Goal: Transaction & Acquisition: Purchase product/service

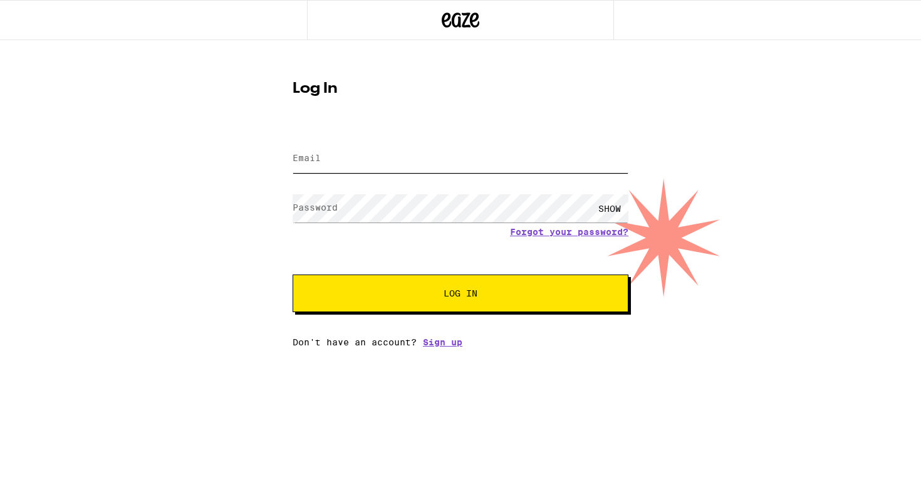
click at [431, 160] on input "Email" at bounding box center [461, 159] width 336 height 28
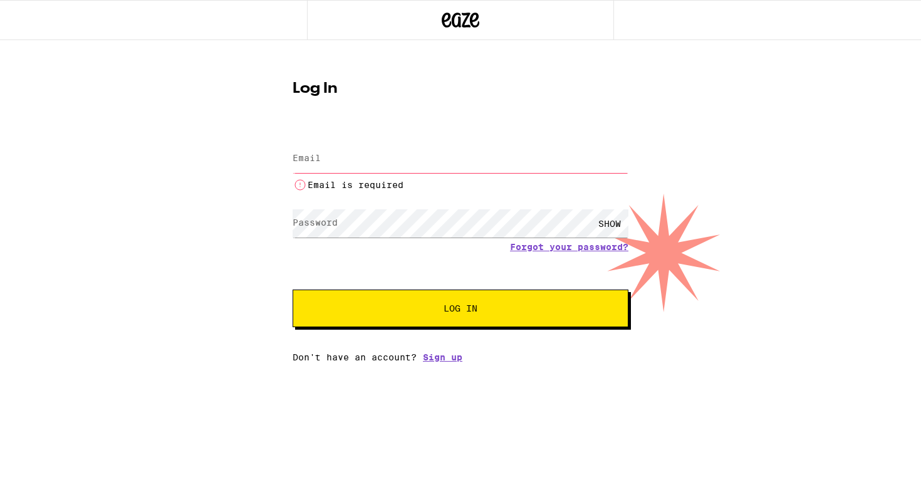
type input "[EMAIL_ADDRESS][DOMAIN_NAME]"
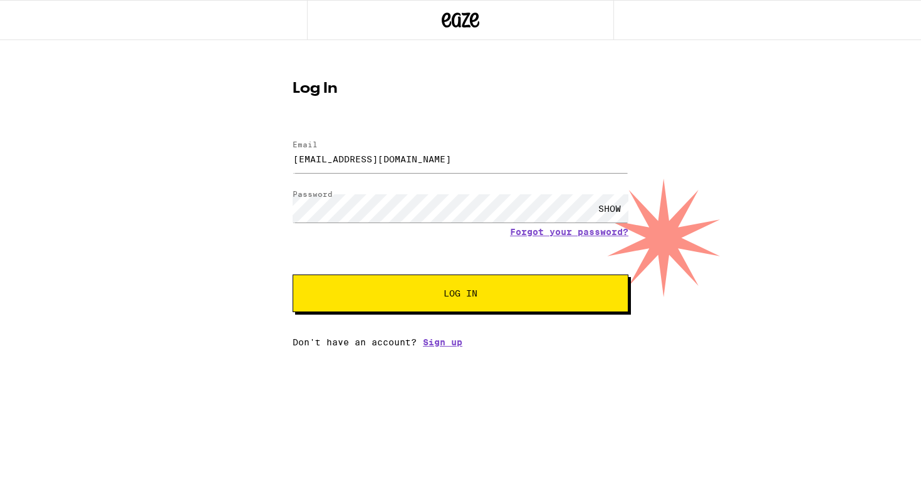
click at [430, 307] on button "Log In" at bounding box center [461, 293] width 336 height 38
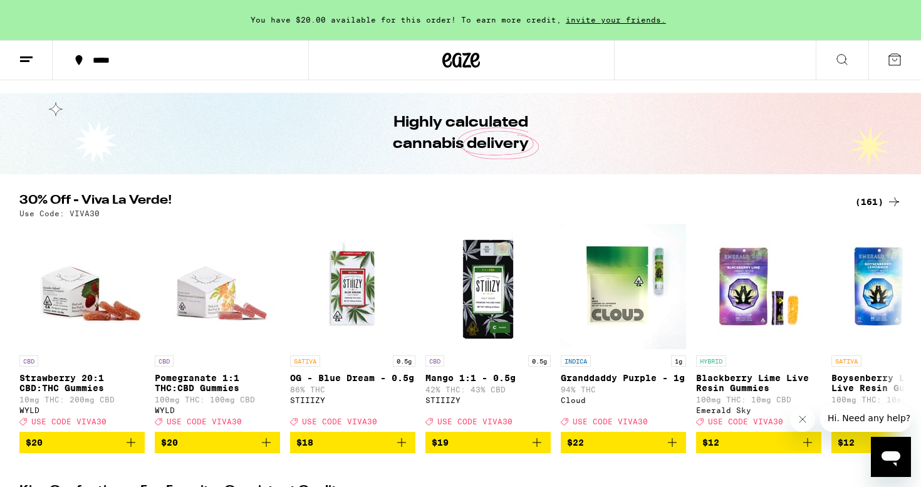
scroll to position [28, 0]
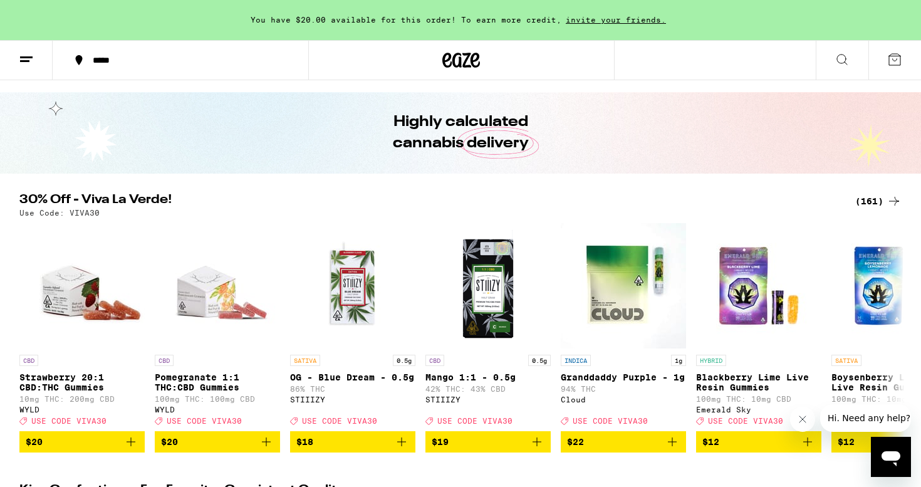
click at [868, 202] on div "(161)" at bounding box center [878, 201] width 46 height 15
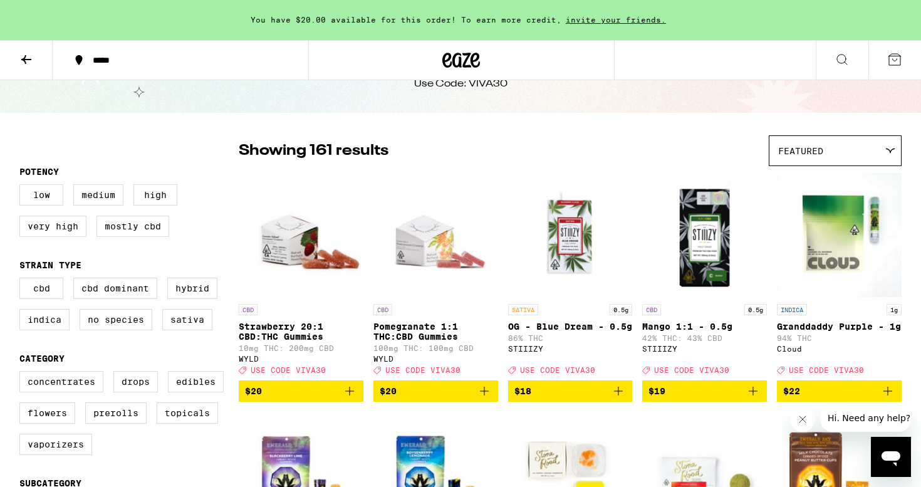
scroll to position [59, 0]
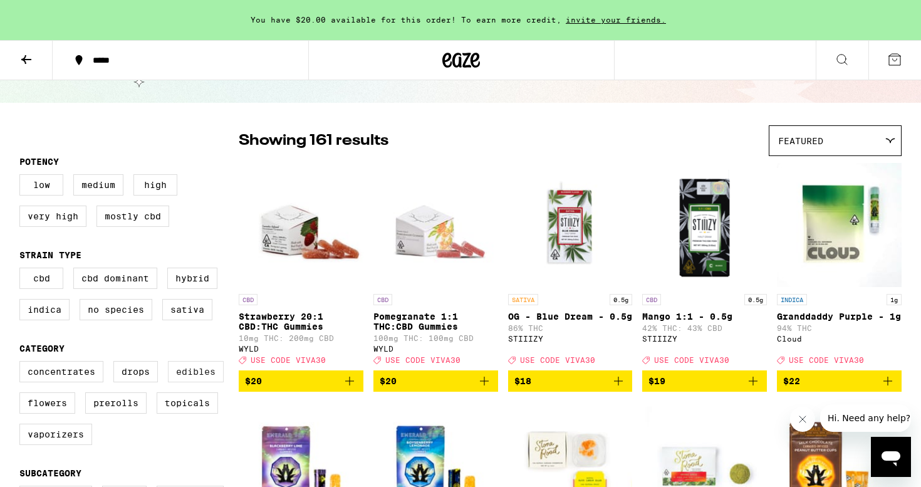
click at [184, 382] on label "Edibles" at bounding box center [196, 371] width 56 height 21
click at [23, 363] on input "Edibles" at bounding box center [22, 363] width 1 height 1
checkbox input "true"
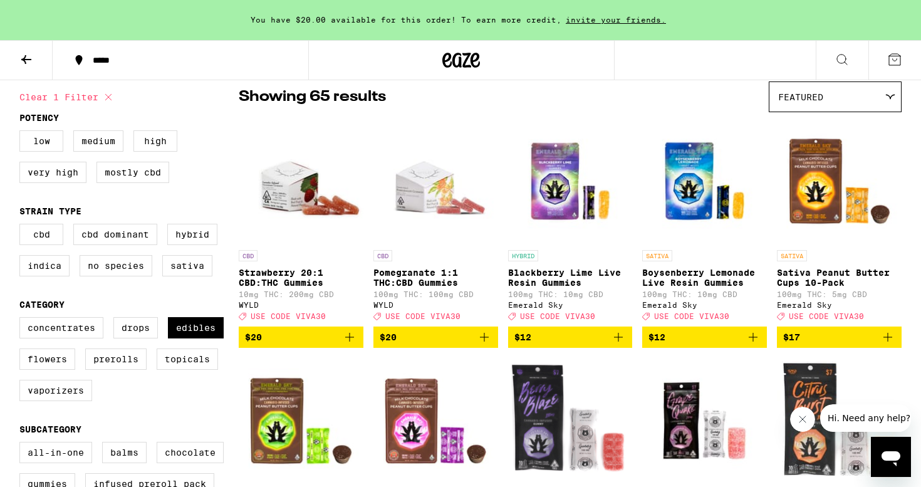
scroll to position [105, 0]
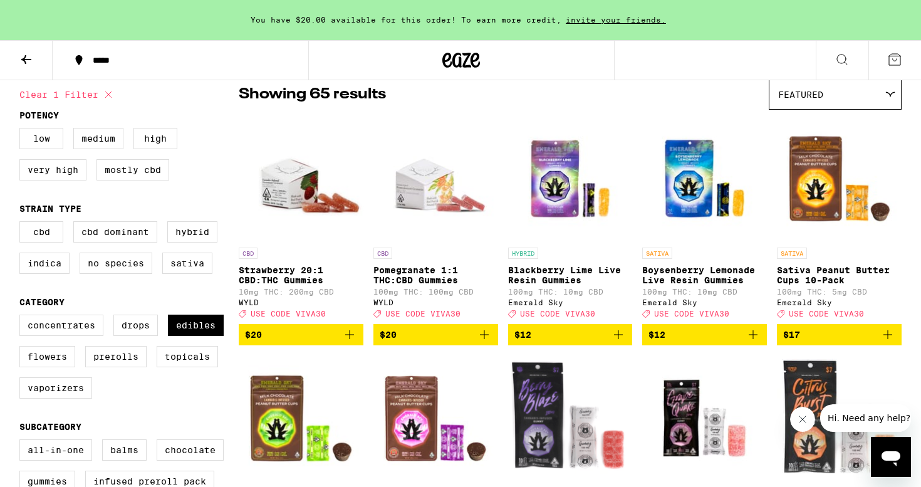
click at [434, 340] on span "$20" at bounding box center [436, 334] width 112 height 15
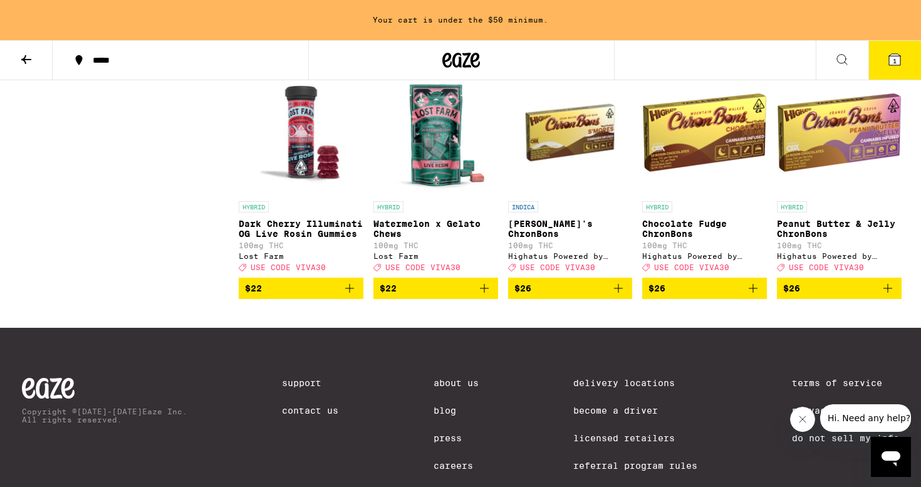
scroll to position [3016, 0]
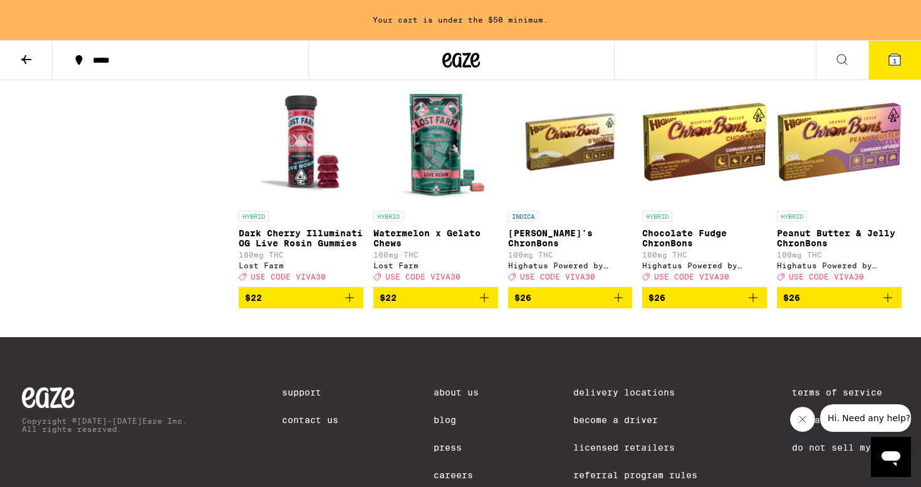
click at [312, 305] on span "$22" at bounding box center [301, 297] width 112 height 15
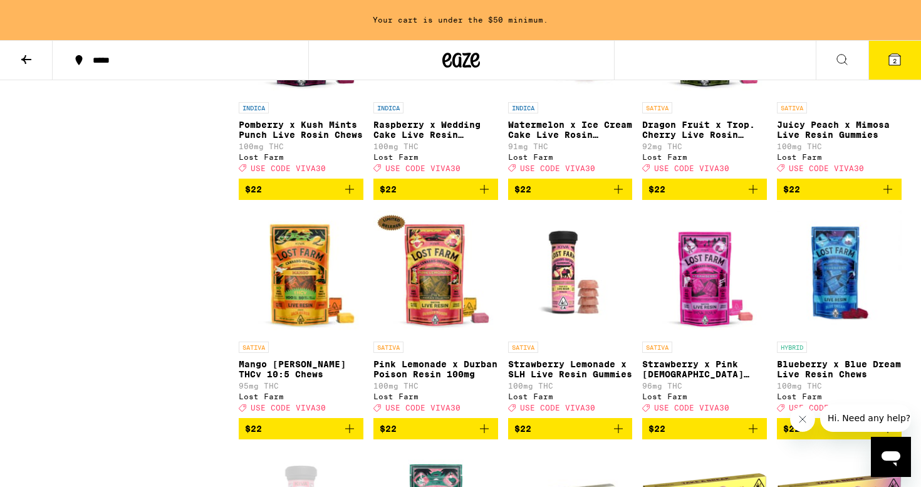
scroll to position [2644, 0]
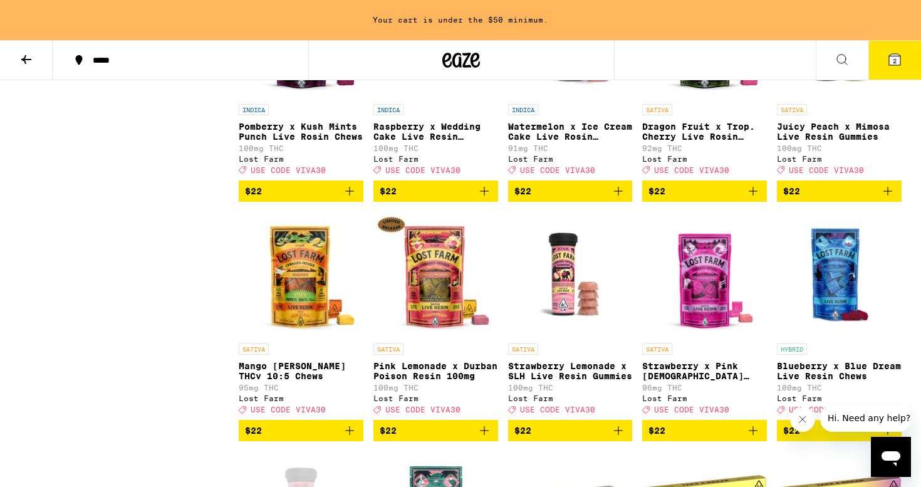
click at [310, 337] on img "Open page for Mango Jack Herer THCv 10:5 Chews from Lost Farm" at bounding box center [301, 274] width 125 height 125
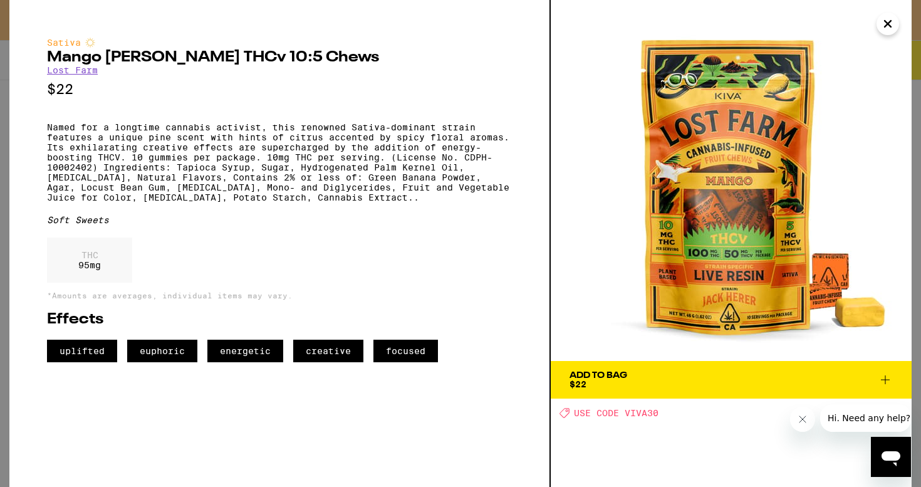
click at [889, 27] on icon "Close" at bounding box center [887, 23] width 15 height 19
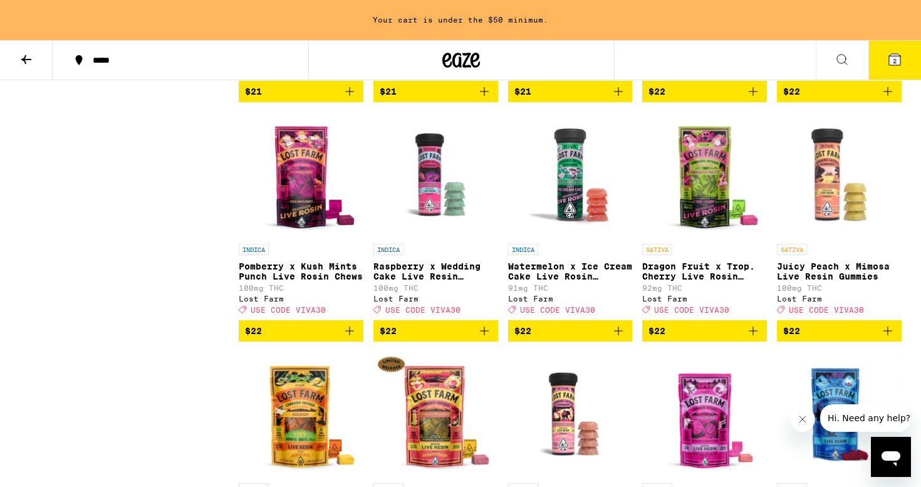
scroll to position [2503, 0]
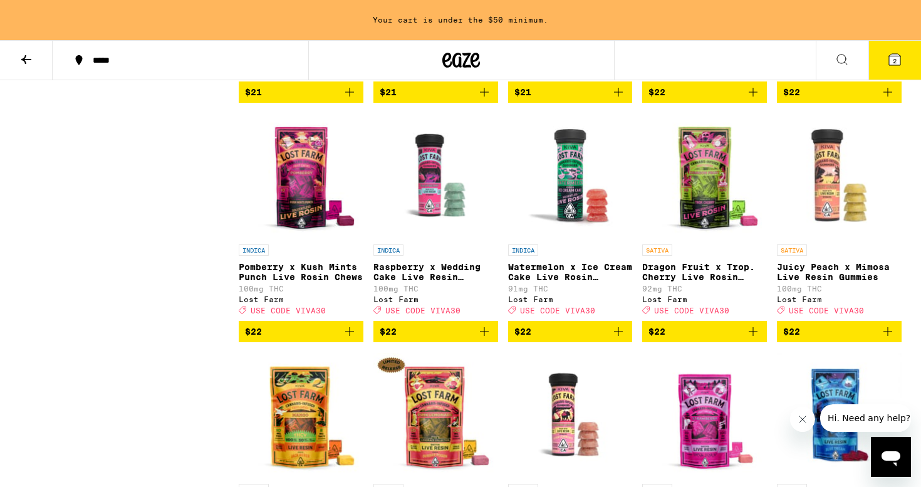
click at [303, 238] on img "Open page for Pomberry x Kush Mints Punch Live Rosin Chews from Lost Farm" at bounding box center [301, 175] width 125 height 125
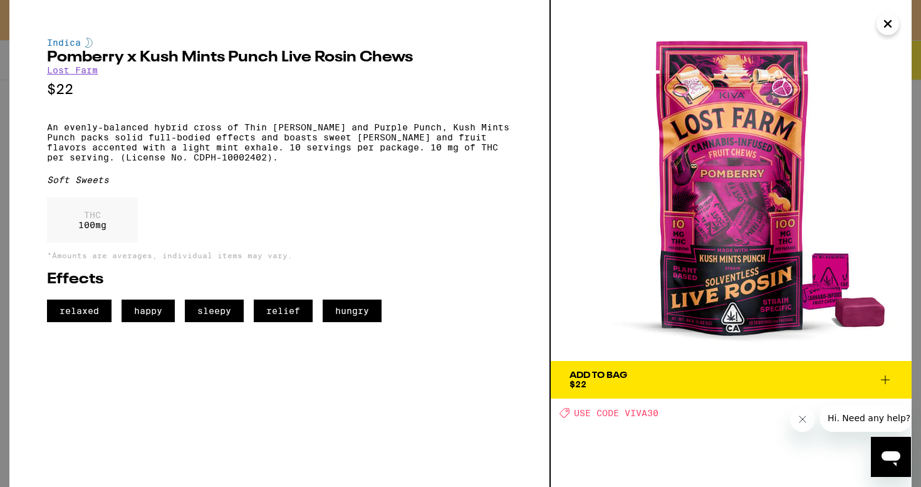
click at [878, 28] on button "Close" at bounding box center [887, 24] width 23 height 23
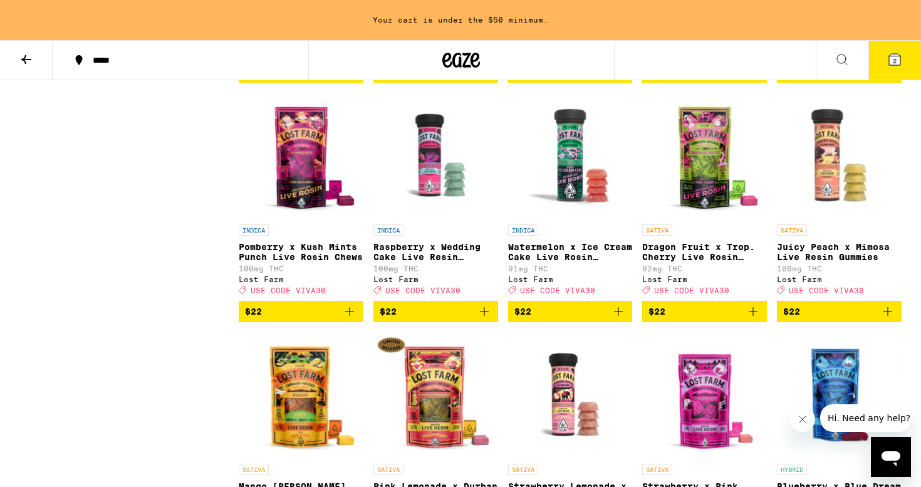
scroll to position [2526, 0]
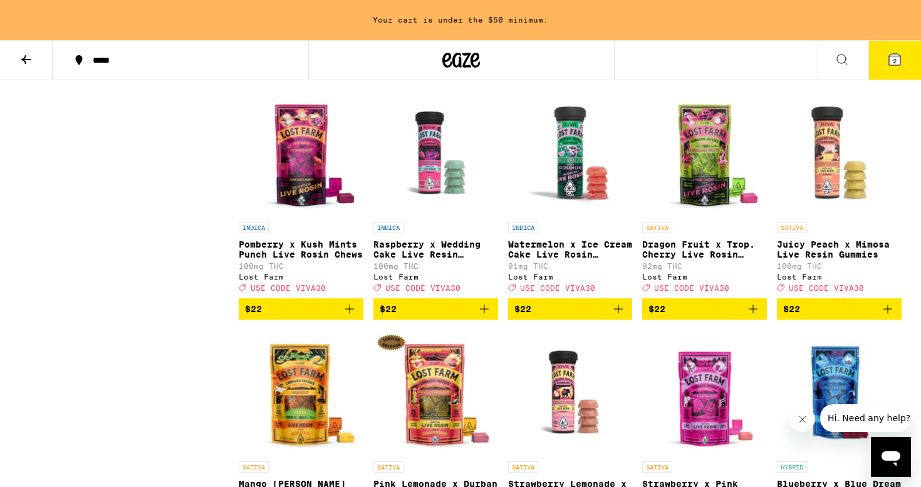
click at [710, 215] on img "Open page for Dragon Fruit x Trop. Cherry Live Rosin Chews from Lost Farm" at bounding box center [704, 152] width 125 height 125
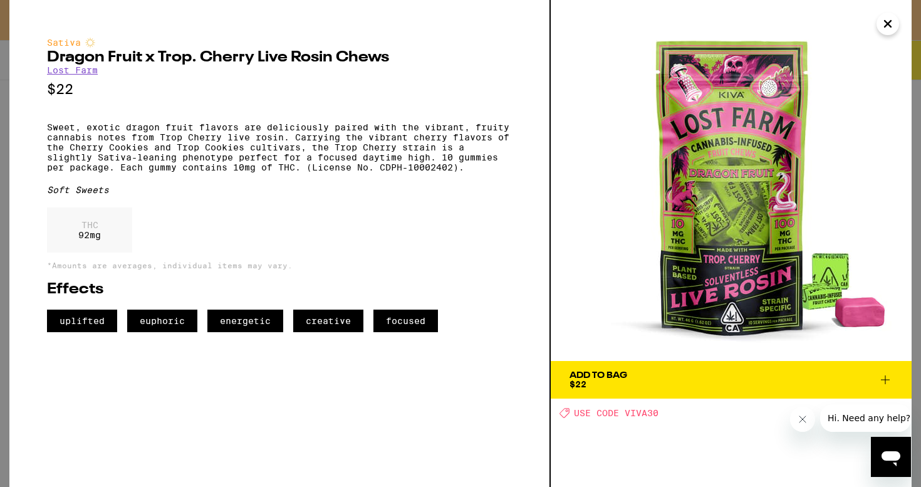
click at [662, 380] on span "Add To Bag $22" at bounding box center [730, 380] width 323 height 18
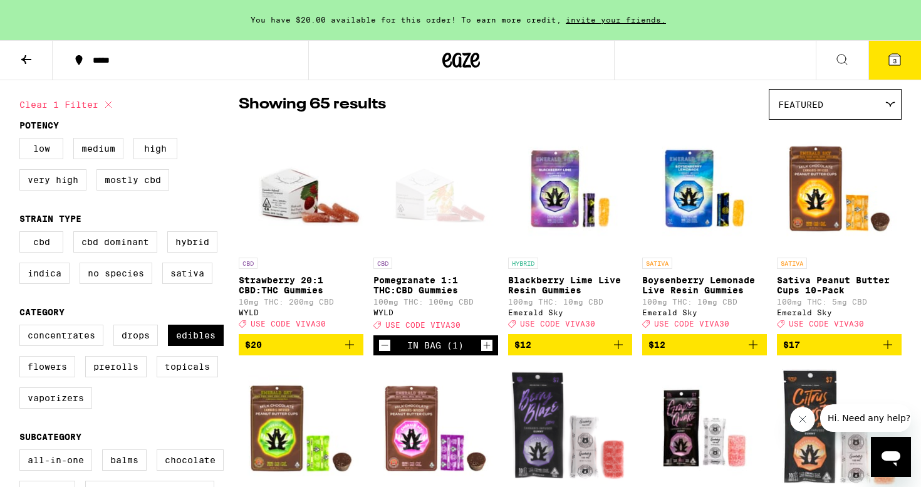
scroll to position [98, 0]
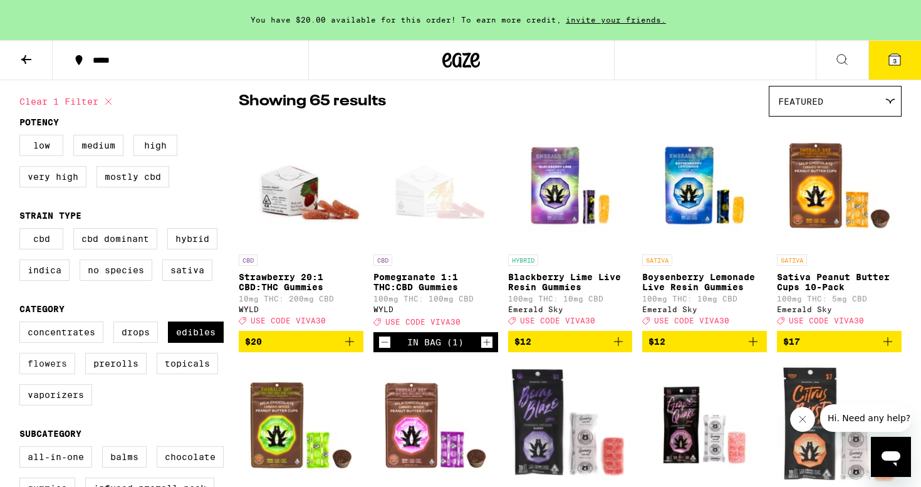
click at [57, 371] on label "Flowers" at bounding box center [47, 363] width 56 height 21
click at [23, 324] on input "Flowers" at bounding box center [22, 323] width 1 height 1
checkbox input "true"
click at [184, 342] on label "Edibles" at bounding box center [196, 331] width 56 height 21
click at [23, 324] on input "Edibles" at bounding box center [22, 323] width 1 height 1
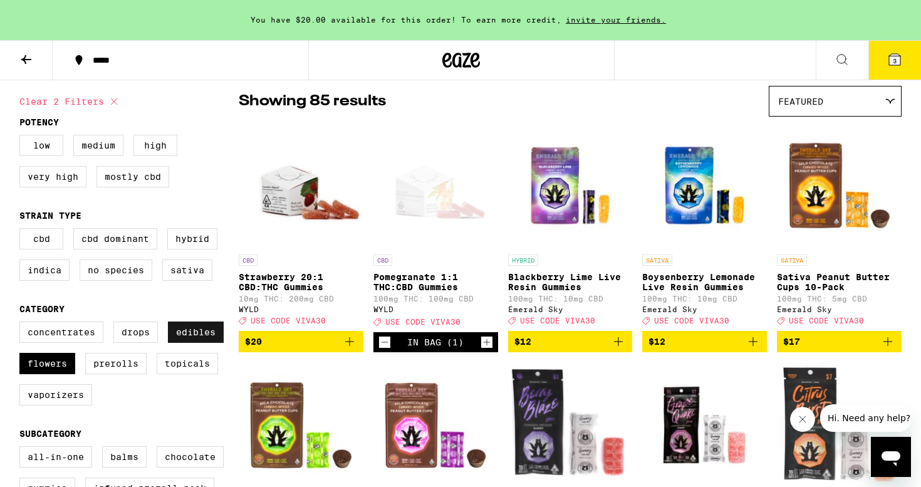
checkbox input "false"
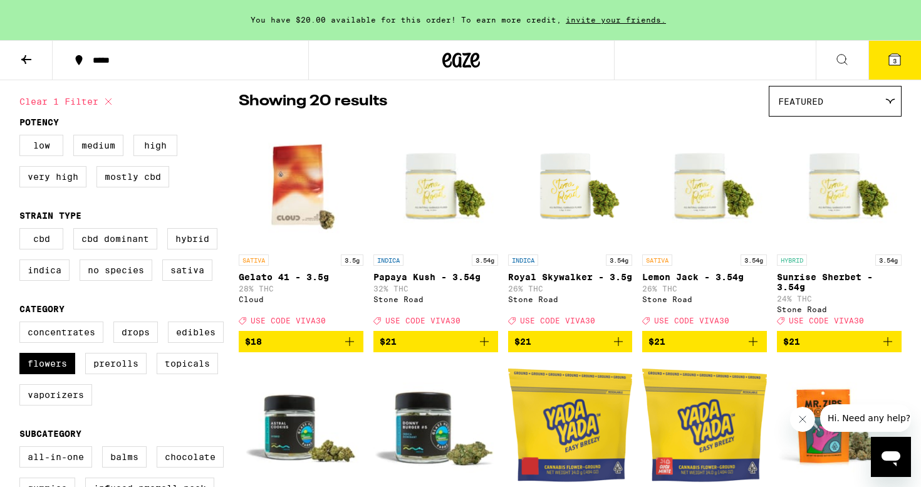
click at [824, 106] on div "Featured" at bounding box center [835, 100] width 132 height 29
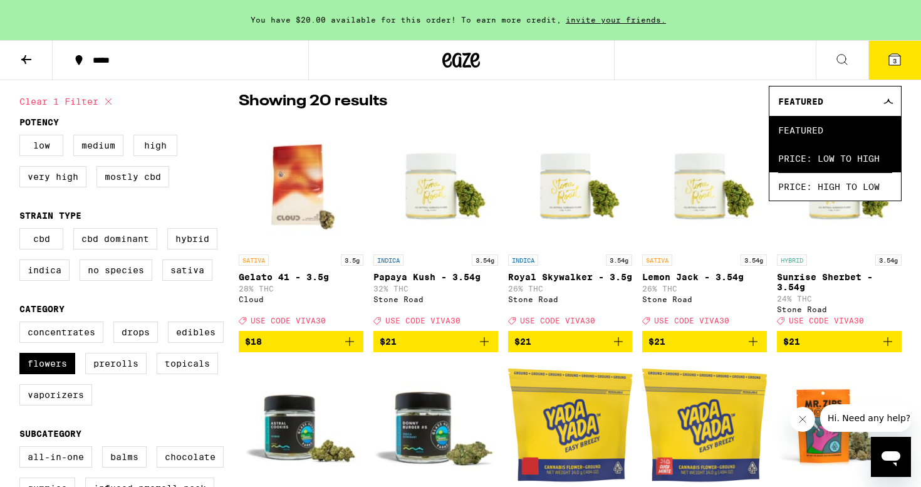
click at [811, 160] on span "Price: Low to High" at bounding box center [835, 158] width 114 height 28
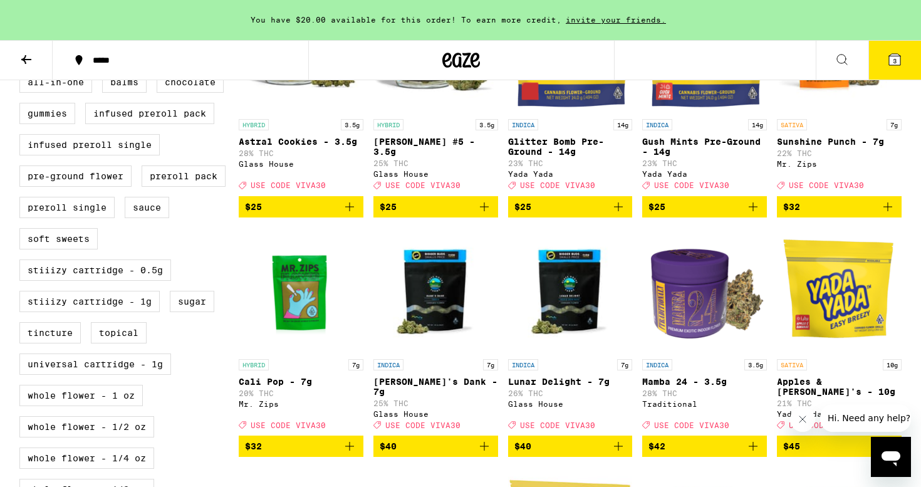
scroll to position [420, 0]
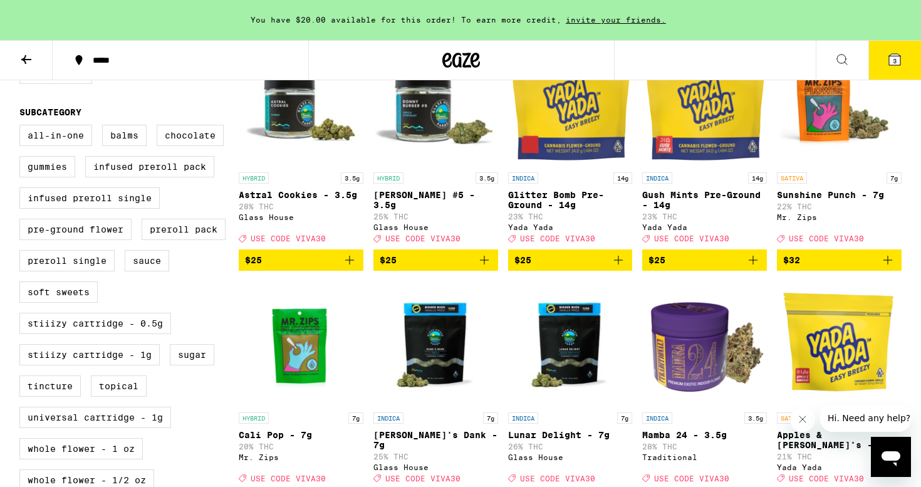
click at [311, 267] on span "$25" at bounding box center [301, 259] width 112 height 15
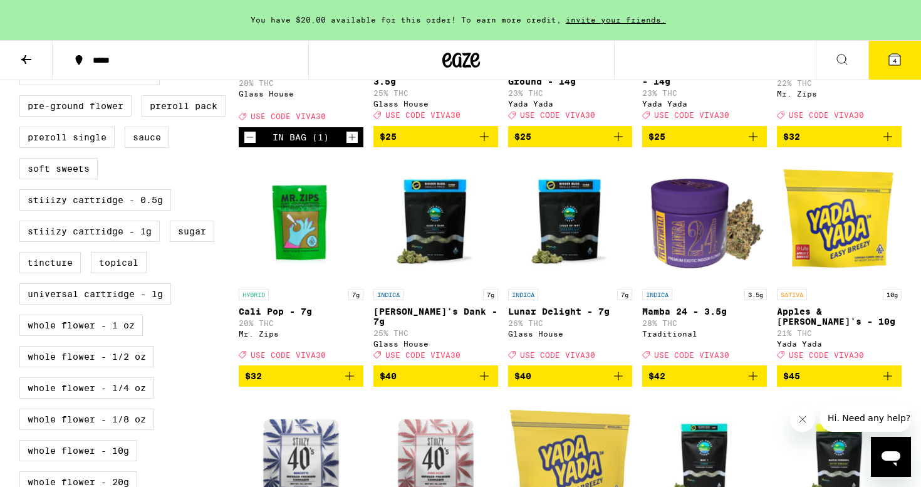
scroll to position [549, 0]
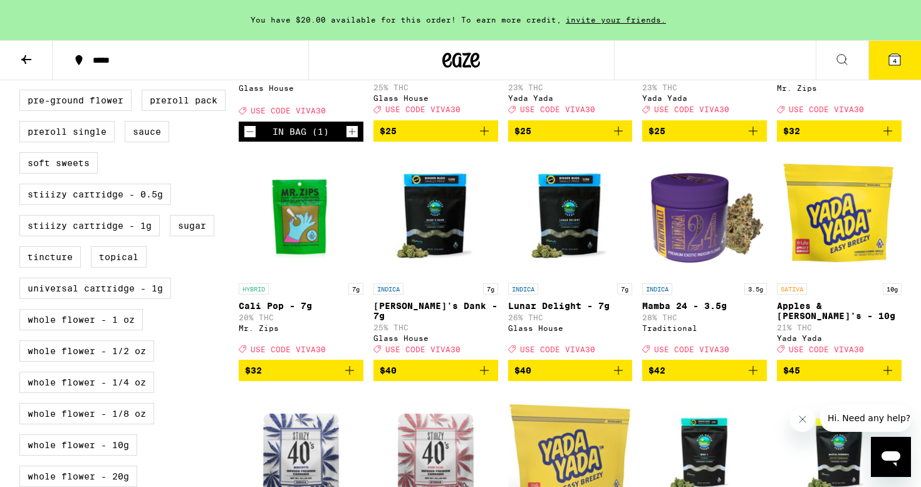
click at [702, 378] on span "$42" at bounding box center [704, 370] width 112 height 15
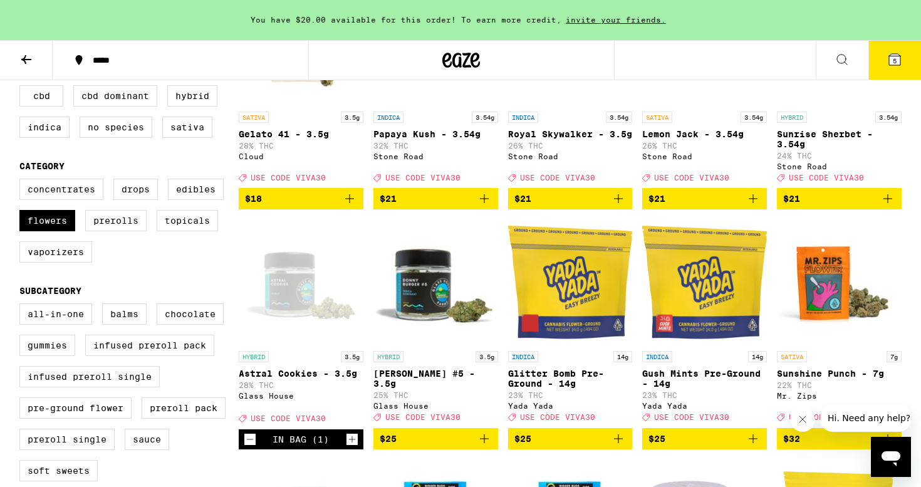
scroll to position [223, 0]
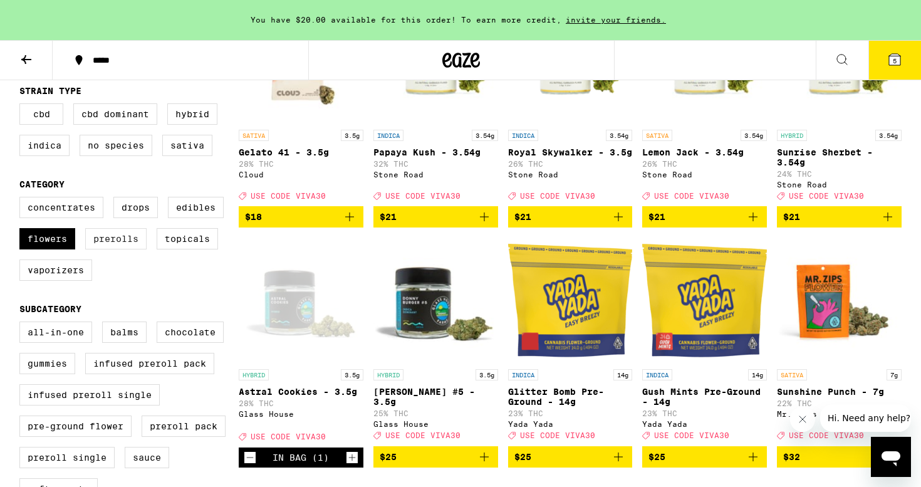
click at [135, 245] on label "Prerolls" at bounding box center [115, 238] width 61 height 21
click at [23, 199] on input "Prerolls" at bounding box center [22, 199] width 1 height 1
checkbox input "true"
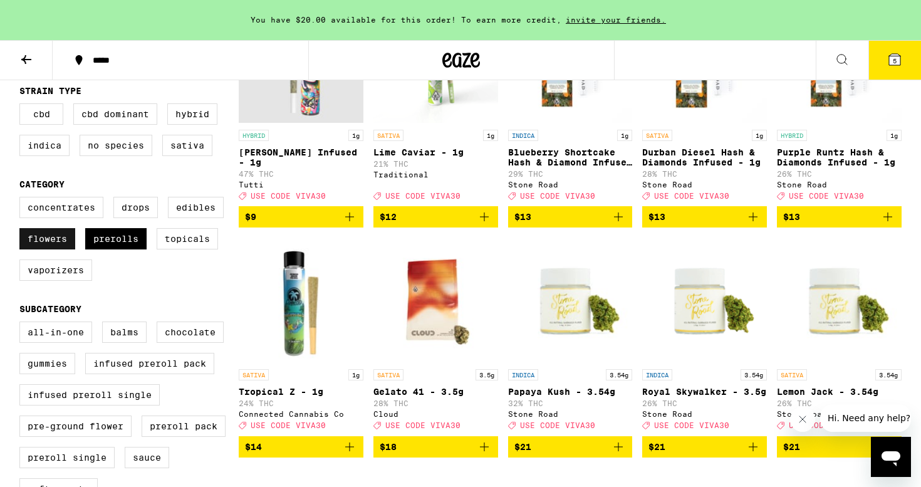
click at [65, 249] on label "Flowers" at bounding box center [47, 238] width 56 height 21
click at [23, 199] on input "Flowers" at bounding box center [22, 199] width 1 height 1
checkbox input "false"
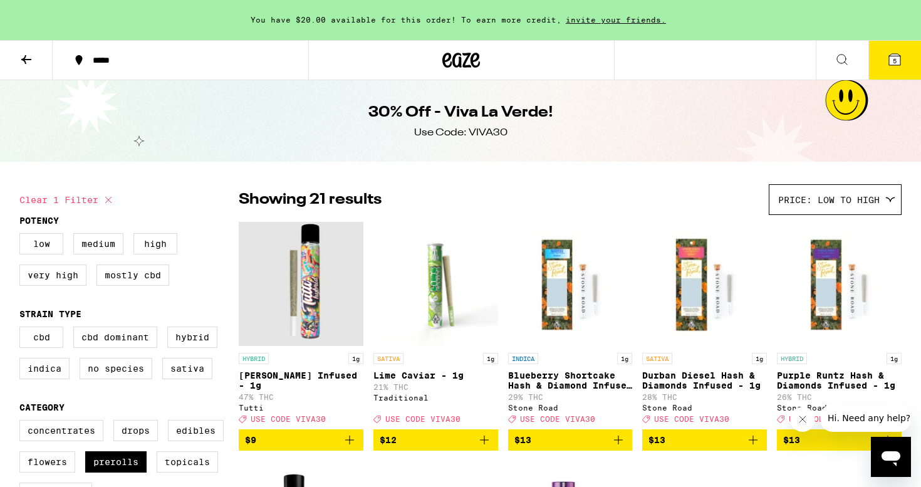
click at [901, 61] on icon at bounding box center [894, 59] width 15 height 15
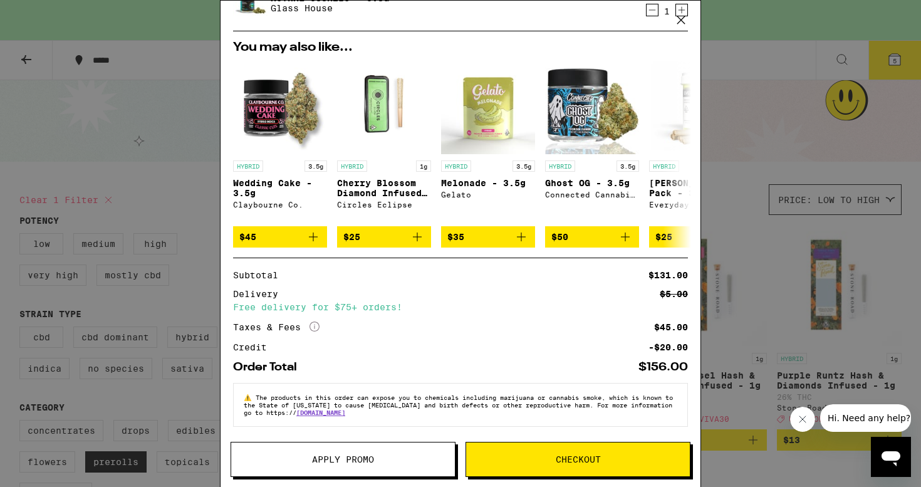
scroll to position [282, 0]
click at [439, 449] on button "Apply Promo" at bounding box center [343, 459] width 225 height 35
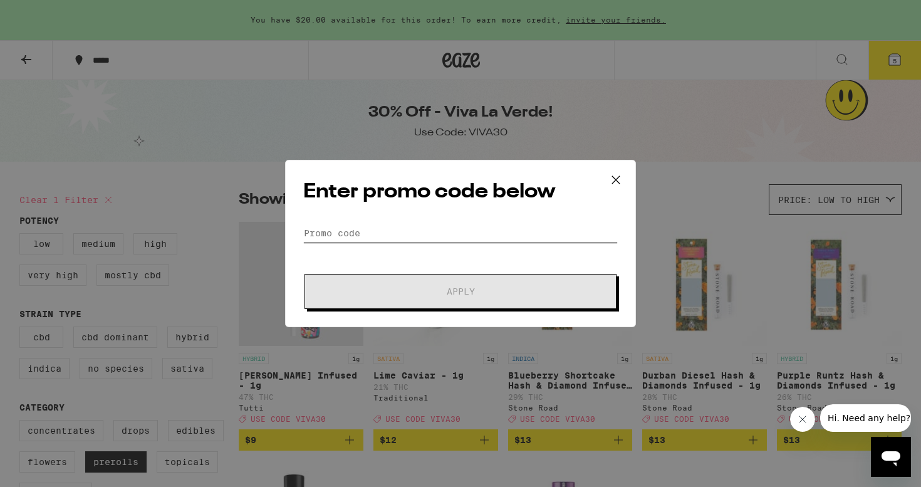
click at [467, 237] on input "Promo Code" at bounding box center [460, 233] width 314 height 19
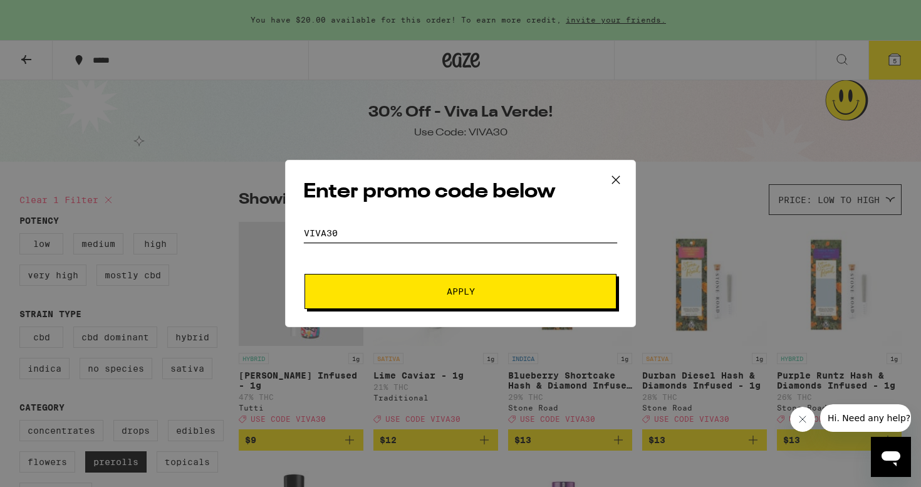
type input "viva30"
click at [472, 298] on button "Apply" at bounding box center [460, 291] width 312 height 35
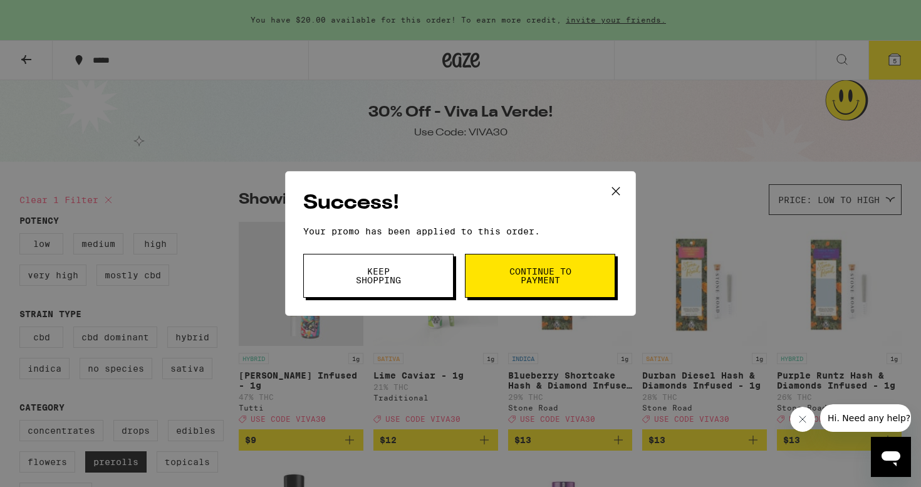
click at [494, 284] on button "Continue to payment" at bounding box center [540, 276] width 150 height 44
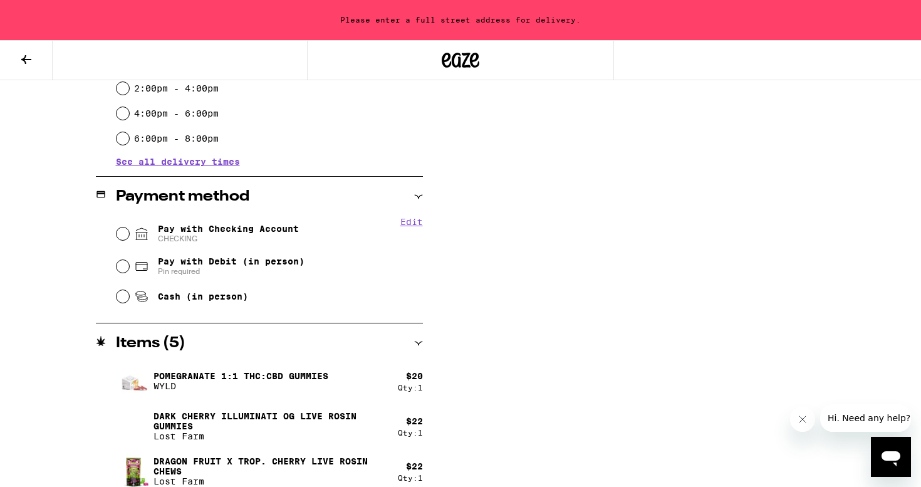
scroll to position [403, 0]
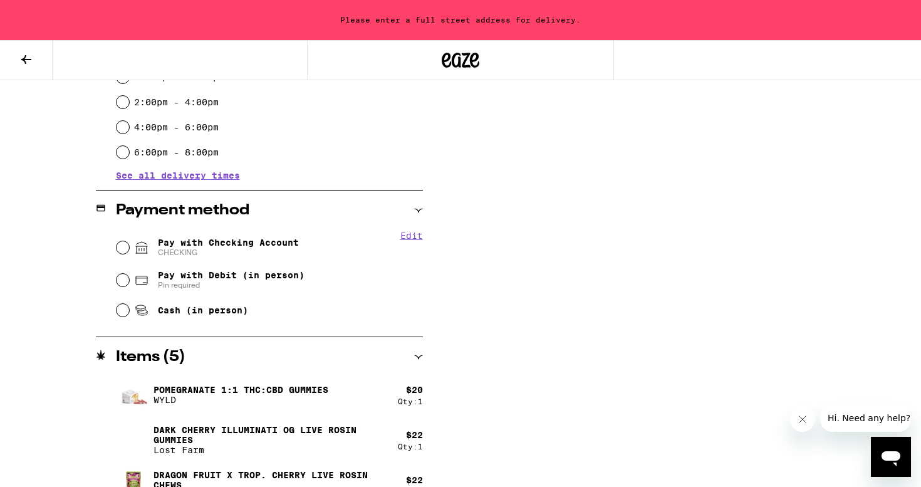
click at [34, 66] on button at bounding box center [26, 60] width 53 height 39
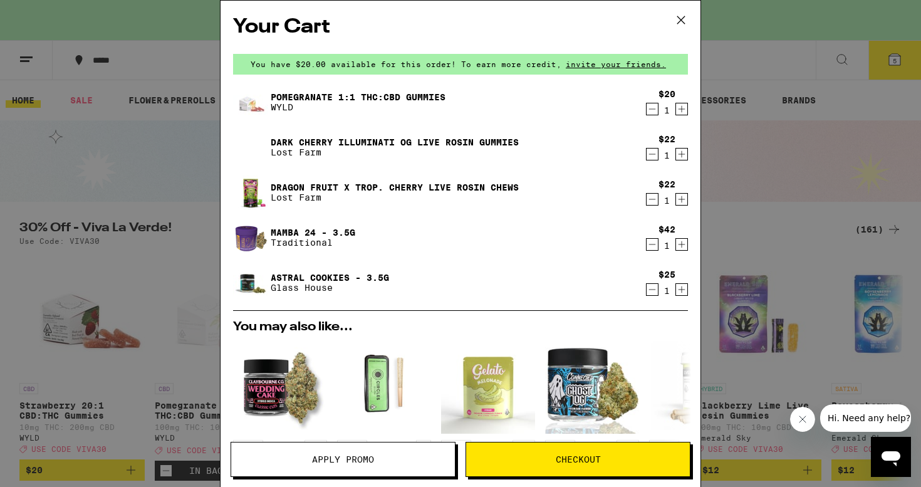
click at [652, 153] on icon "Decrement" at bounding box center [651, 154] width 11 height 15
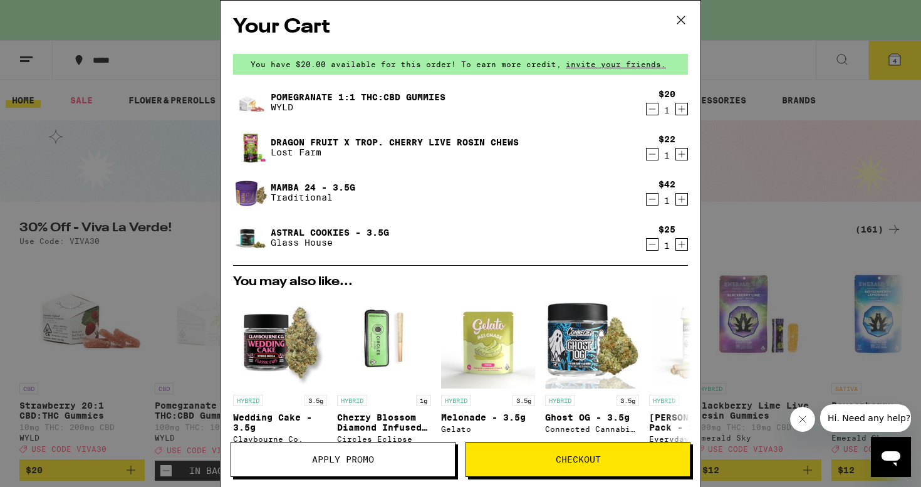
click at [652, 113] on icon "Decrement" at bounding box center [651, 108] width 11 height 15
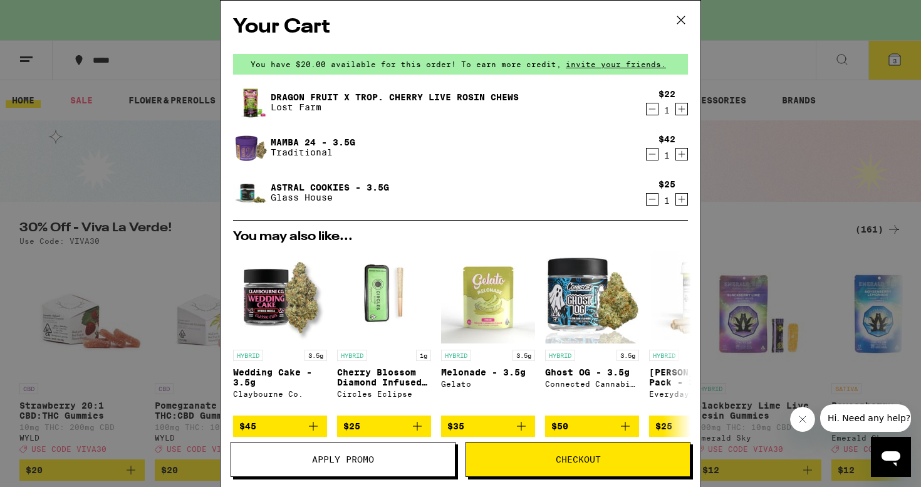
click at [677, 24] on icon at bounding box center [681, 20] width 19 height 19
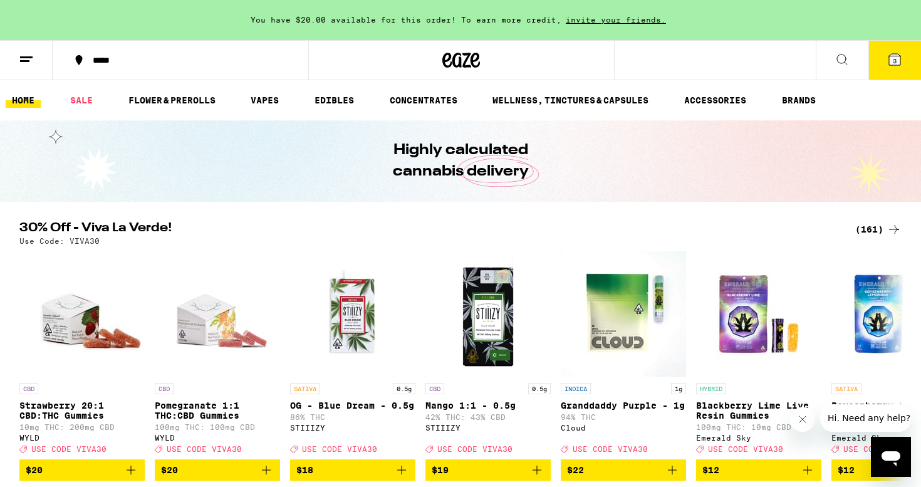
click at [28, 103] on link "HOME" at bounding box center [23, 100] width 35 height 15
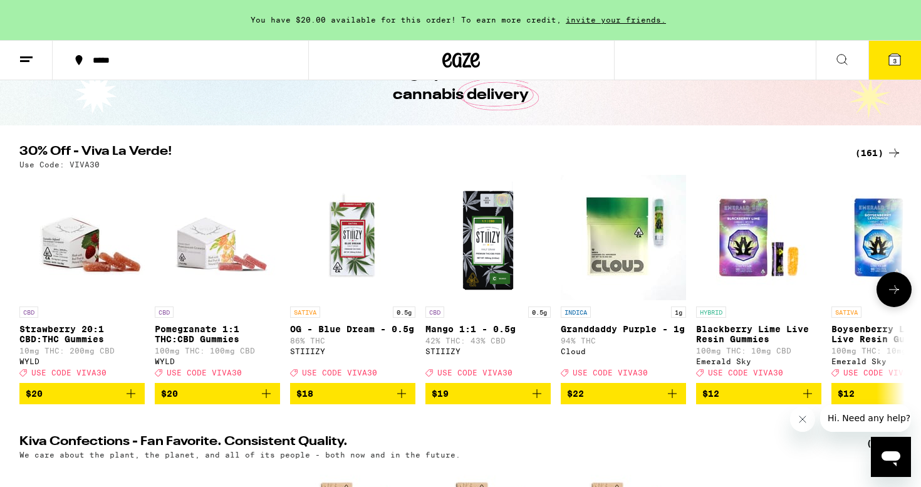
scroll to position [64, 0]
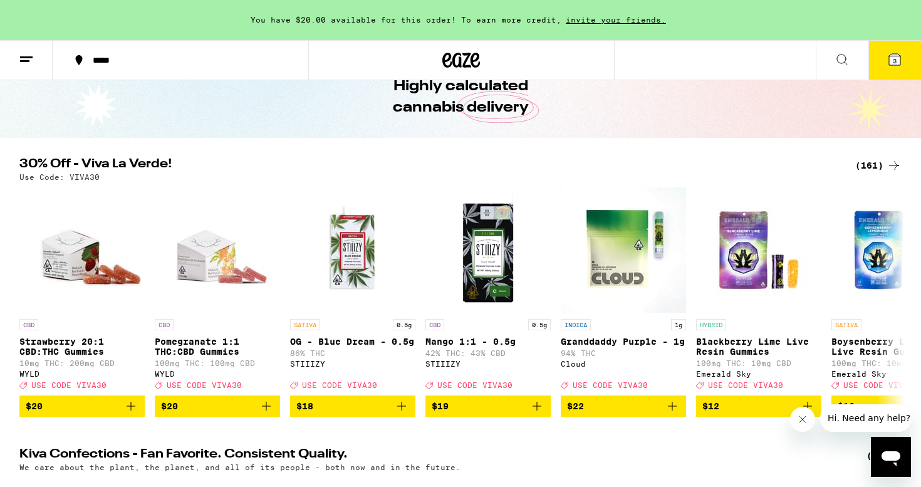
click at [878, 165] on div "(161)" at bounding box center [878, 165] width 46 height 15
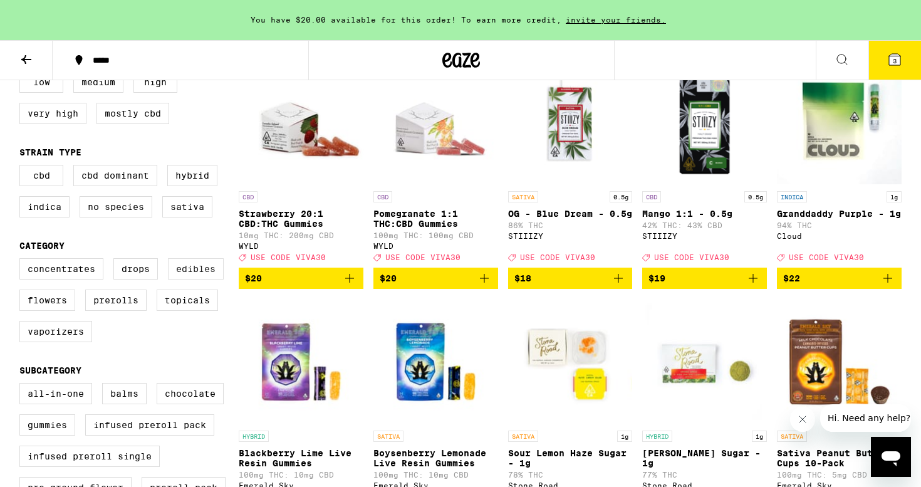
scroll to position [164, 0]
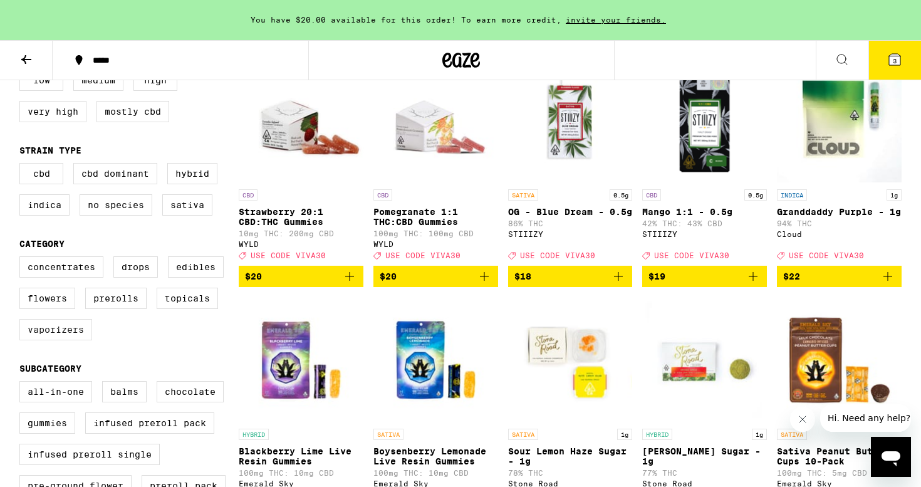
click at [77, 338] on label "Vaporizers" at bounding box center [55, 329] width 73 height 21
click at [23, 259] on input "Vaporizers" at bounding box center [22, 258] width 1 height 1
checkbox input "true"
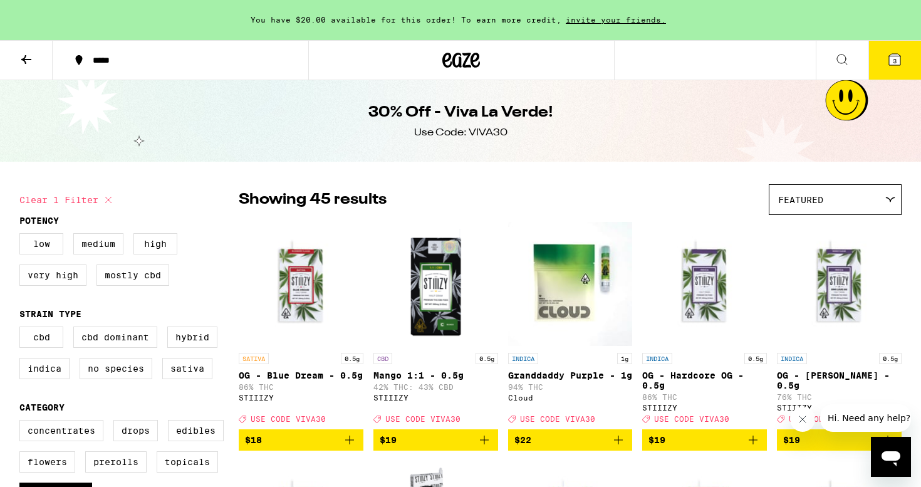
click at [23, 60] on icon at bounding box center [26, 59] width 10 height 9
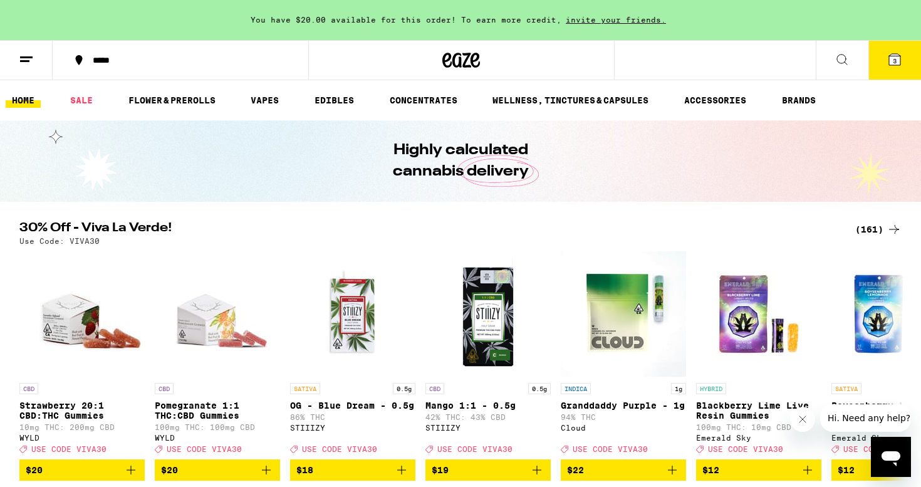
click at [829, 60] on button at bounding box center [842, 60] width 53 height 39
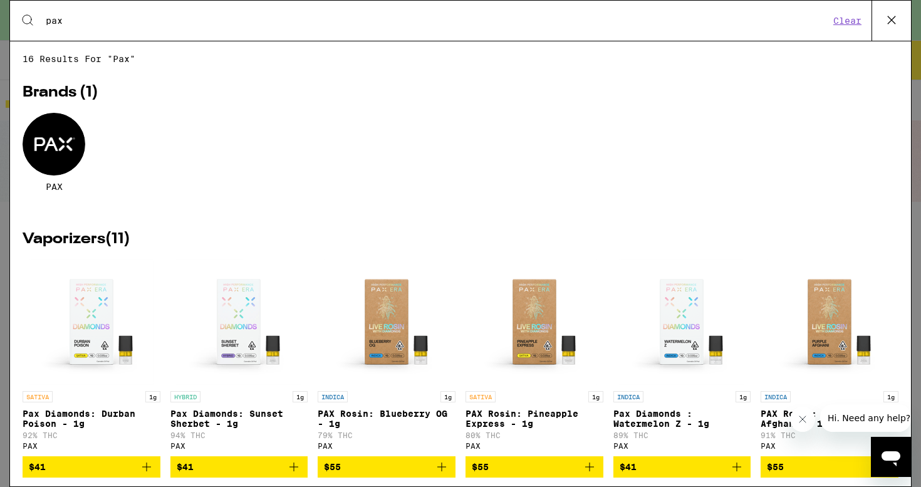
type input "pax"
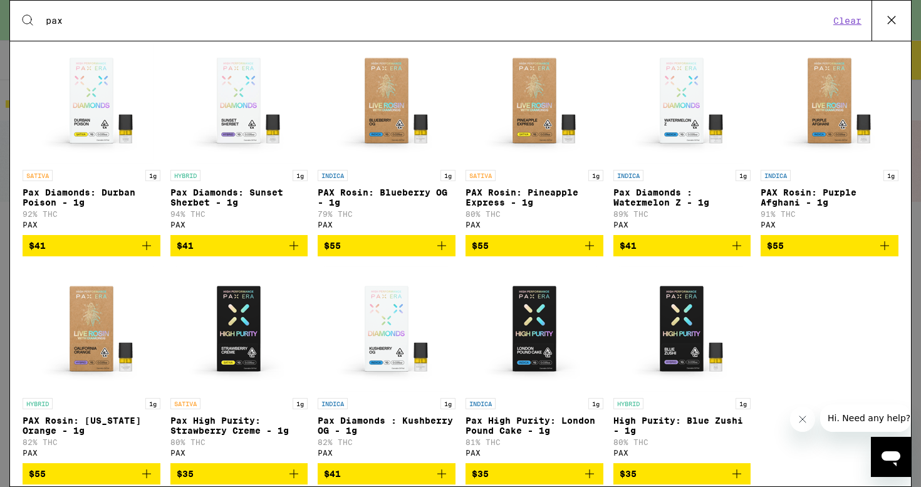
scroll to position [222, 0]
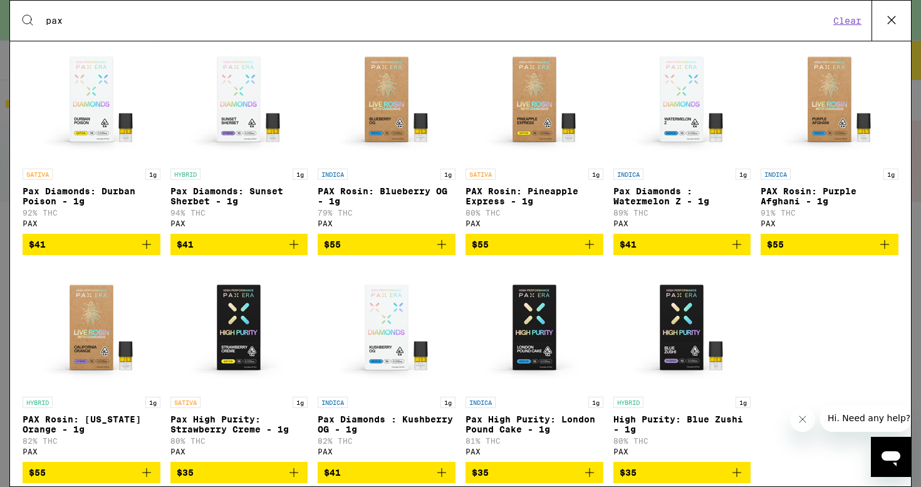
click at [295, 249] on icon "Add to bag" at bounding box center [293, 244] width 9 height 9
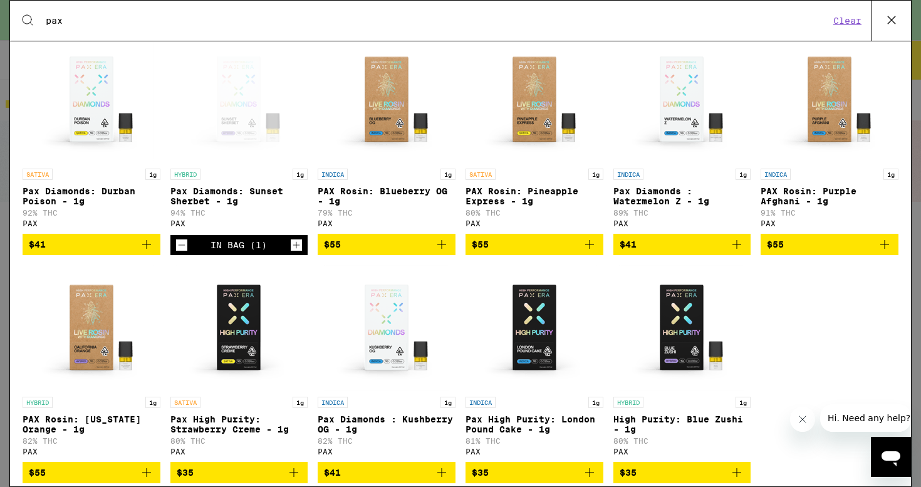
click at [890, 16] on icon at bounding box center [891, 20] width 19 height 19
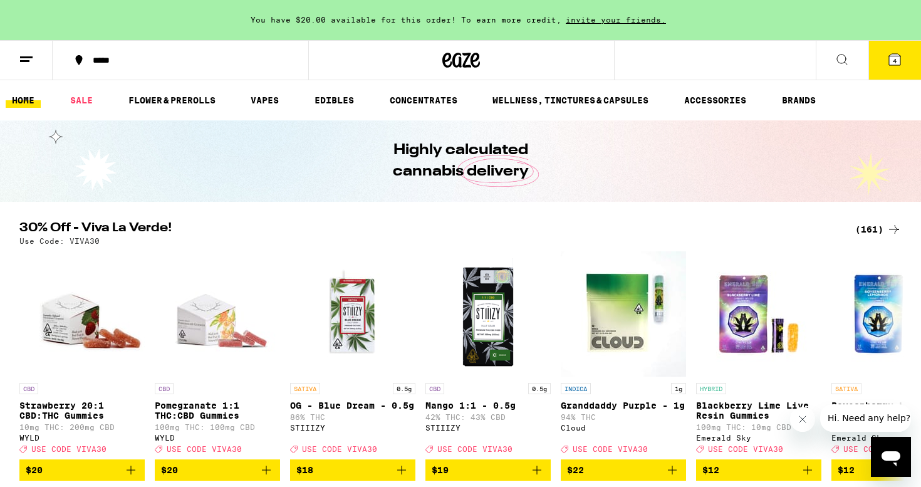
click at [890, 73] on button "4" at bounding box center [894, 60] width 53 height 39
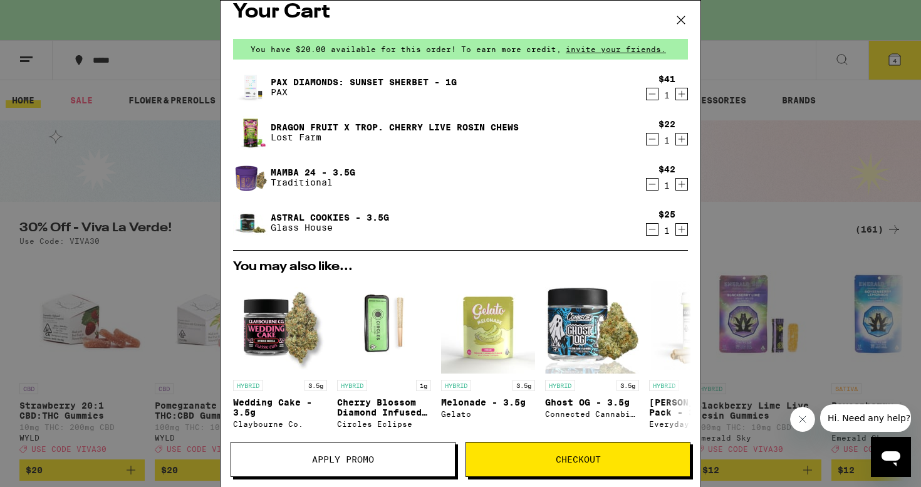
scroll to position [3, 0]
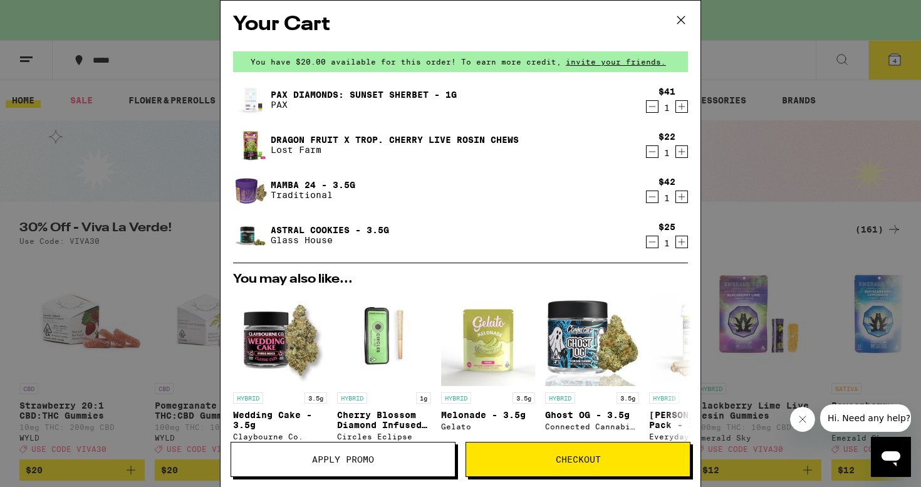
click at [653, 106] on icon "Decrement" at bounding box center [652, 106] width 7 height 0
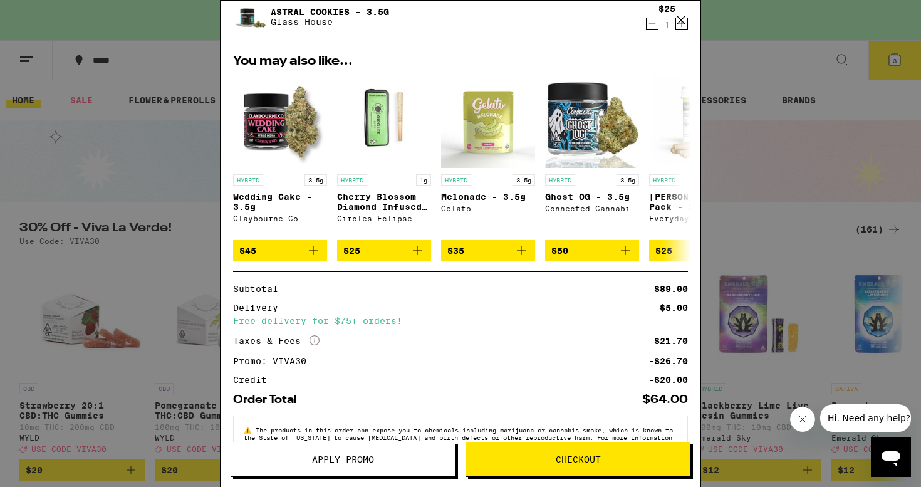
scroll to position [217, 0]
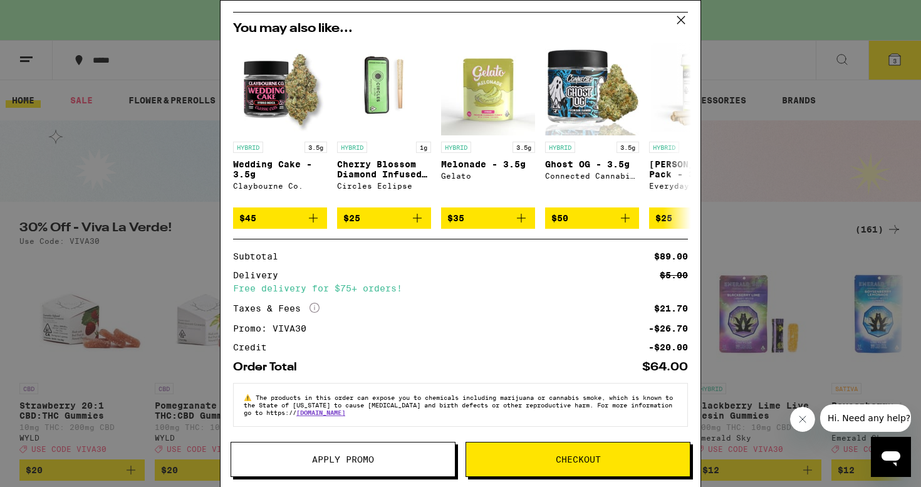
click at [715, 218] on div "Your Cart You have $20.00 available for this order! To earn more credit, invite…" at bounding box center [460, 243] width 921 height 487
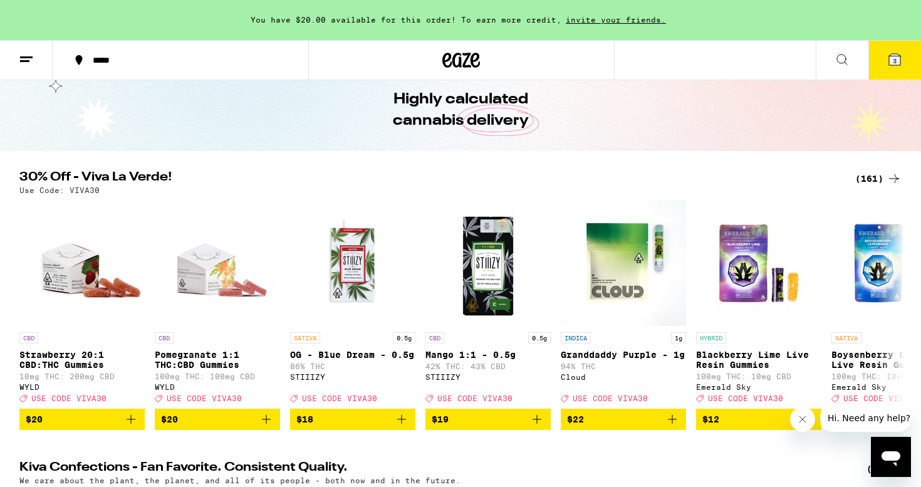
scroll to position [53, 0]
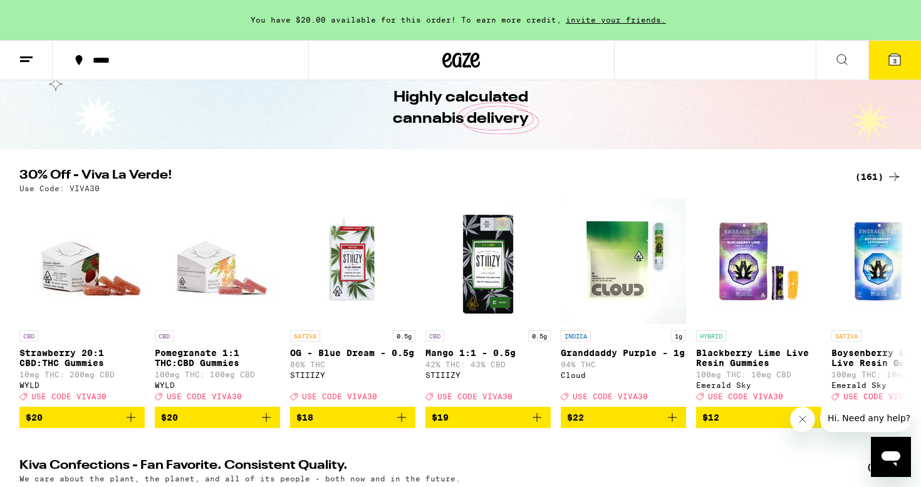
click at [876, 179] on div "(161)" at bounding box center [878, 176] width 46 height 15
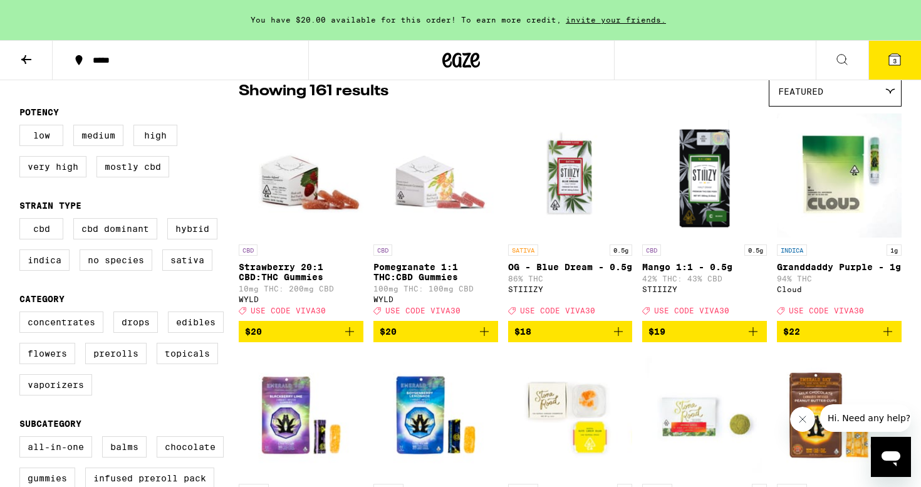
scroll to position [114, 0]
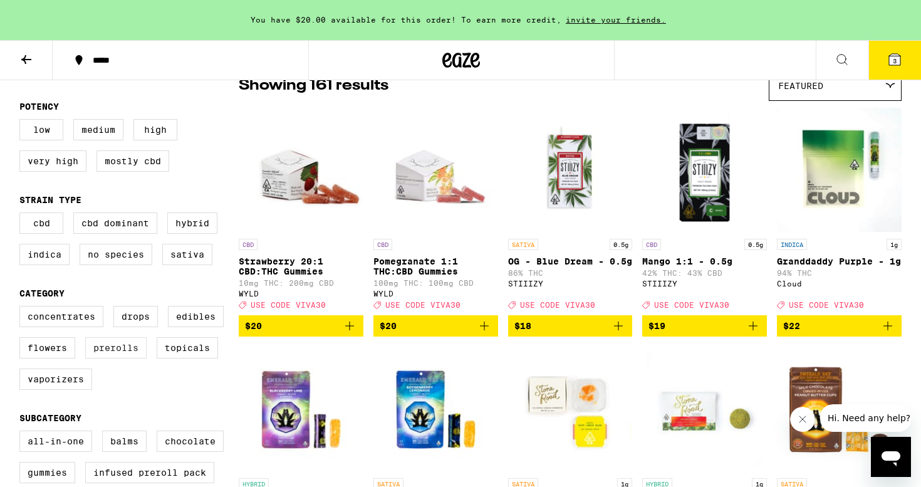
click at [126, 358] on label "Prerolls" at bounding box center [115, 347] width 61 height 21
click at [23, 308] on input "Prerolls" at bounding box center [22, 308] width 1 height 1
checkbox input "true"
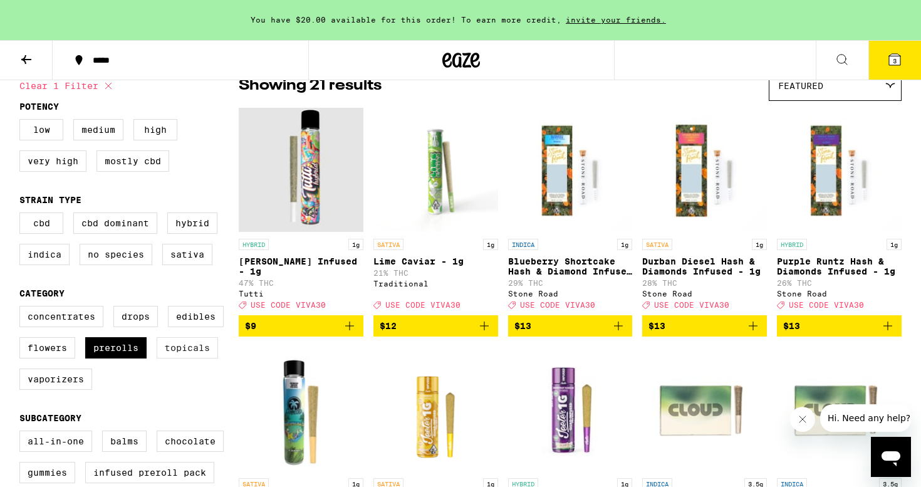
click at [160, 358] on label "Topicals" at bounding box center [187, 347] width 61 height 21
click at [23, 308] on input "Topicals" at bounding box center [22, 308] width 1 height 1
checkbox input "true"
click at [136, 327] on label "Drops" at bounding box center [135, 316] width 44 height 21
click at [23, 308] on input "Drops" at bounding box center [22, 308] width 1 height 1
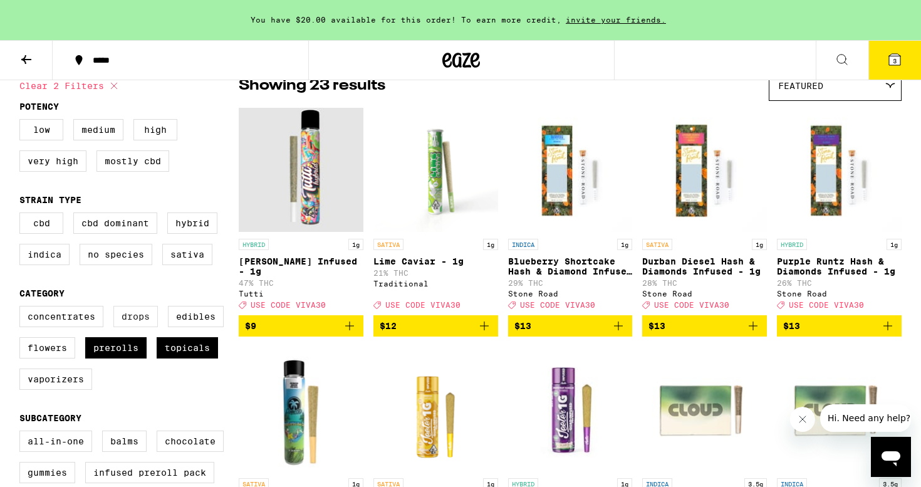
checkbox input "true"
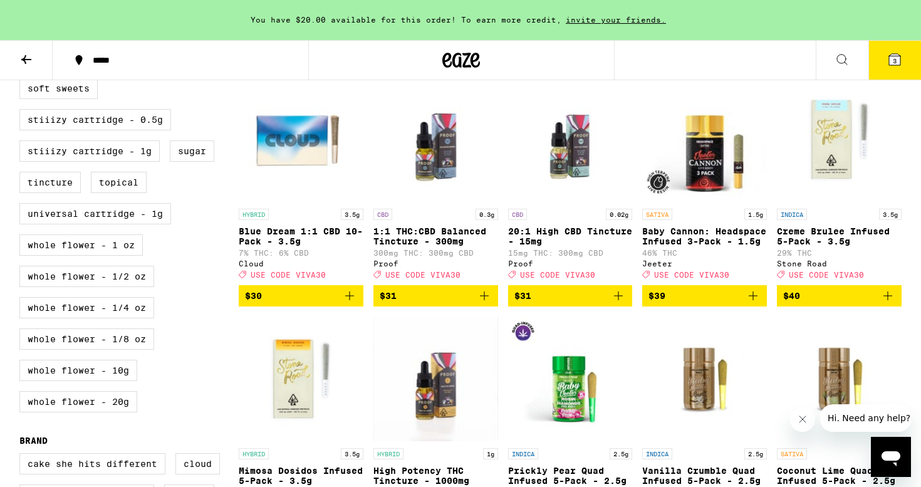
scroll to position [625, 0]
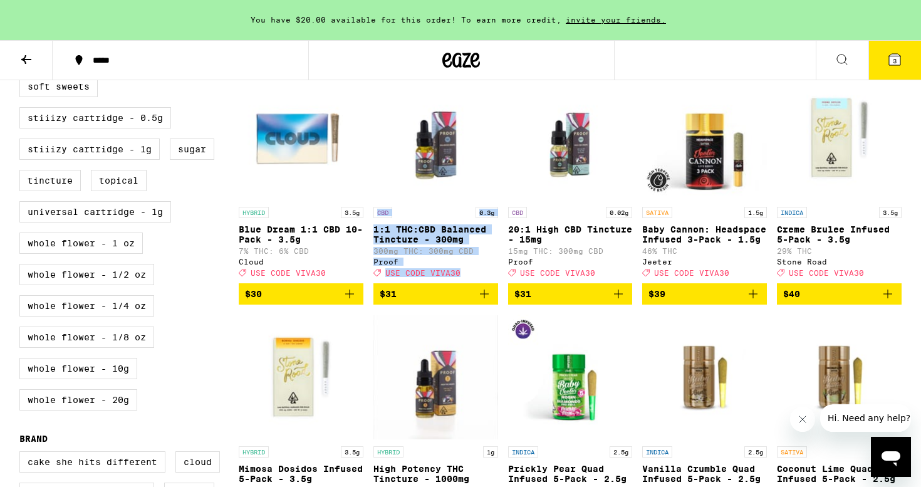
click at [500, 235] on div "HYBRID 1g [PERSON_NAME] Infused - 1g 47% THC Tutti Deal Created with Sketch. US…" at bounding box center [570, 309] width 663 height 1427
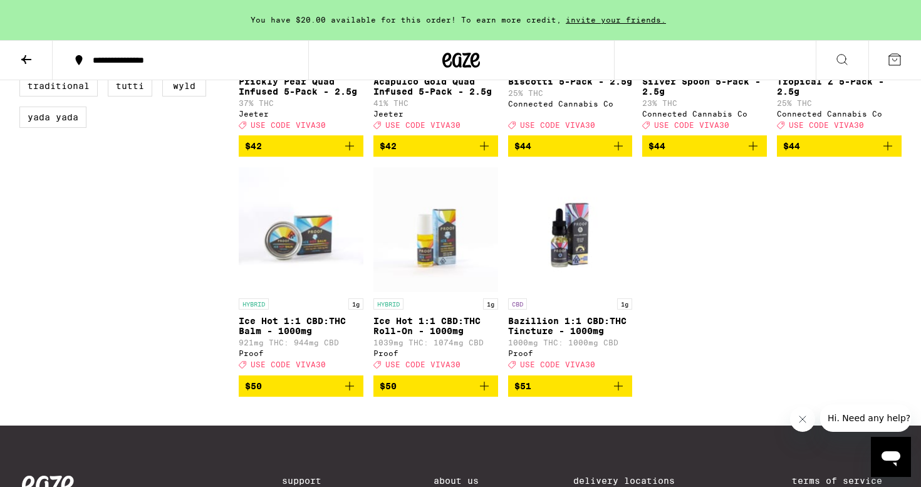
scroll to position [1284, 0]
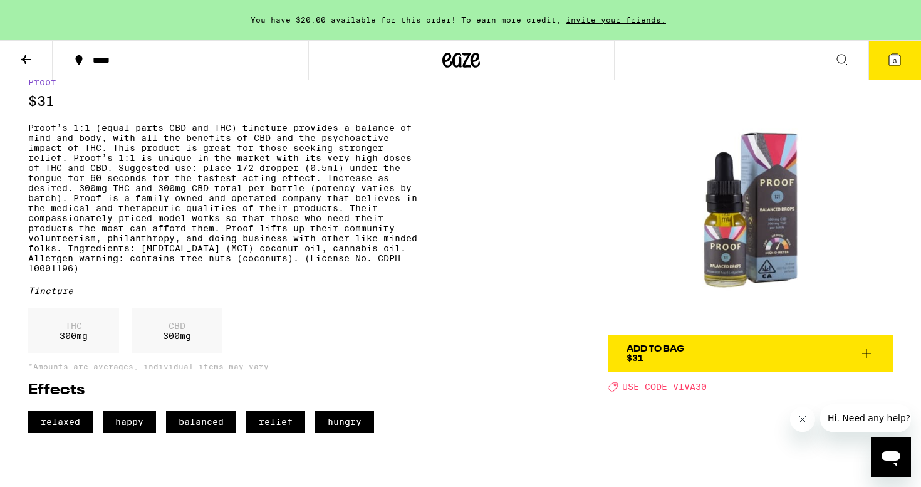
scroll to position [11, 0]
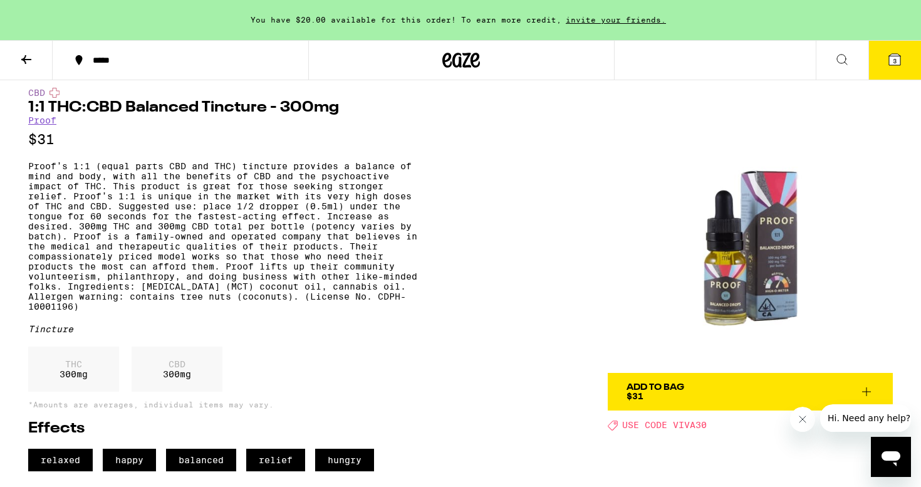
drag, startPoint x: 29, startPoint y: 171, endPoint x: 245, endPoint y: 335, distance: 271.0
click at [245, 311] on p "Proof’s 1:1 (equal parts CBD and THC) tincture provides a balance of mind and b…" at bounding box center [222, 236] width 389 height 150
copy p "Proof’s 1:1 (equal parts CBD and THC) tincture provides a balance of mind and b…"
click at [666, 271] on img at bounding box center [750, 230] width 285 height 285
click at [645, 276] on img at bounding box center [750, 230] width 285 height 285
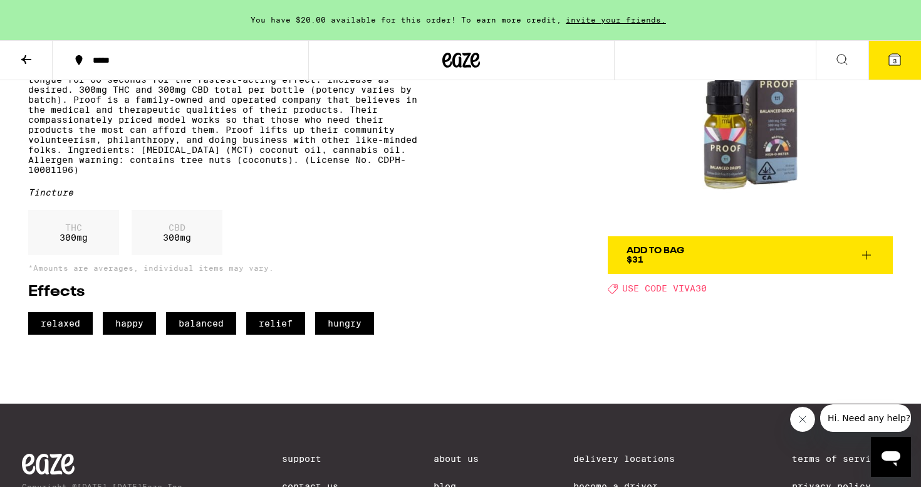
scroll to position [108, 0]
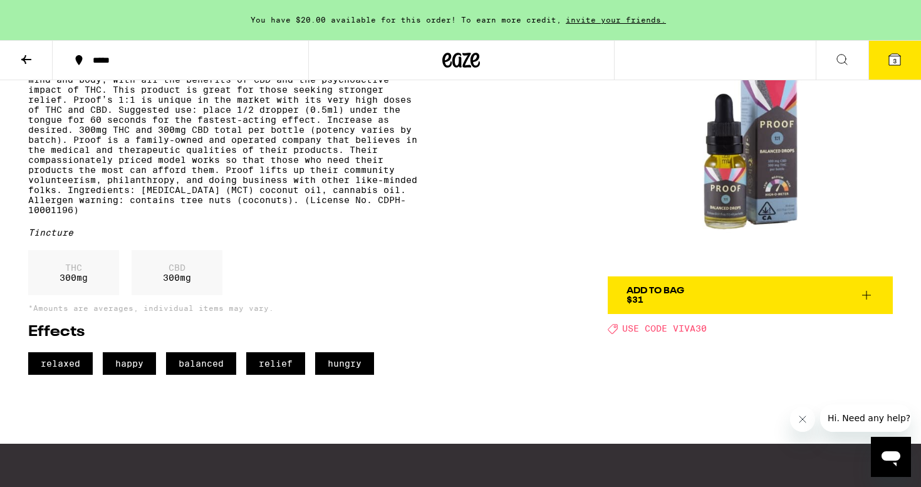
click at [751, 180] on img at bounding box center [750, 133] width 285 height 285
click at [731, 224] on img at bounding box center [750, 133] width 285 height 285
click at [711, 306] on button "Add To Bag $31" at bounding box center [750, 295] width 285 height 38
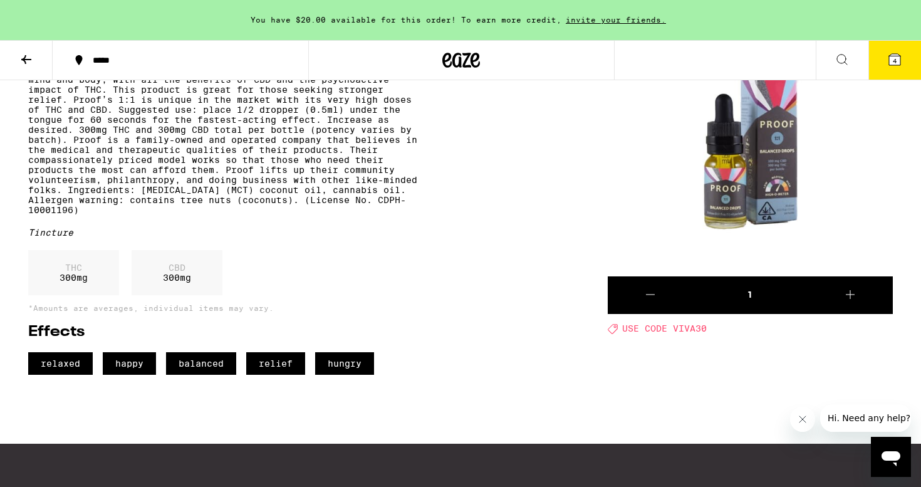
click at [880, 70] on button "4" at bounding box center [894, 60] width 53 height 39
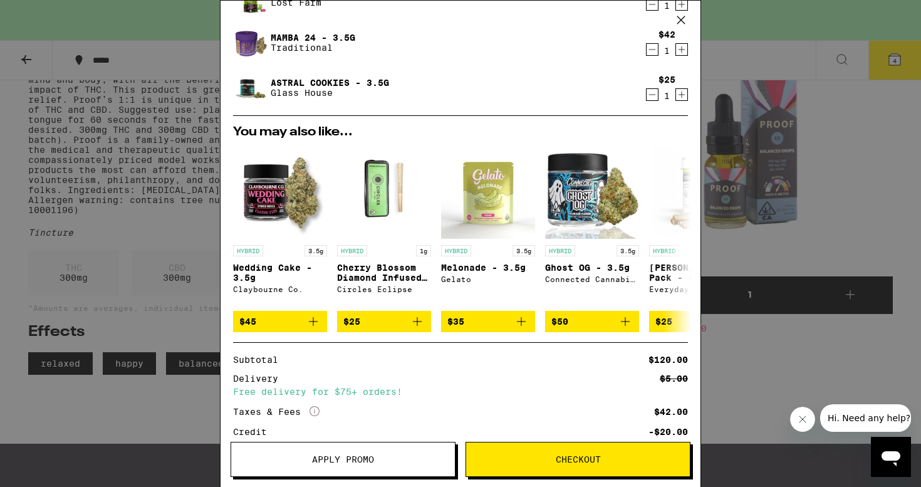
scroll to position [243, 0]
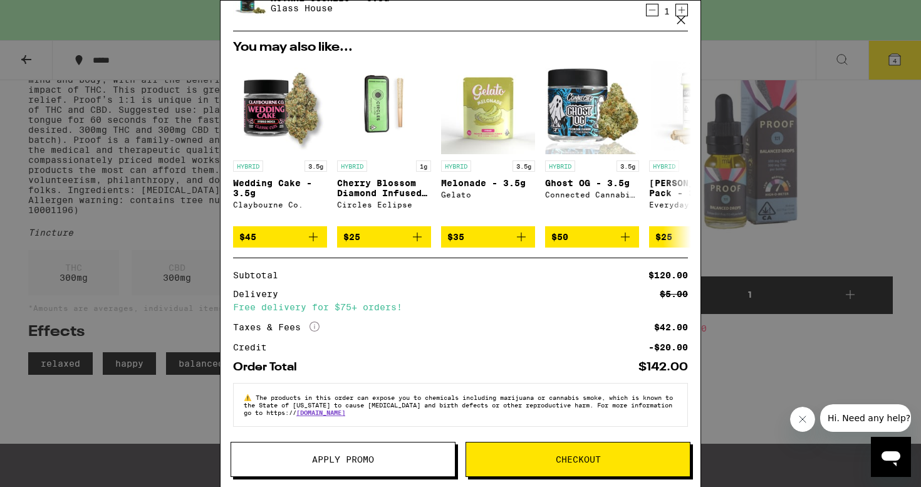
click at [408, 465] on button "Apply Promo" at bounding box center [343, 459] width 225 height 35
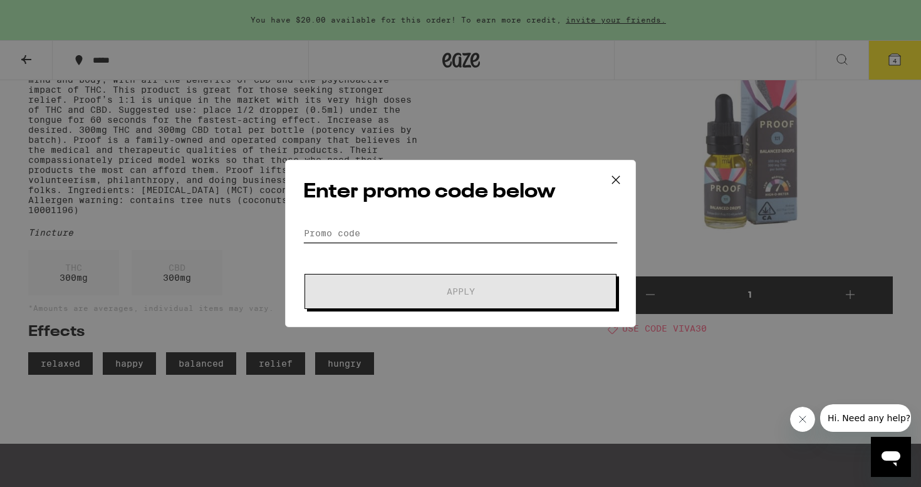
click at [452, 228] on input "Promo Code" at bounding box center [460, 233] width 314 height 19
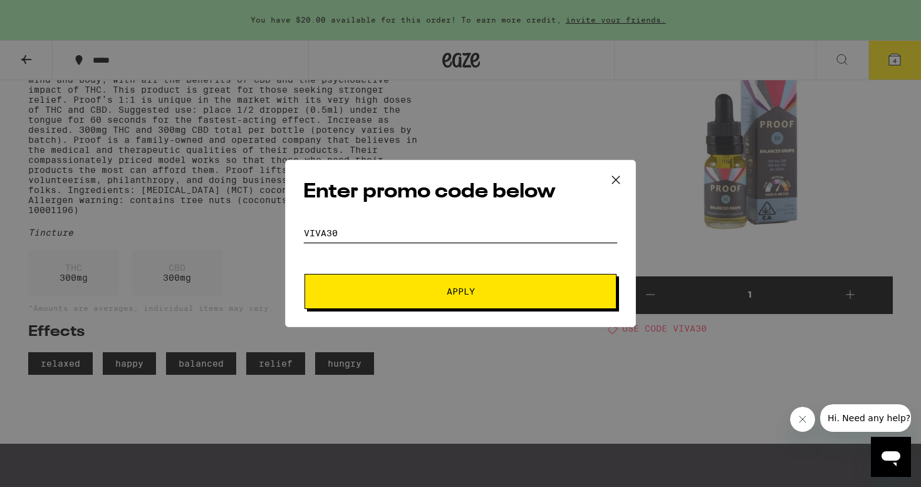
type input "viva30"
click at [556, 305] on button "Apply" at bounding box center [460, 291] width 312 height 35
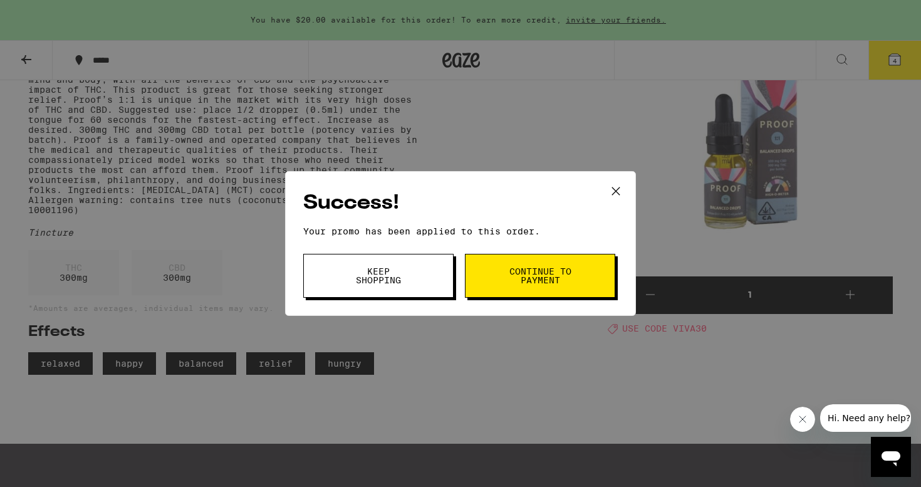
click at [440, 281] on button "Keep Shopping" at bounding box center [378, 276] width 150 height 44
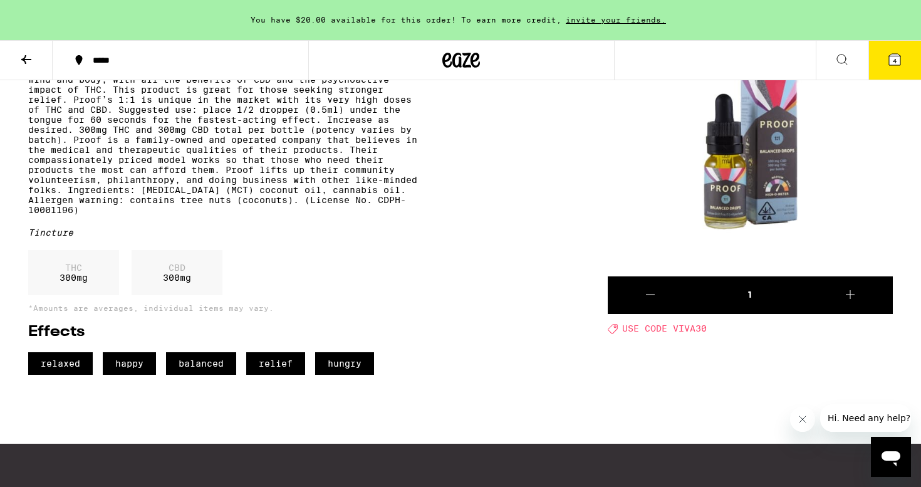
click at [900, 63] on icon at bounding box center [894, 59] width 15 height 15
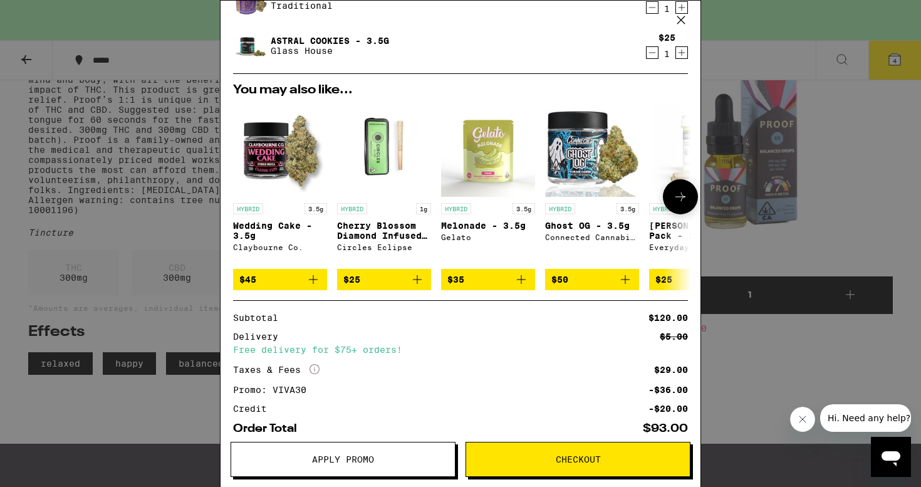
scroll to position [262, 0]
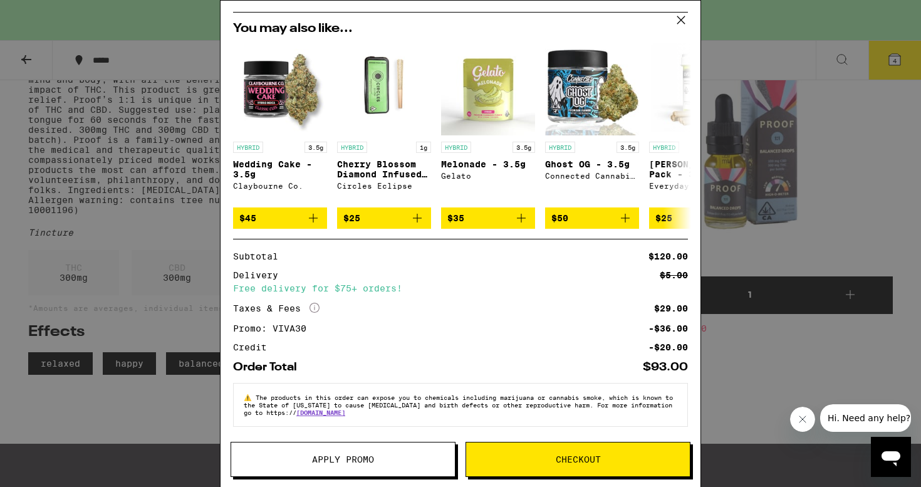
click at [543, 455] on span "Checkout" at bounding box center [578, 459] width 224 height 9
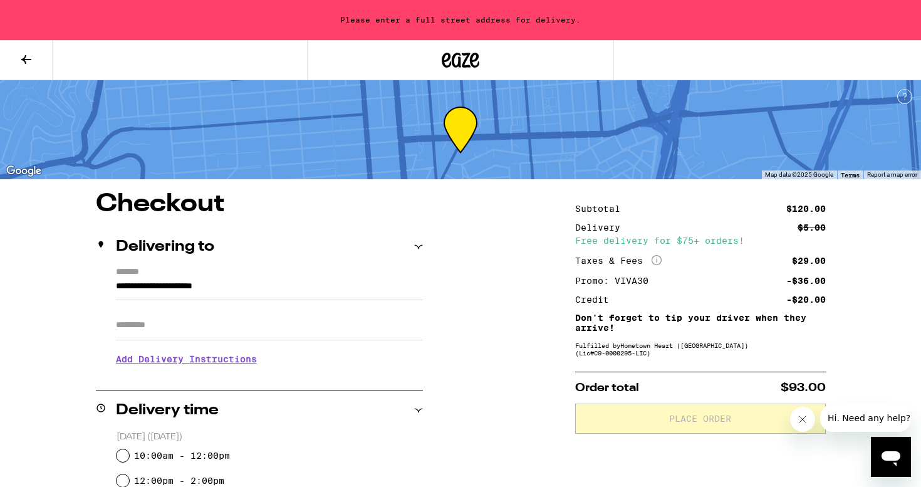
click at [23, 68] on button at bounding box center [26, 60] width 53 height 39
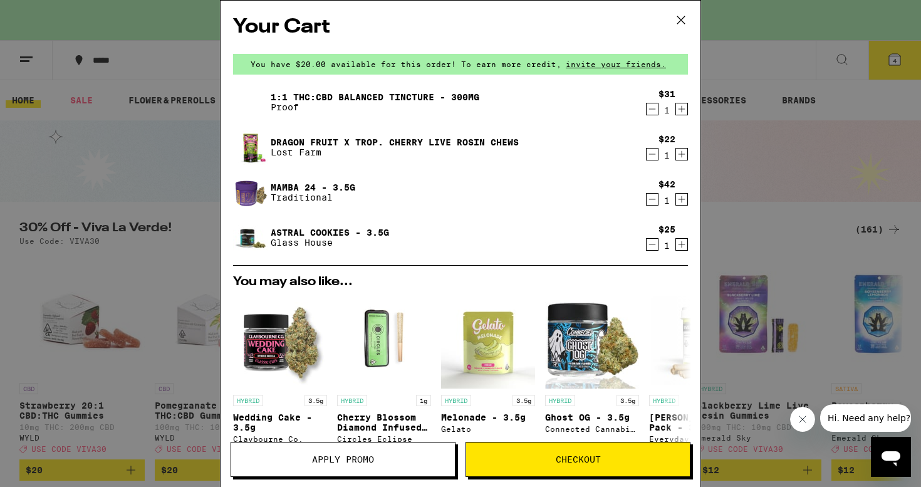
click at [654, 152] on icon "Decrement" at bounding box center [651, 154] width 11 height 15
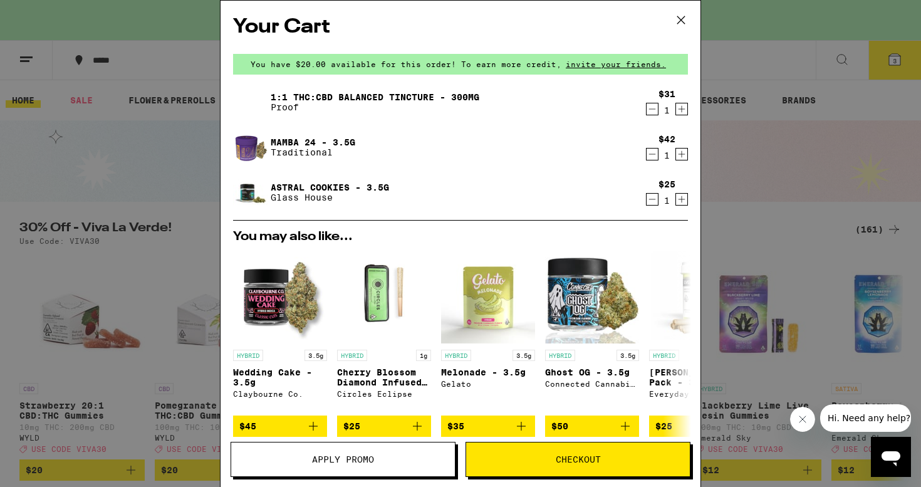
click at [732, 155] on div "Your Cart You have $20.00 available for this order! To earn more credit, invite…" at bounding box center [460, 243] width 921 height 487
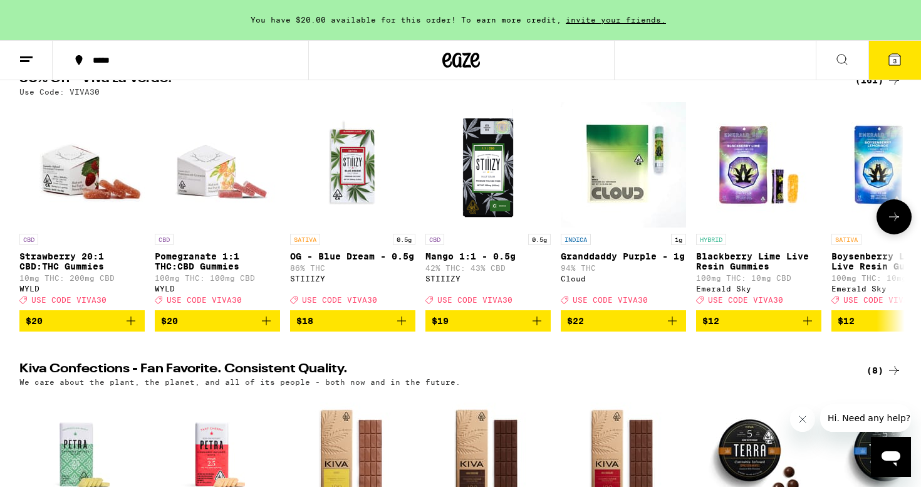
scroll to position [127, 0]
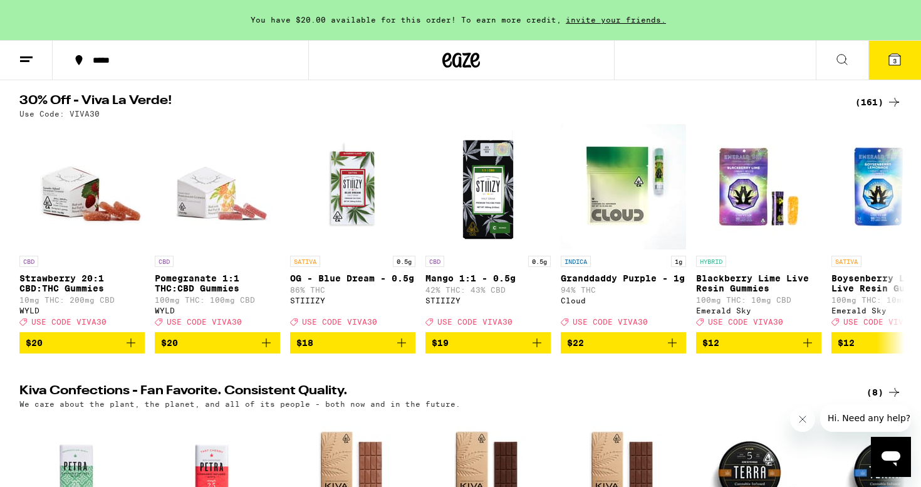
click at [869, 97] on div "(161)" at bounding box center [878, 102] width 46 height 15
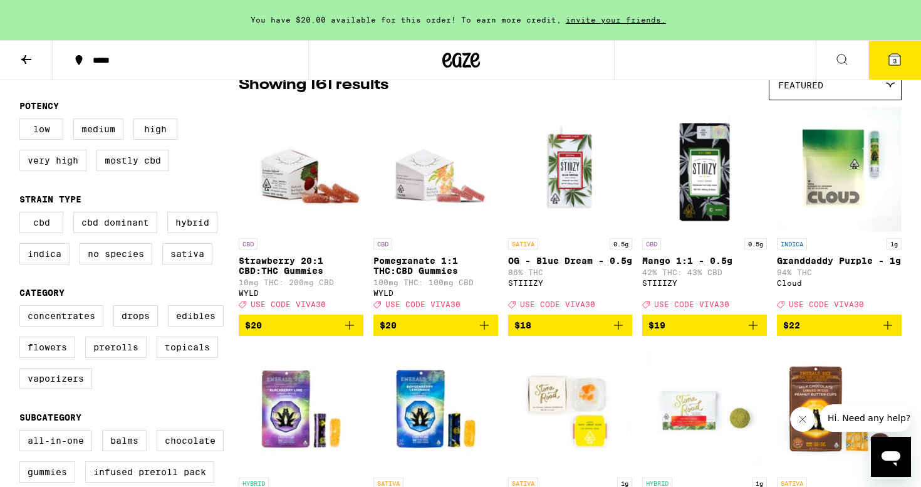
scroll to position [122, 0]
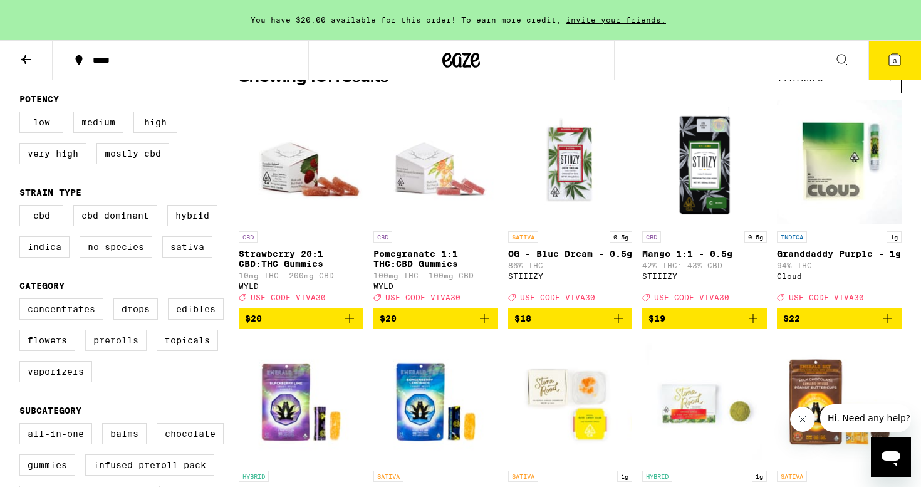
click at [118, 351] on label "Prerolls" at bounding box center [115, 340] width 61 height 21
click at [23, 301] on input "Prerolls" at bounding box center [22, 300] width 1 height 1
checkbox input "true"
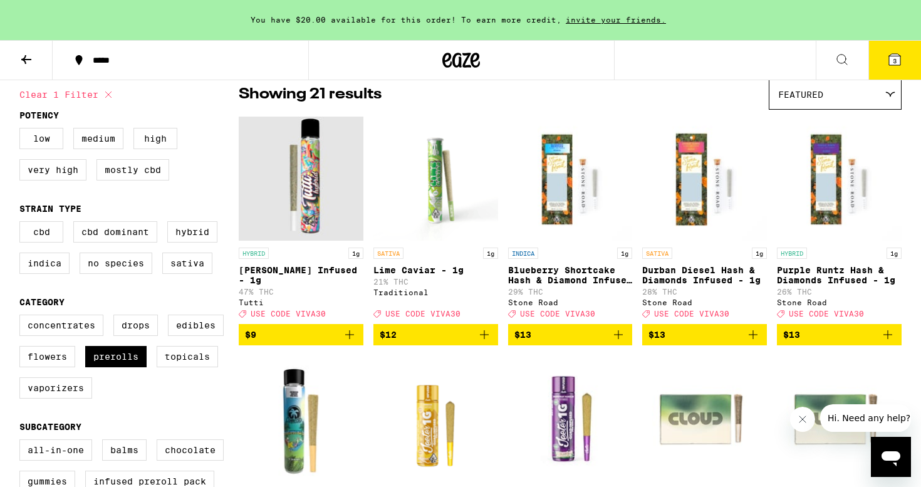
scroll to position [106, 0]
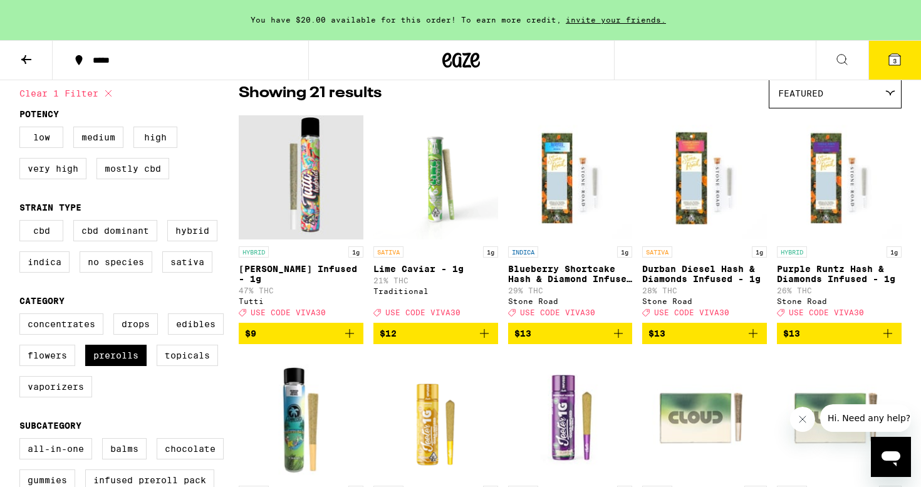
click at [350, 341] on icon "Add to bag" at bounding box center [349, 333] width 15 height 15
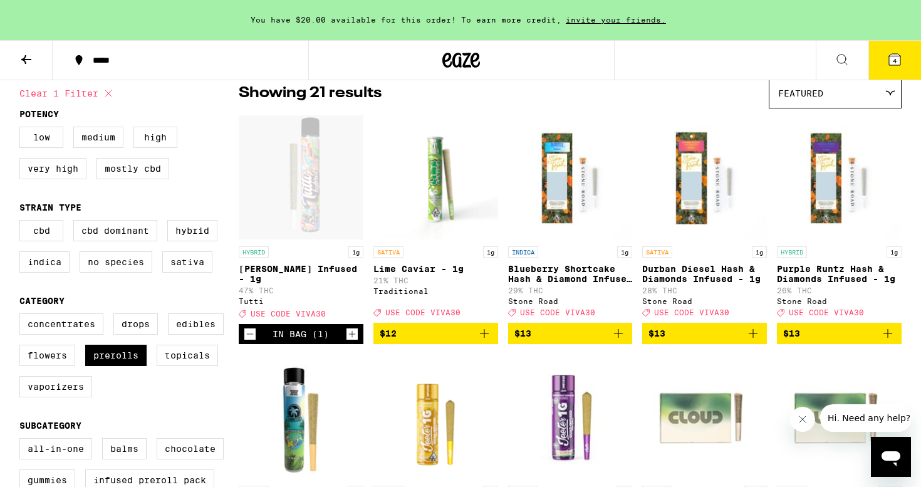
click at [308, 187] on div "Open page for Cali Haze Infused - 1g from Tutti" at bounding box center [301, 177] width 125 height 125
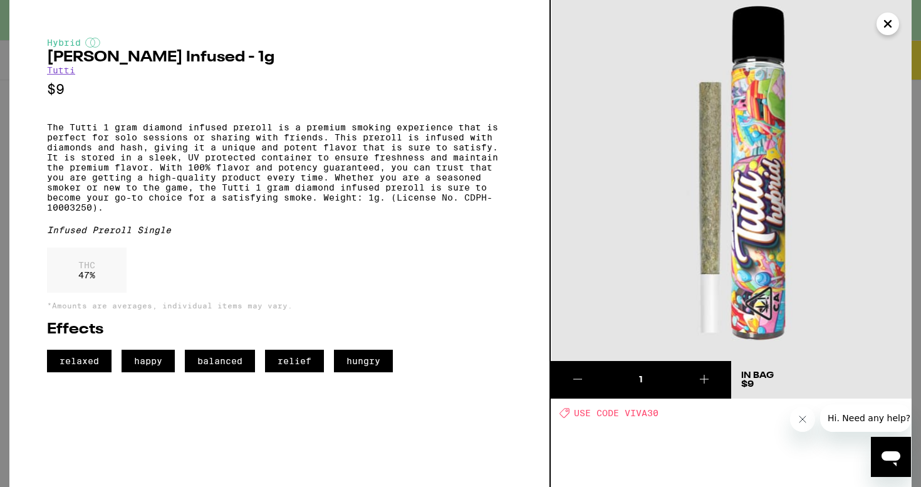
click at [883, 25] on icon "Close" at bounding box center [887, 23] width 15 height 19
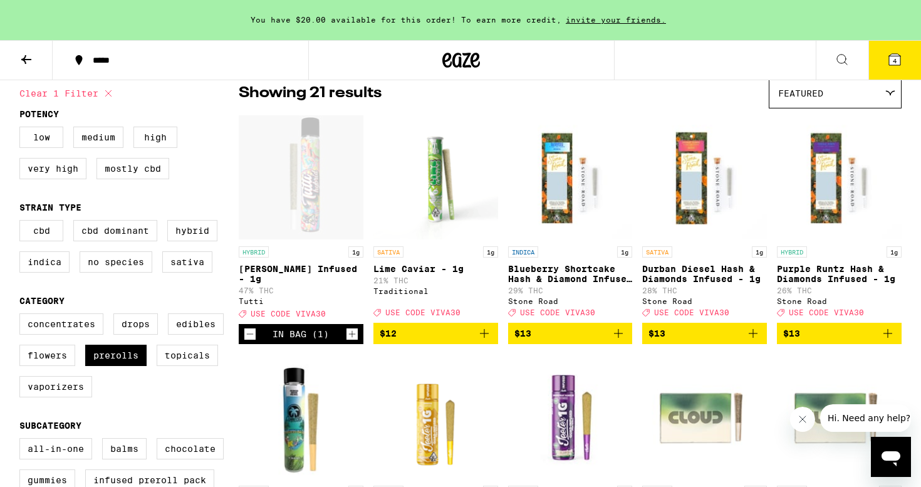
click at [898, 59] on icon at bounding box center [894, 59] width 11 height 11
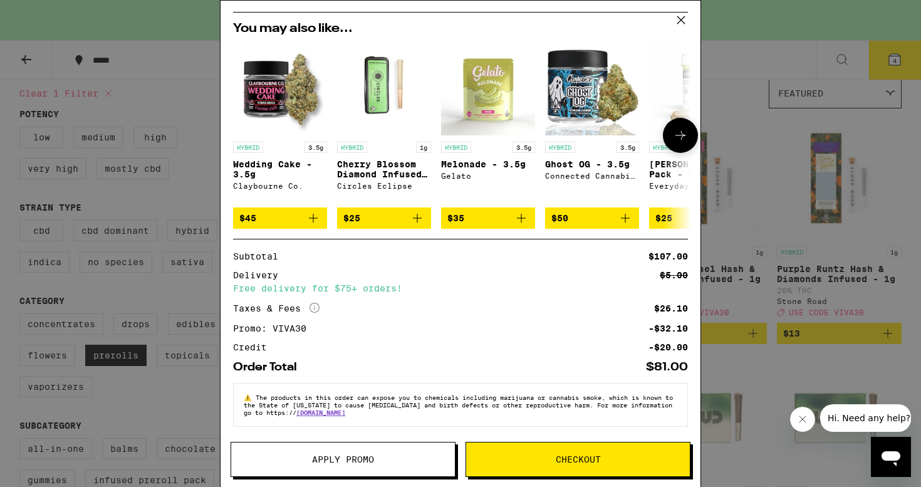
scroll to position [262, 0]
click at [616, 460] on span "Checkout" at bounding box center [578, 459] width 224 height 9
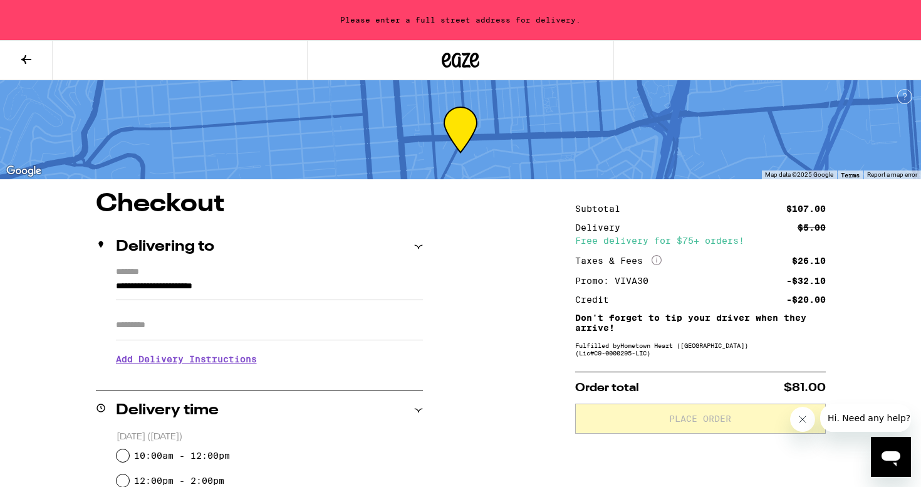
click at [377, 283] on input "**********" at bounding box center [269, 289] width 307 height 21
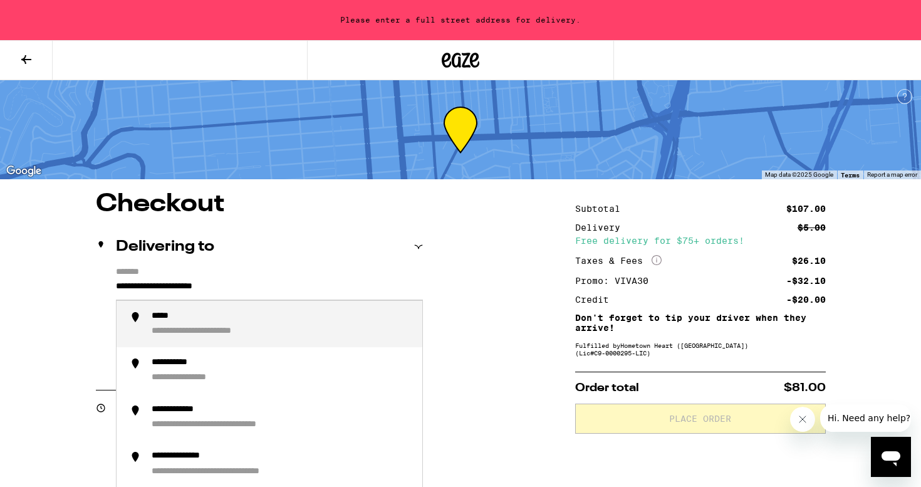
click at [377, 283] on input "**********" at bounding box center [269, 289] width 307 height 21
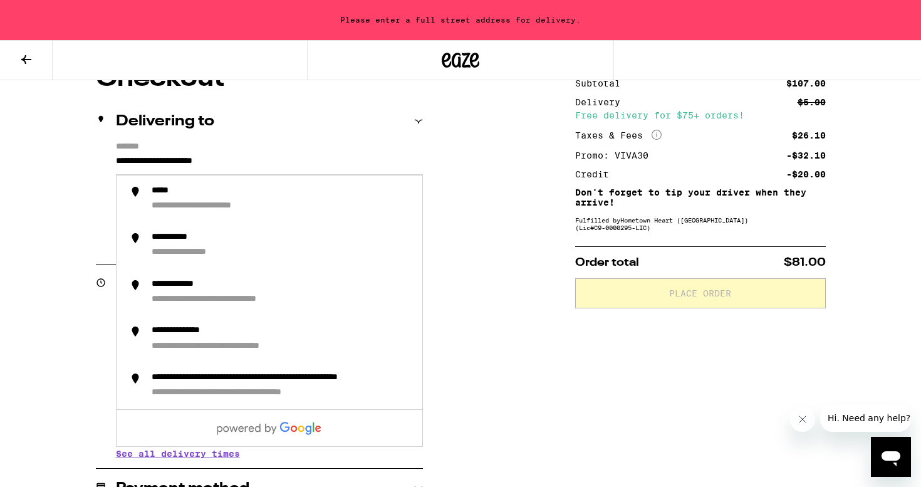
scroll to position [133, 0]
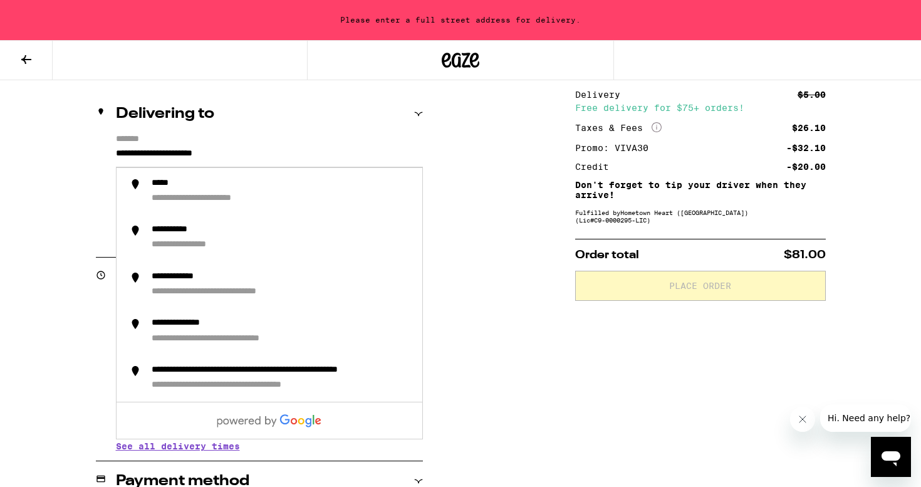
click at [457, 202] on div "**********" at bounding box center [460, 444] width 902 height 770
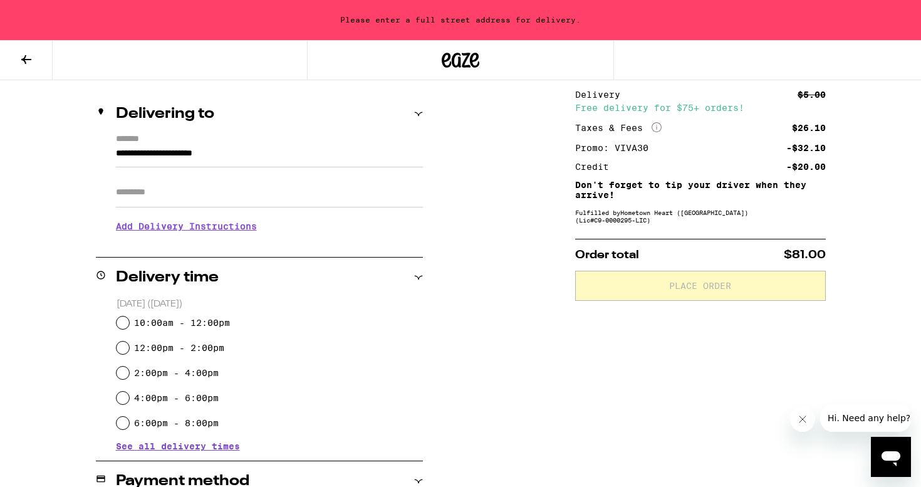
click at [217, 227] on h3 "Add Delivery Instructions" at bounding box center [269, 226] width 307 height 29
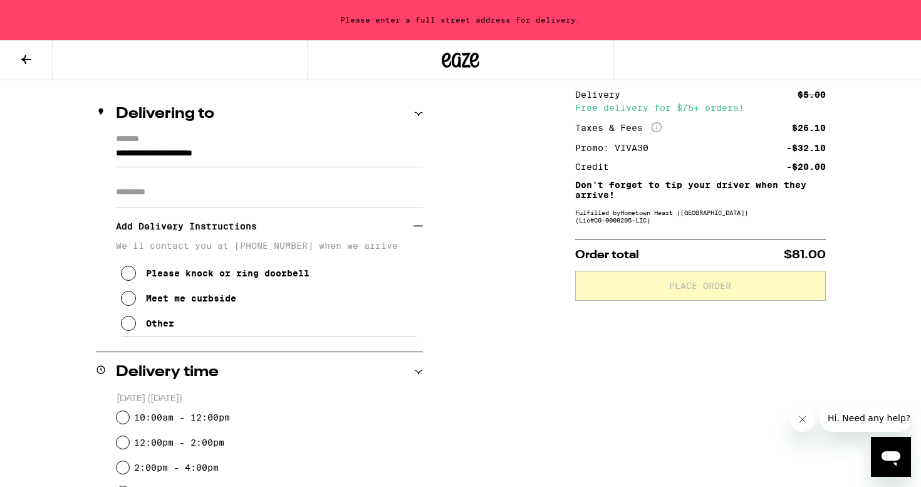
click at [252, 153] on input "**********" at bounding box center [269, 156] width 307 height 21
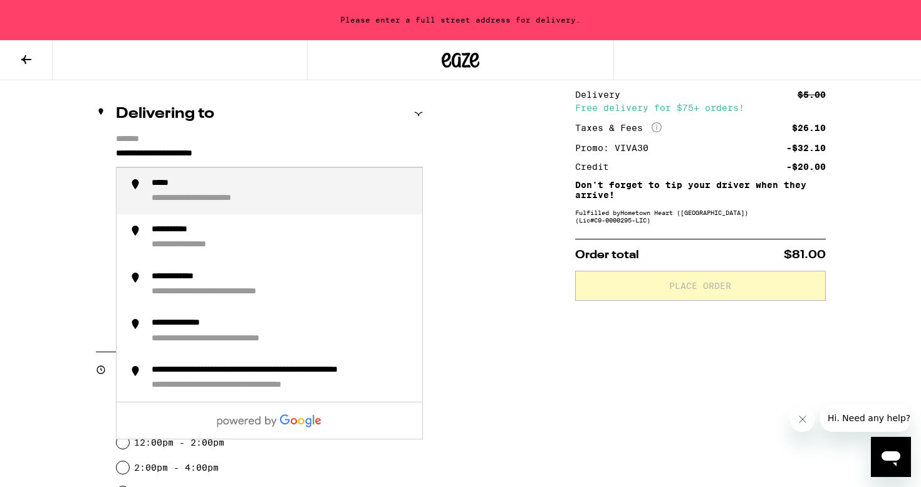
click at [252, 153] on input "**********" at bounding box center [269, 156] width 307 height 21
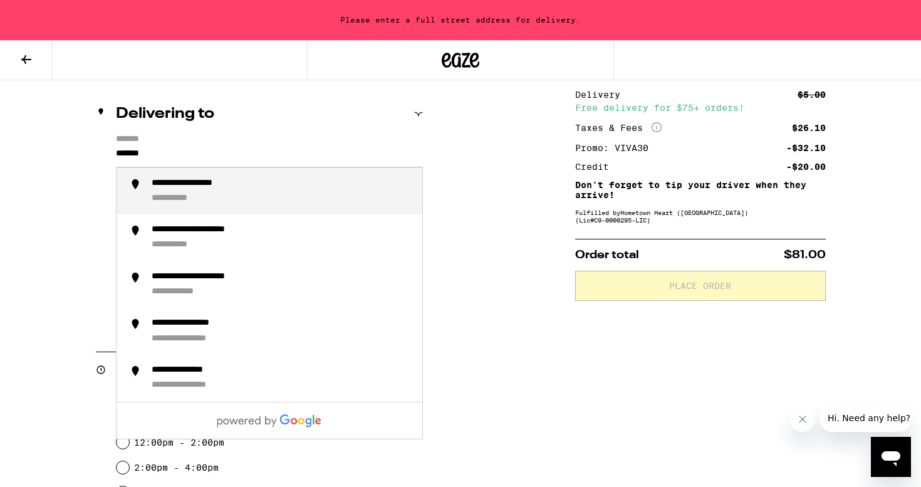
click at [240, 189] on div "**********" at bounding box center [206, 184] width 108 height 12
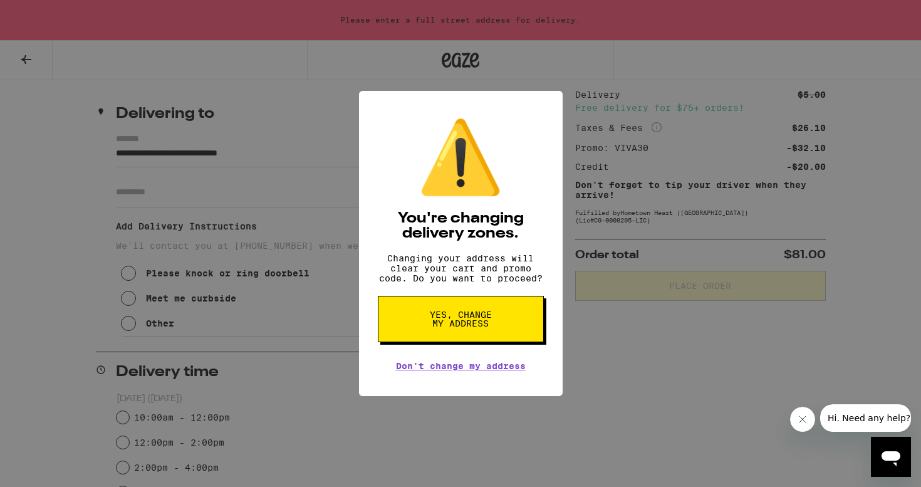
click at [440, 328] on span "Yes, change my address" at bounding box center [460, 319] width 65 height 18
type input "**********"
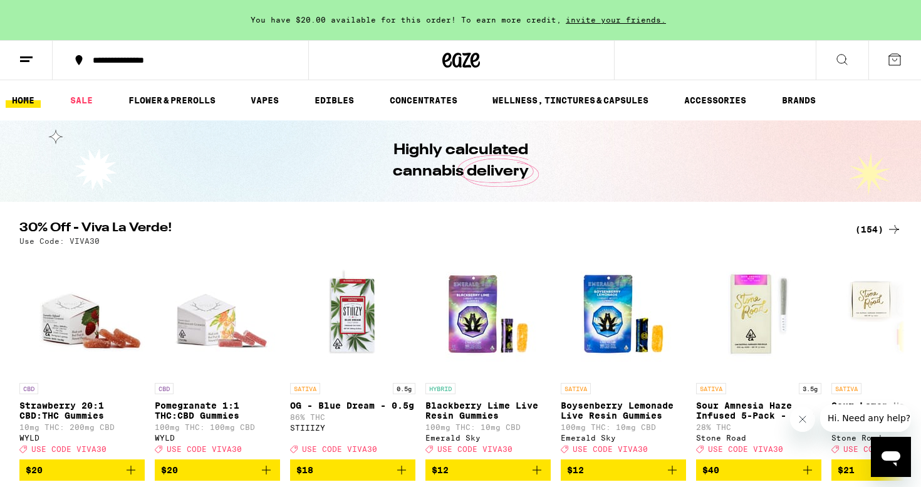
click at [872, 230] on div "(154)" at bounding box center [878, 229] width 46 height 15
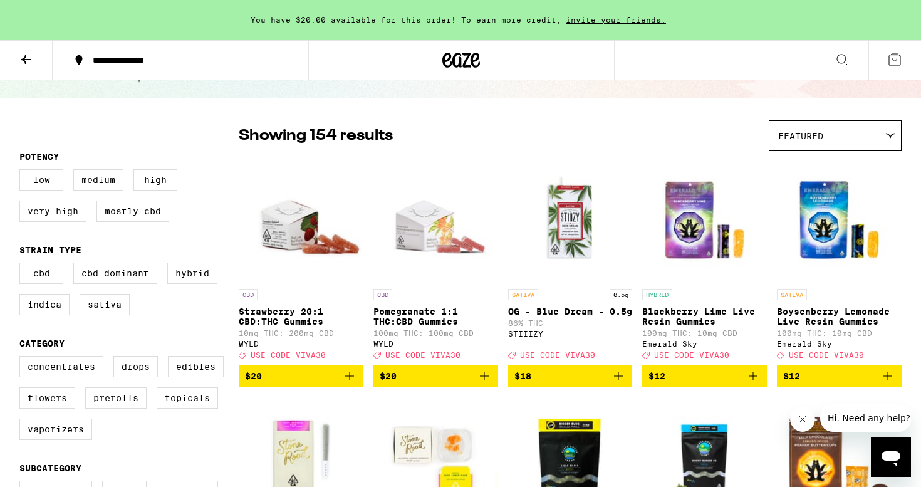
scroll to position [70, 0]
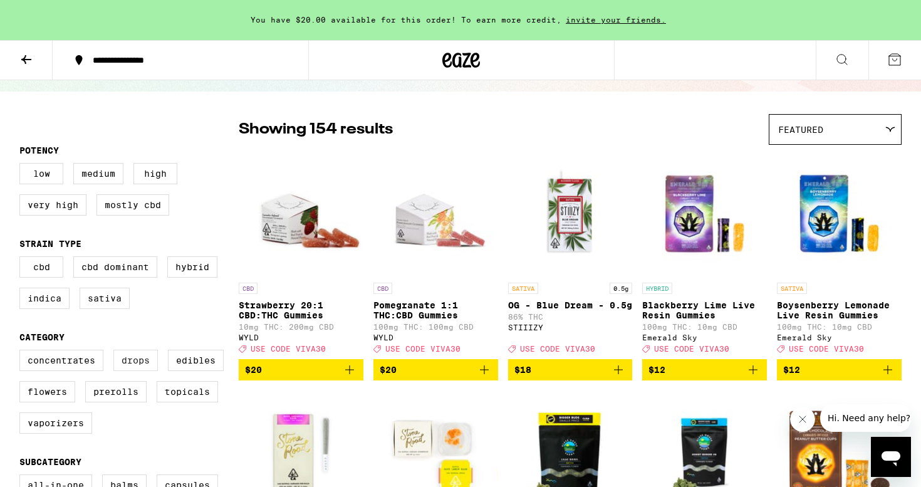
click at [133, 371] on label "Drops" at bounding box center [135, 360] width 44 height 21
click at [23, 352] on input "Drops" at bounding box center [22, 351] width 1 height 1
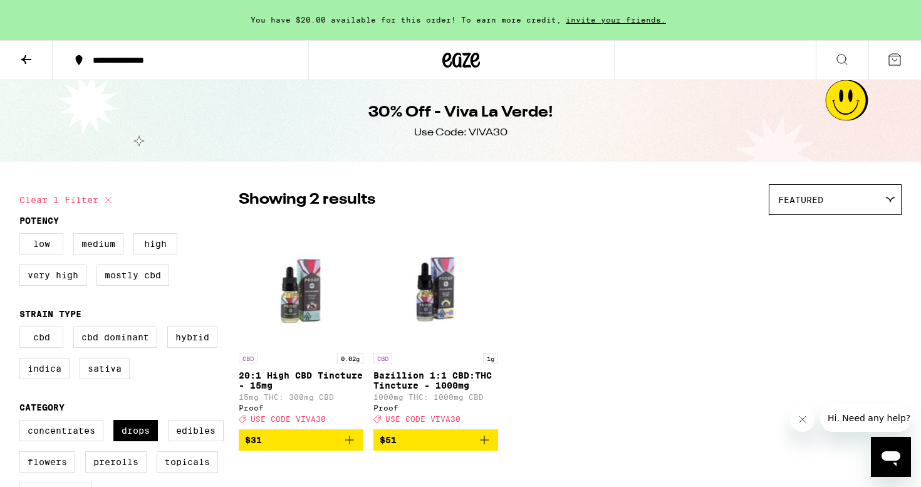
click at [112, 195] on icon at bounding box center [108, 199] width 15 height 15
checkbox input "false"
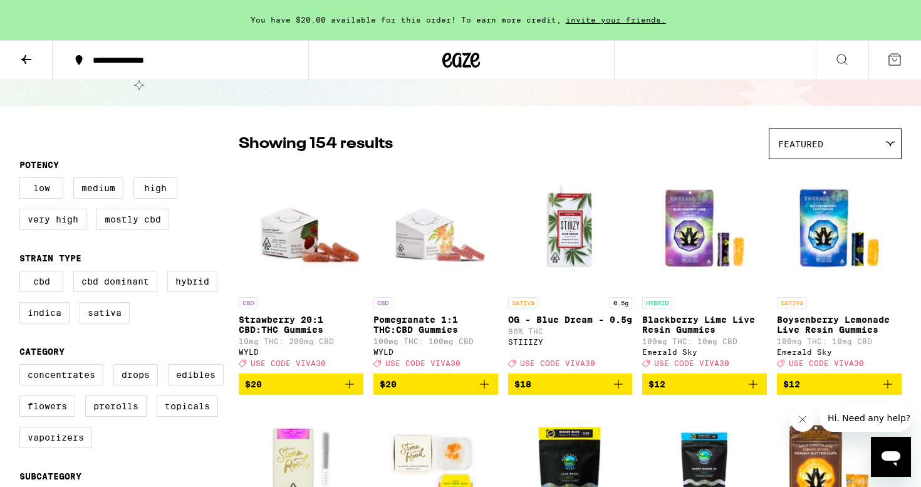
scroll to position [66, 0]
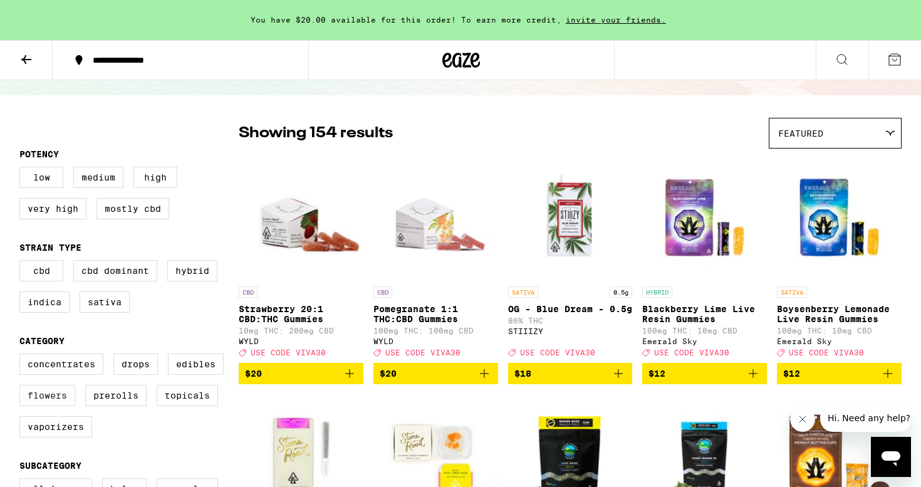
click at [56, 406] on label "Flowers" at bounding box center [47, 395] width 56 height 21
click at [23, 356] on input "Flowers" at bounding box center [22, 355] width 1 height 1
checkbox input "true"
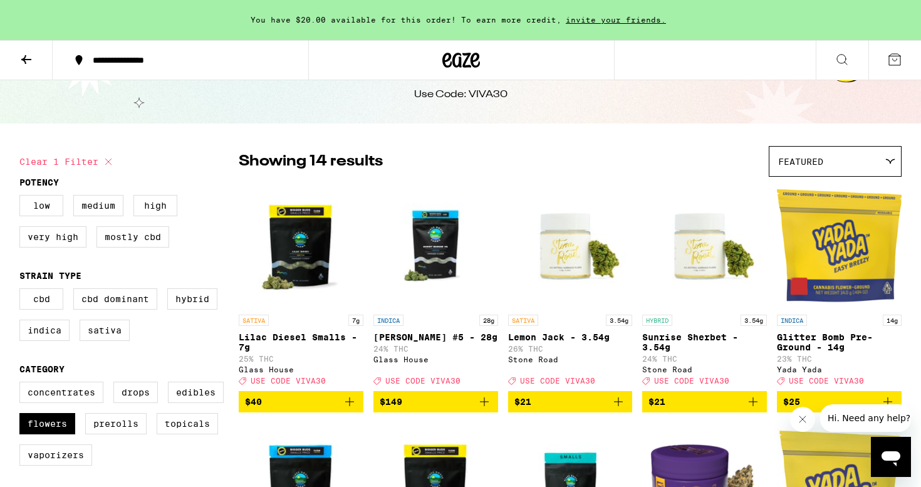
scroll to position [34, 0]
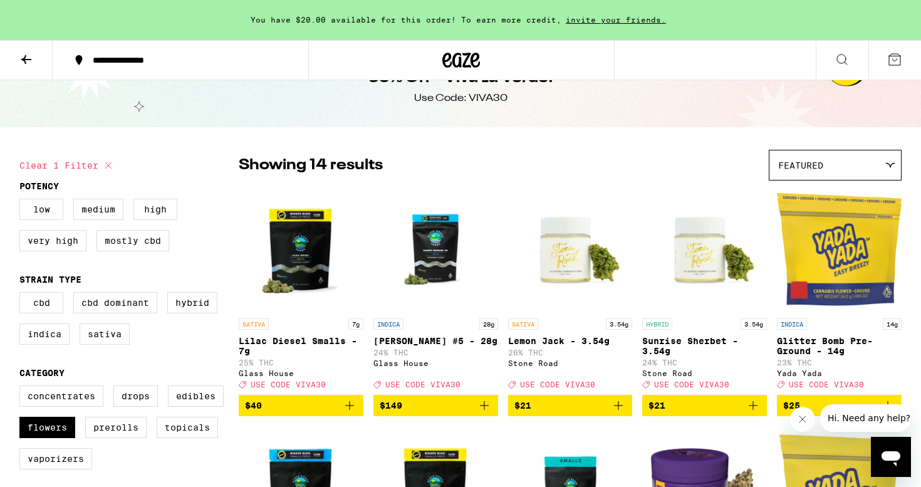
click at [836, 159] on div "Featured" at bounding box center [835, 164] width 132 height 29
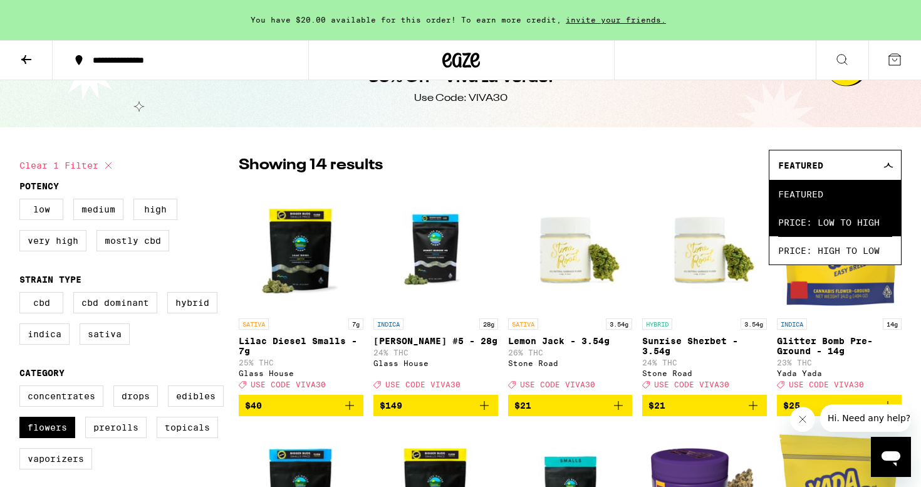
click at [809, 213] on span "Price: Low to High" at bounding box center [835, 222] width 114 height 28
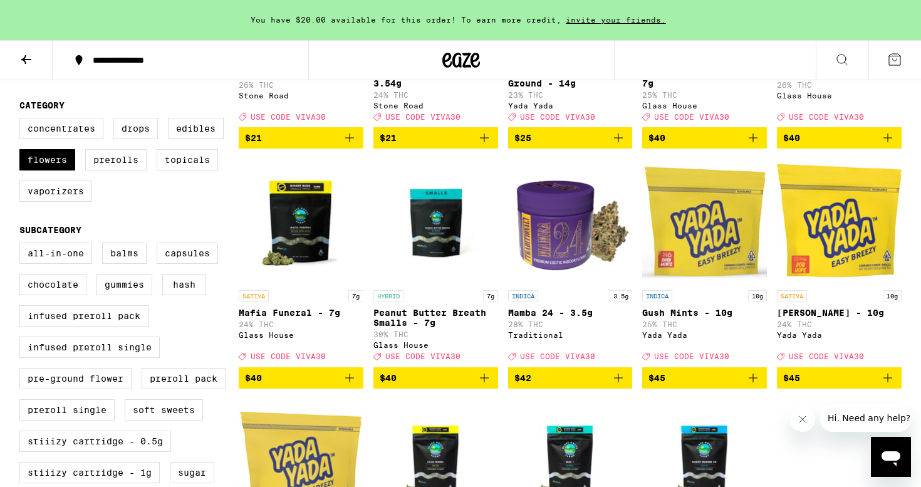
scroll to position [304, 0]
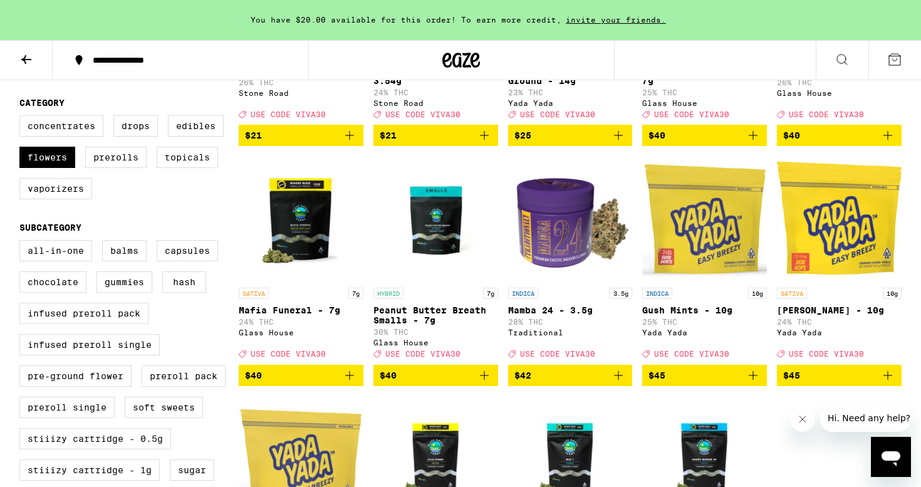
click at [484, 383] on icon "Add to bag" at bounding box center [484, 375] width 15 height 15
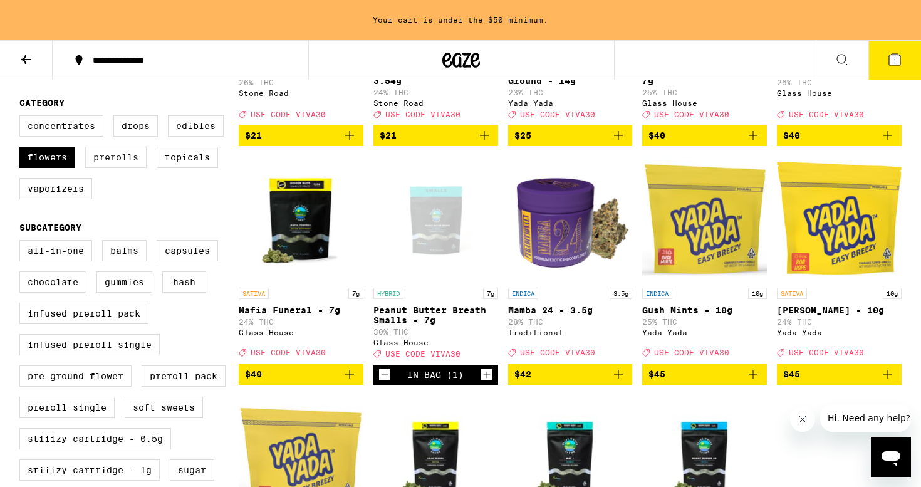
click at [92, 168] on label "Prerolls" at bounding box center [115, 157] width 61 height 21
click at [23, 118] on input "Prerolls" at bounding box center [22, 117] width 1 height 1
checkbox input "true"
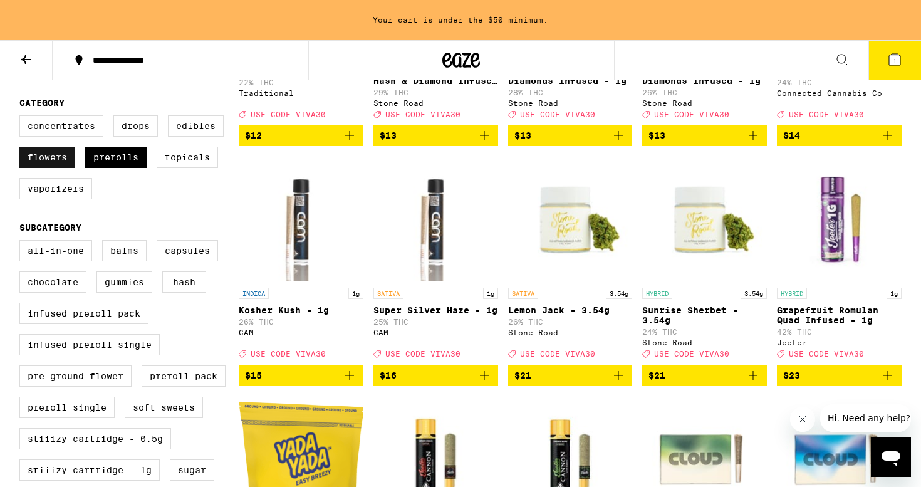
click at [29, 168] on label "Flowers" at bounding box center [47, 157] width 56 height 21
click at [23, 118] on input "Flowers" at bounding box center [22, 117] width 1 height 1
checkbox input "false"
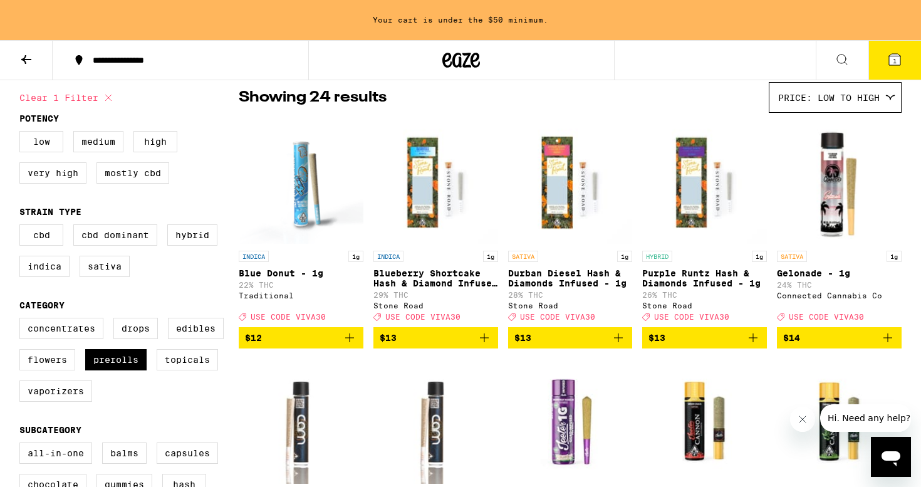
scroll to position [109, 0]
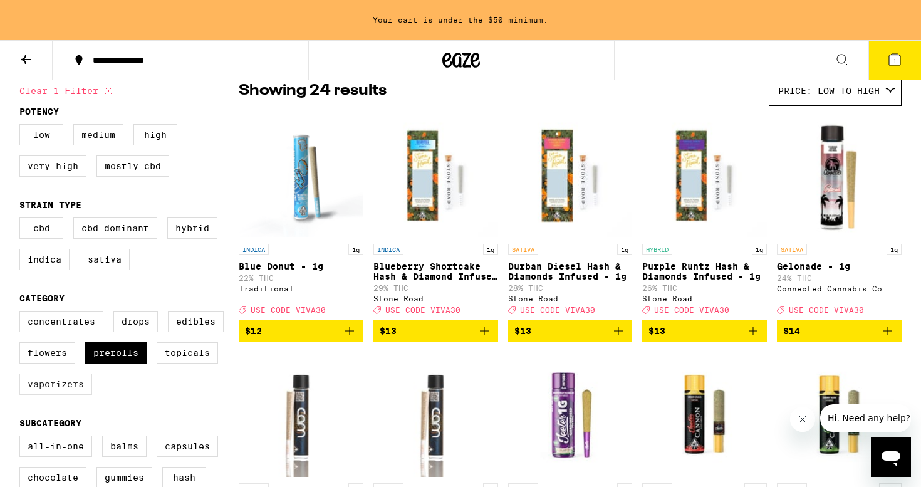
click at [81, 390] on label "Vaporizers" at bounding box center [55, 383] width 73 height 21
click at [23, 313] on input "Vaporizers" at bounding box center [22, 313] width 1 height 1
checkbox input "true"
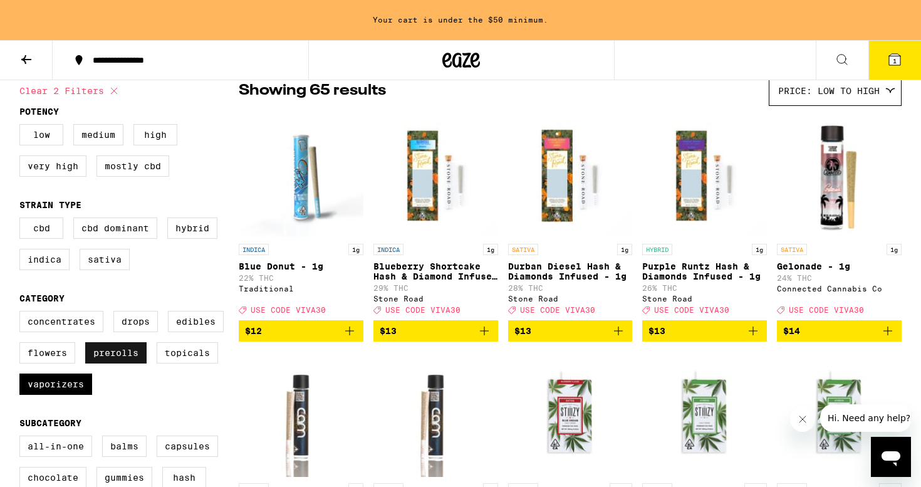
click at [107, 363] on label "Prerolls" at bounding box center [115, 352] width 61 height 21
click at [23, 313] on input "Prerolls" at bounding box center [22, 313] width 1 height 1
checkbox input "false"
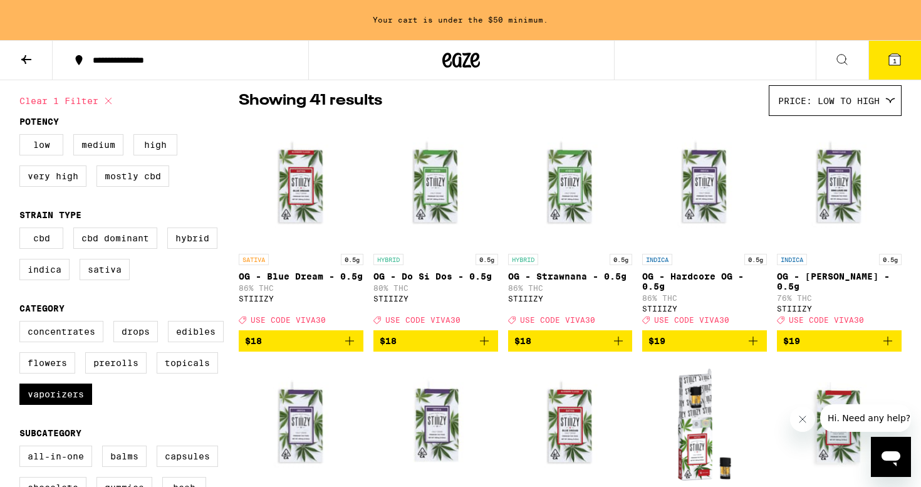
scroll to position [100, 0]
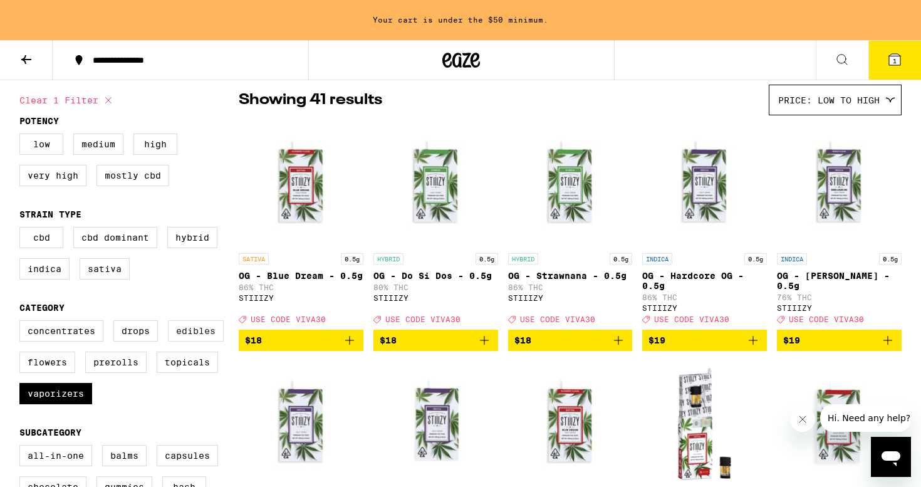
click at [183, 341] on label "Edibles" at bounding box center [196, 330] width 56 height 21
click at [23, 323] on input "Edibles" at bounding box center [22, 322] width 1 height 1
checkbox input "true"
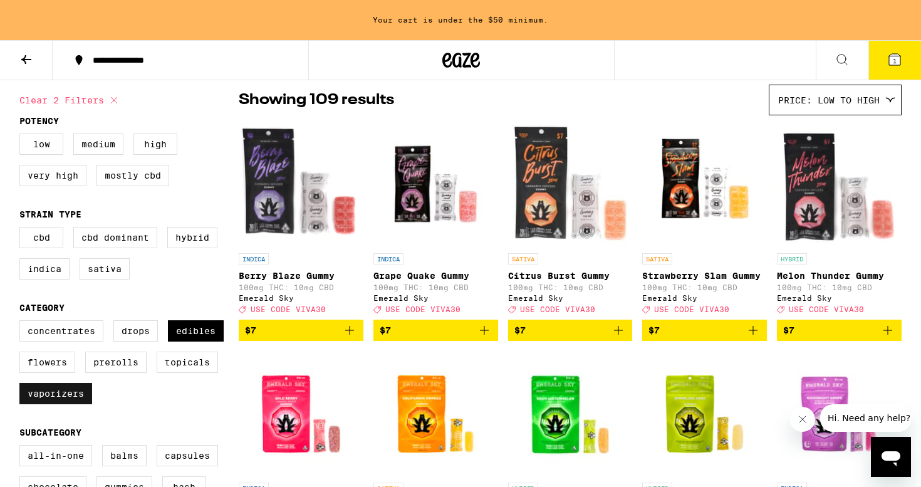
click at [73, 404] on label "Vaporizers" at bounding box center [55, 393] width 73 height 21
click at [23, 323] on input "Vaporizers" at bounding box center [22, 322] width 1 height 1
checkbox input "false"
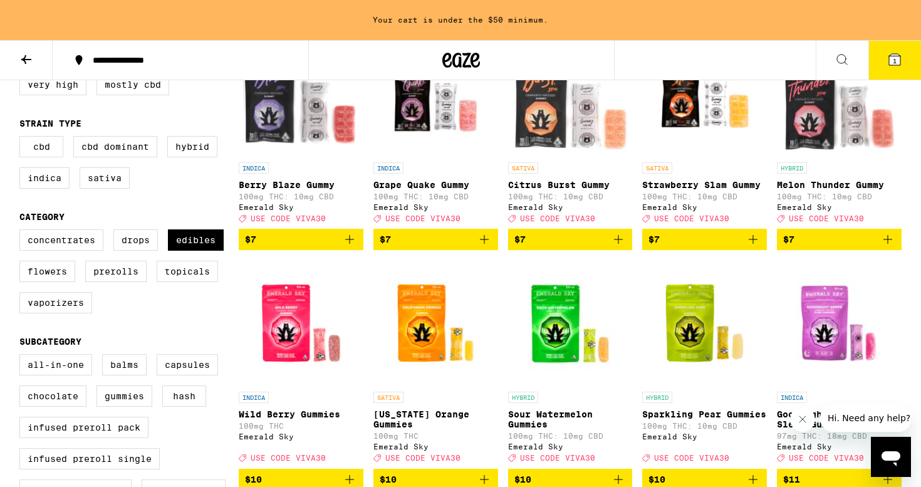
scroll to position [185, 0]
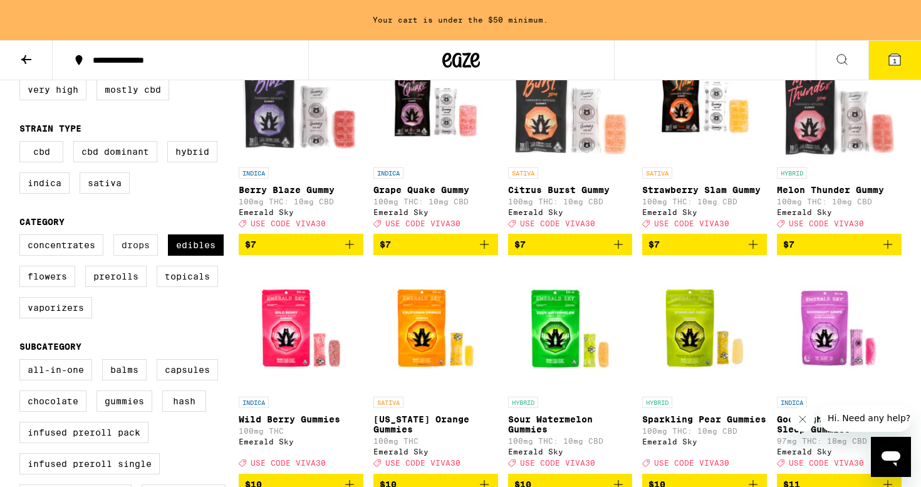
click at [155, 256] on label "Drops" at bounding box center [135, 244] width 44 height 21
click at [23, 237] on input "Drops" at bounding box center [22, 236] width 1 height 1
checkbox input "true"
click at [196, 256] on label "Edibles" at bounding box center [196, 244] width 56 height 21
click at [23, 237] on input "Edibles" at bounding box center [22, 236] width 1 height 1
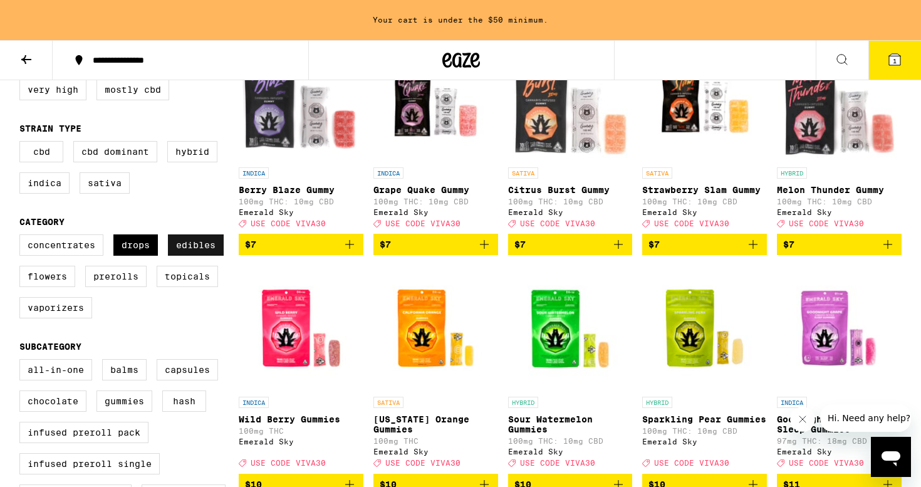
checkbox input "false"
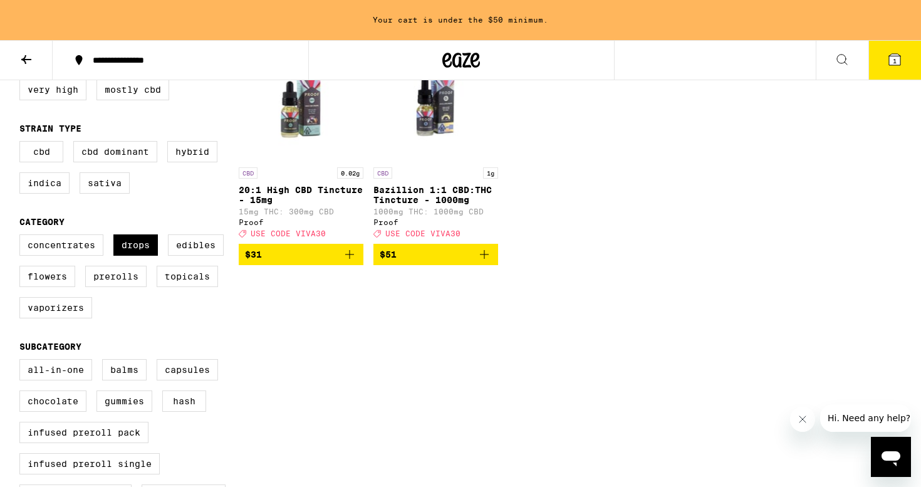
click at [400, 192] on p "Bazillion 1:1 CBD:THC Tincture - 1000mg" at bounding box center [435, 195] width 125 height 20
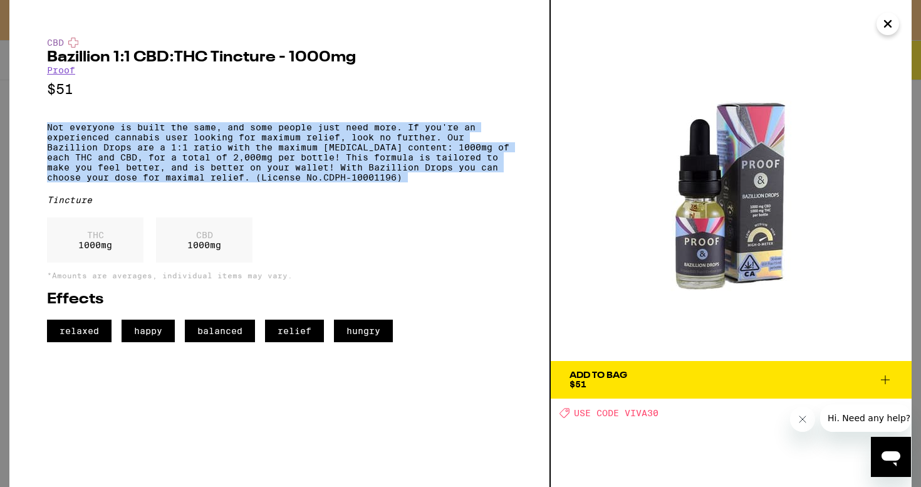
drag, startPoint x: 49, startPoint y: 132, endPoint x: 452, endPoint y: 204, distance: 409.2
click at [452, 204] on div "CBD Bazillion 1:1 CBD:THC Tincture - 1000mg Proof $51 Not everyone is built the…" at bounding box center [279, 190] width 465 height 304
copy p "Not everyone is built the same, and some people just need more. If you're an ex…"
click at [619, 153] on img at bounding box center [731, 180] width 361 height 361
click at [290, 48] on div "CBD" at bounding box center [279, 43] width 465 height 10
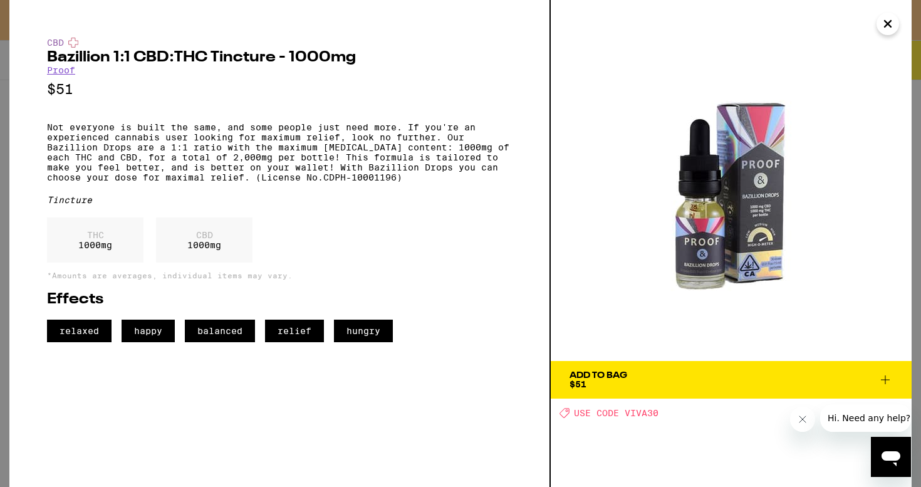
click at [290, 48] on div "CBD" at bounding box center [279, 43] width 465 height 10
click at [288, 60] on h2 "Bazillion 1:1 CBD:THC Tincture - 1000mg" at bounding box center [279, 57] width 465 height 15
click at [673, 386] on span "Add To Bag $51" at bounding box center [730, 380] width 323 height 18
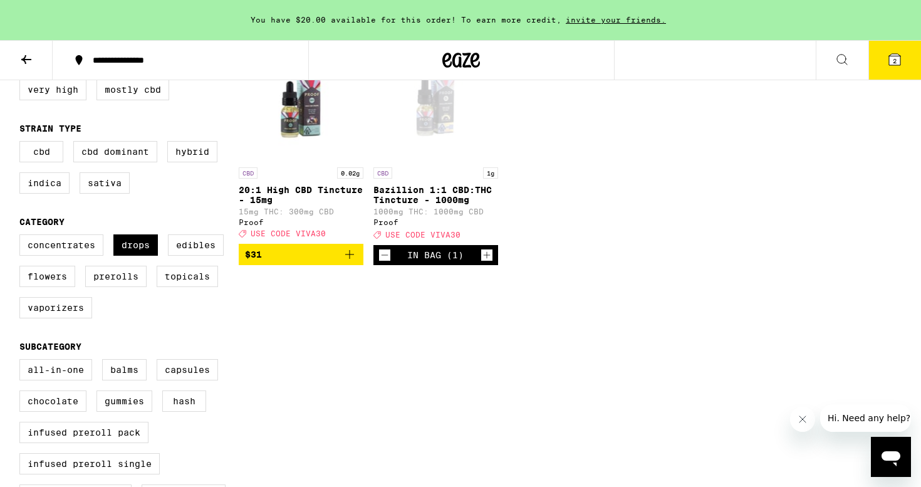
click at [885, 66] on button "2" at bounding box center [894, 60] width 53 height 39
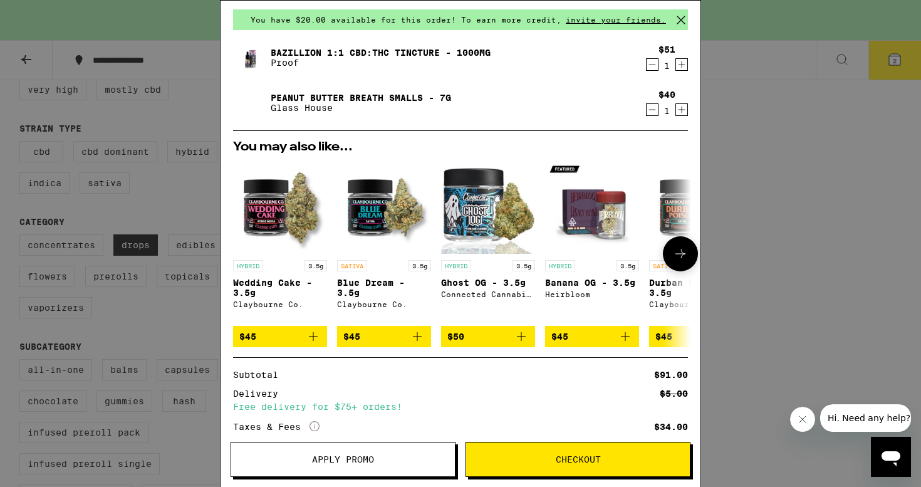
scroll to position [45, 0]
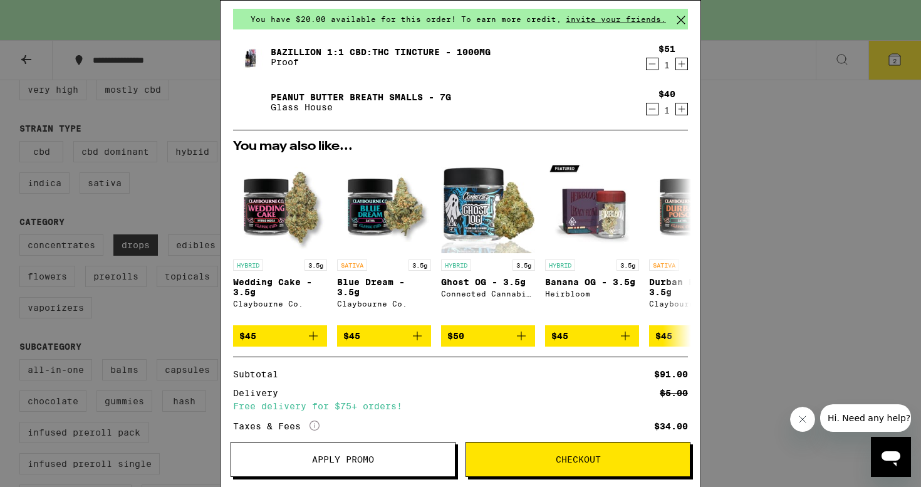
click at [412, 460] on span "Apply Promo" at bounding box center [343, 459] width 224 height 9
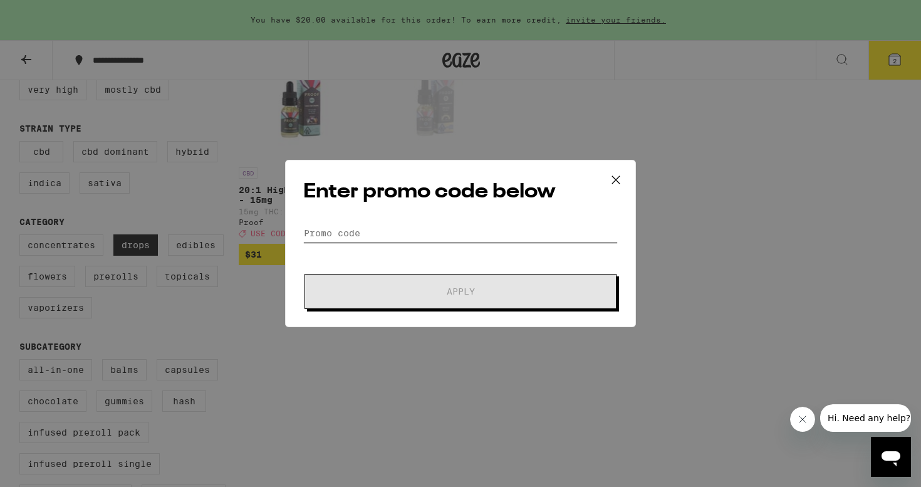
click at [450, 227] on input "Promo Code" at bounding box center [460, 233] width 314 height 19
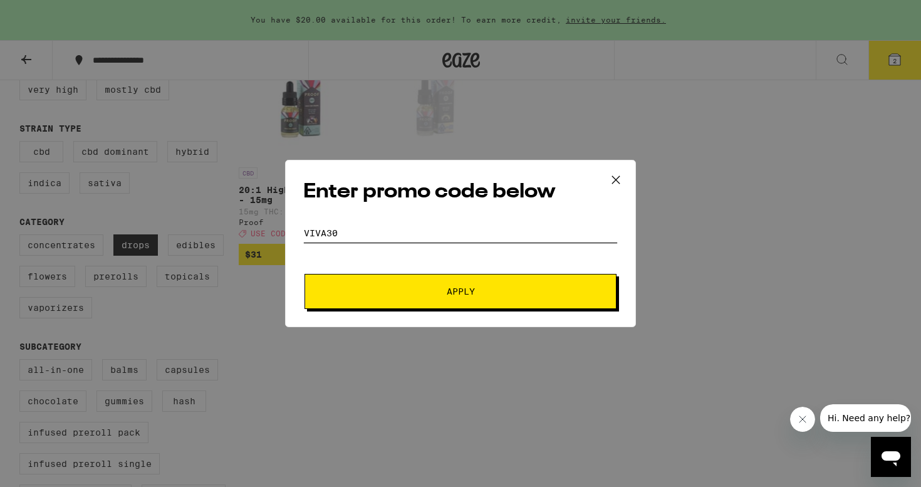
type input "viva30"
click at [437, 289] on span "Apply" at bounding box center [461, 291] width 226 height 9
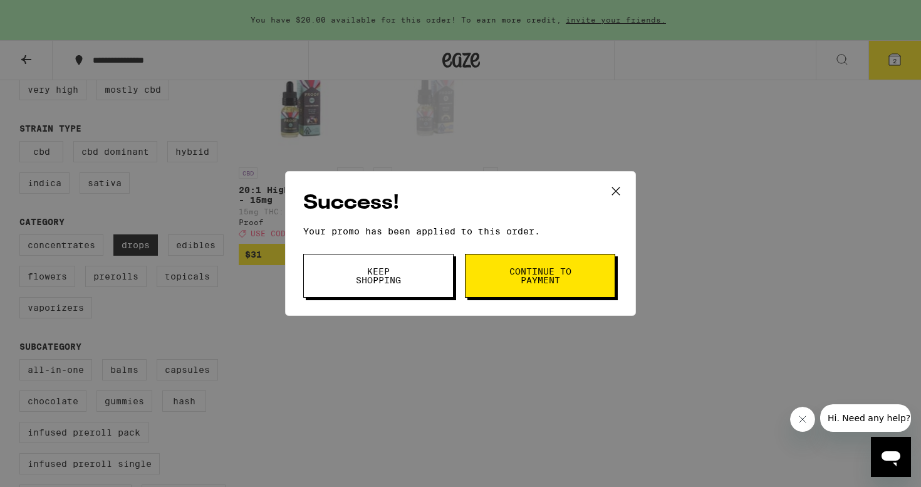
click at [429, 286] on button "Keep Shopping" at bounding box center [378, 276] width 150 height 44
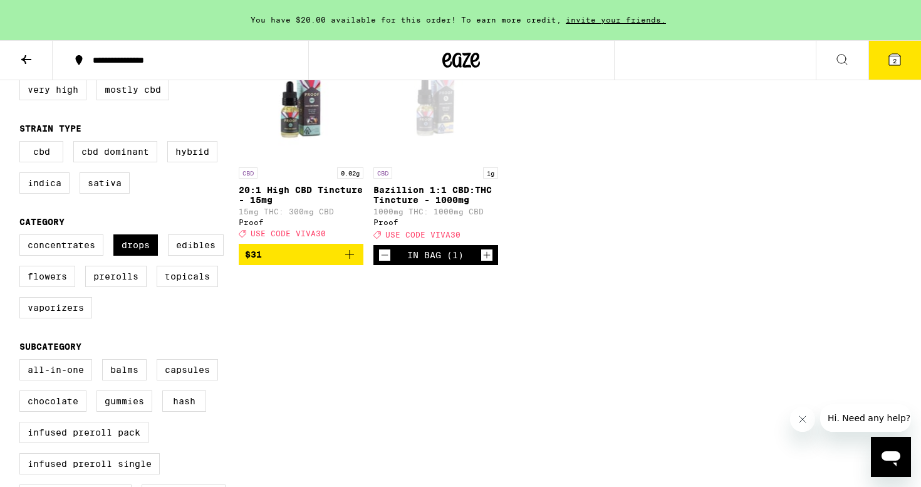
click at [881, 62] on button "2" at bounding box center [894, 60] width 53 height 39
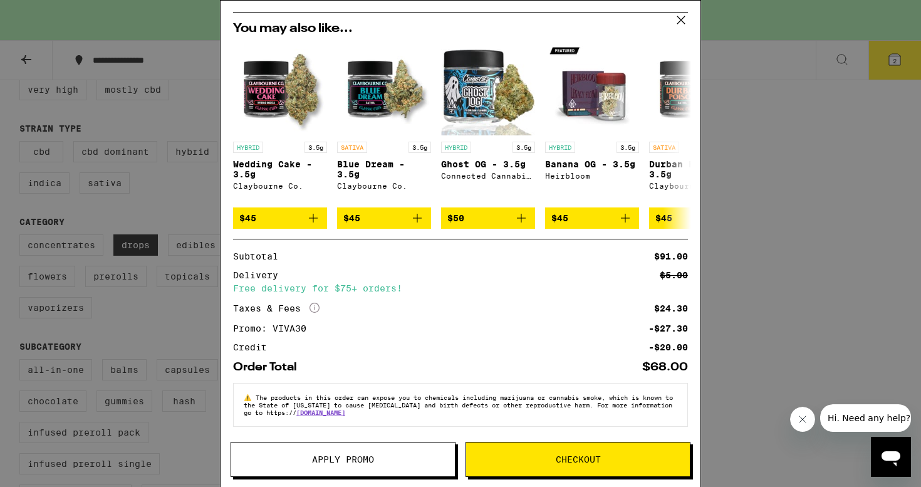
scroll to position [172, 0]
click at [726, 262] on div "Your Cart You have $20.00 available for this order! To earn more credit, invite…" at bounding box center [460, 243] width 921 height 487
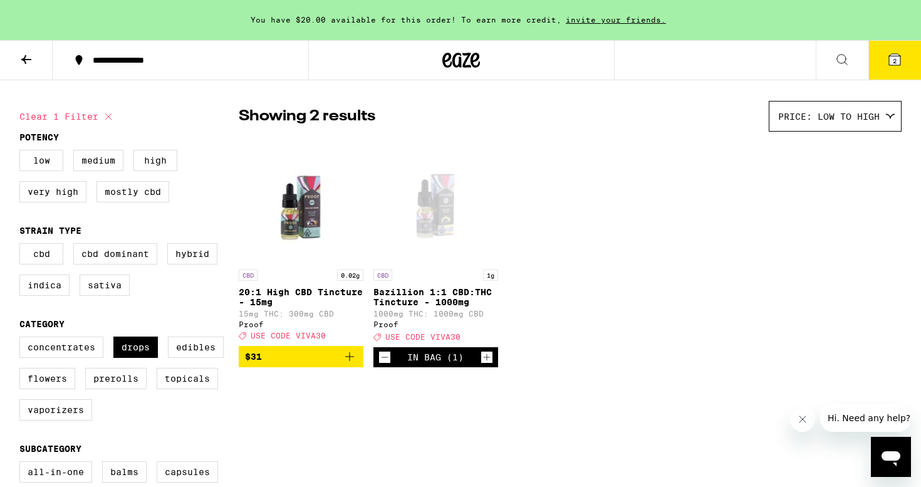
scroll to position [17, 0]
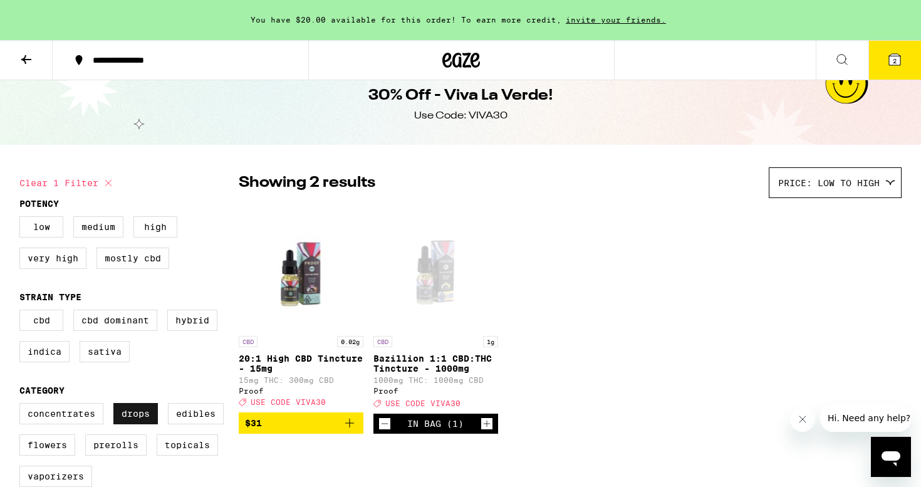
click at [135, 424] on label "Drops" at bounding box center [135, 413] width 44 height 21
click at [23, 405] on input "Drops" at bounding box center [22, 405] width 1 height 1
checkbox input "false"
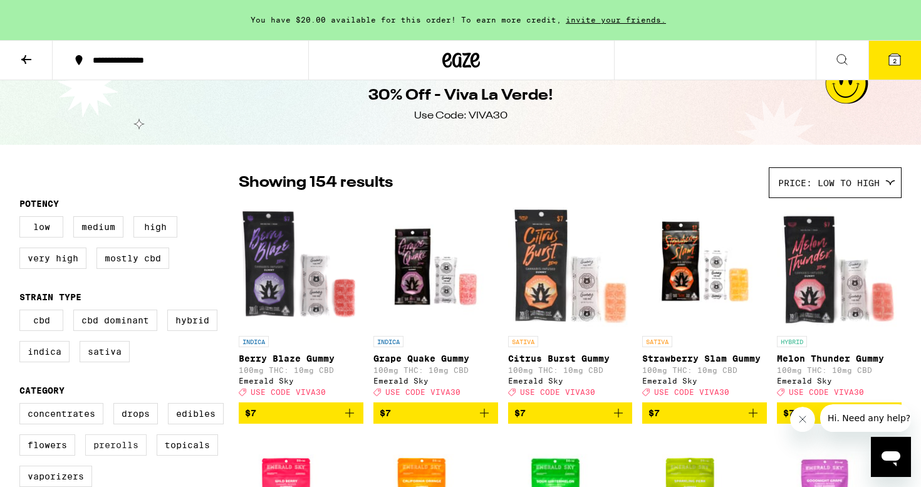
click at [100, 451] on label "Prerolls" at bounding box center [115, 444] width 61 height 21
click at [23, 405] on input "Prerolls" at bounding box center [22, 405] width 1 height 1
checkbox input "true"
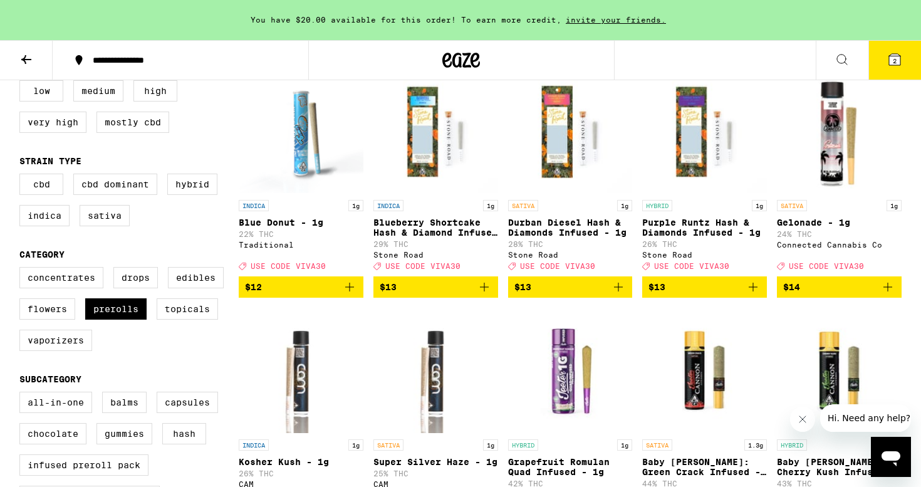
scroll to position [155, 0]
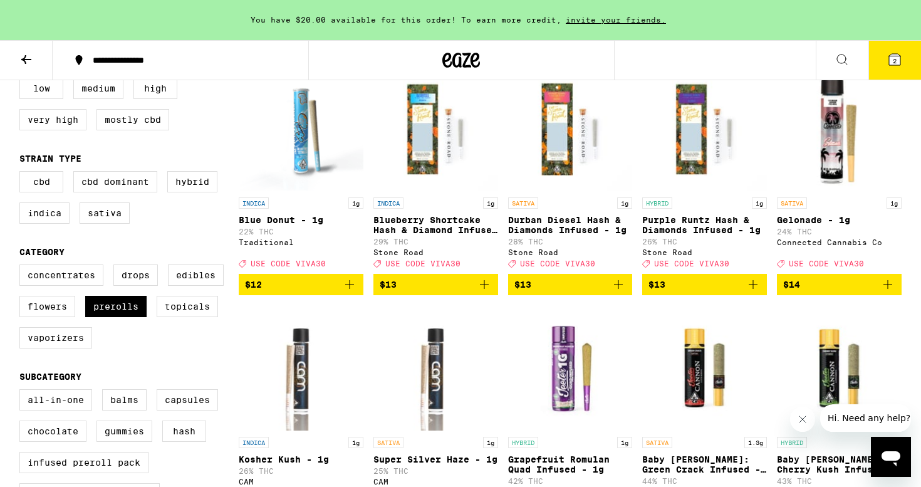
click at [422, 135] on img "Open page for Blueberry Shortcake Hash & Diamond Infused - 1g from Stone Road" at bounding box center [435, 128] width 125 height 125
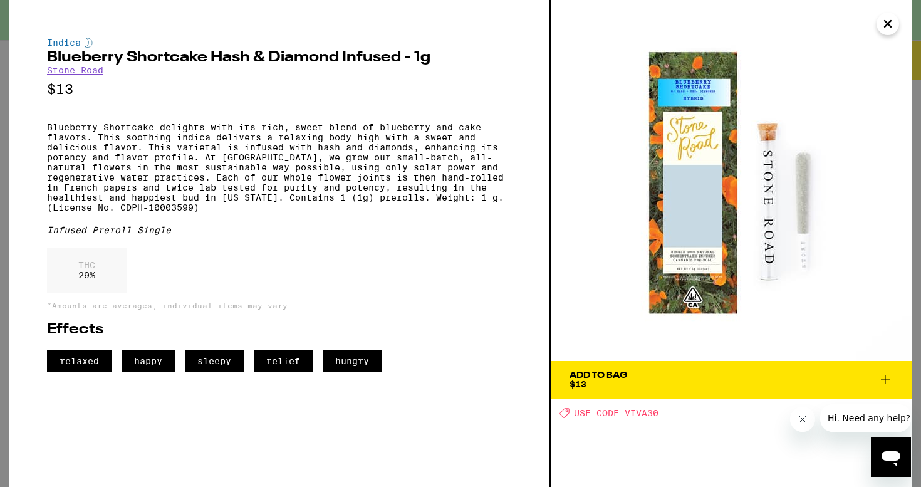
click at [764, 370] on button "Add To Bag $13" at bounding box center [731, 380] width 361 height 38
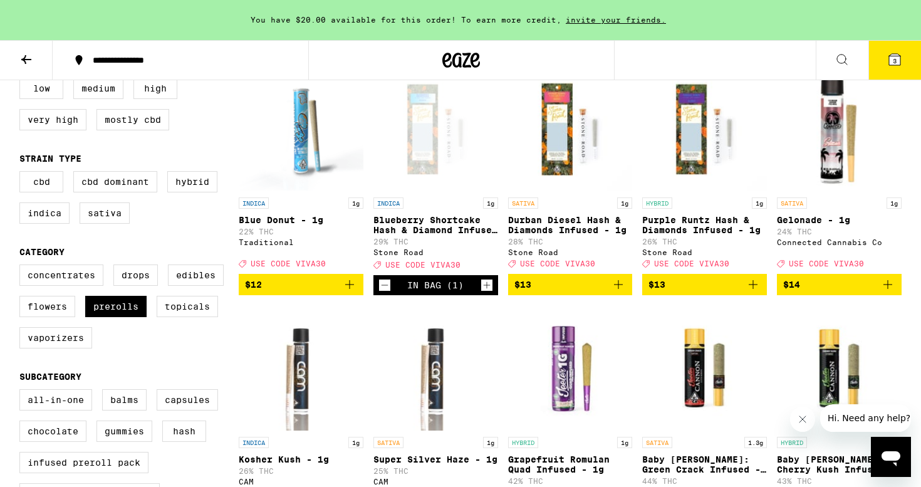
click at [896, 55] on icon at bounding box center [894, 59] width 11 height 11
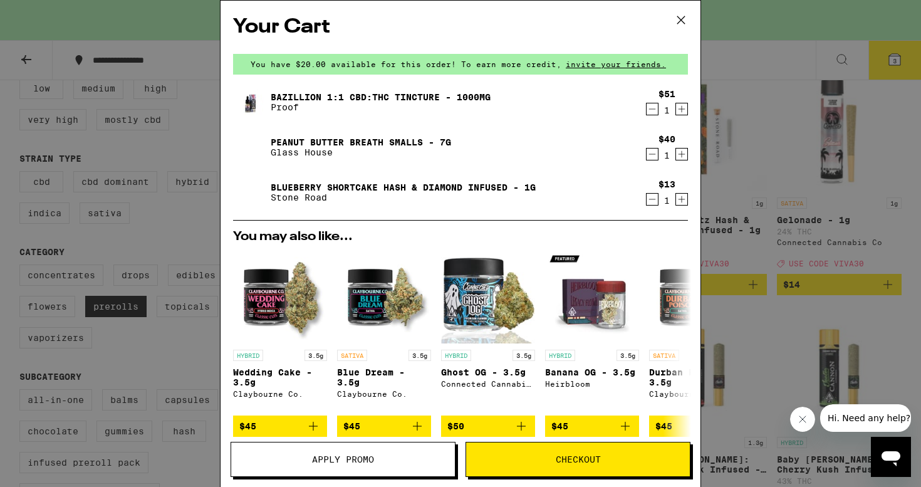
scroll to position [33, 0]
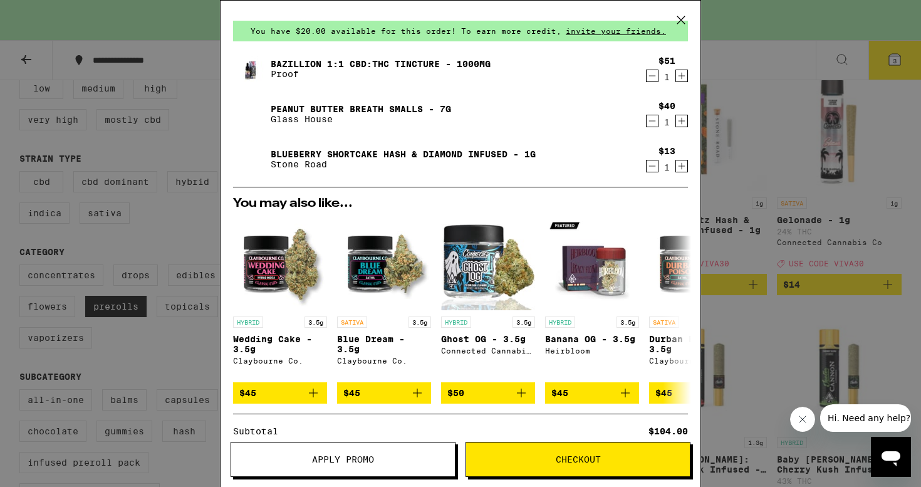
click at [653, 168] on icon "Decrement" at bounding box center [651, 165] width 11 height 15
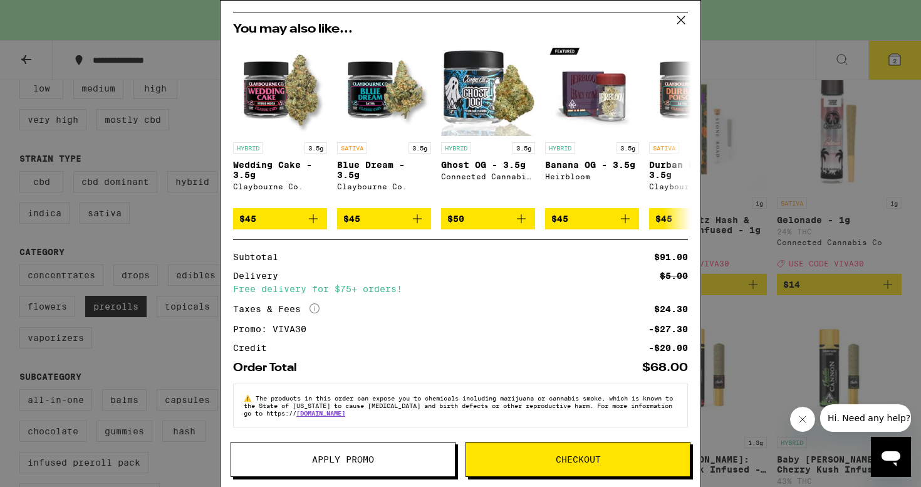
scroll to position [172, 0]
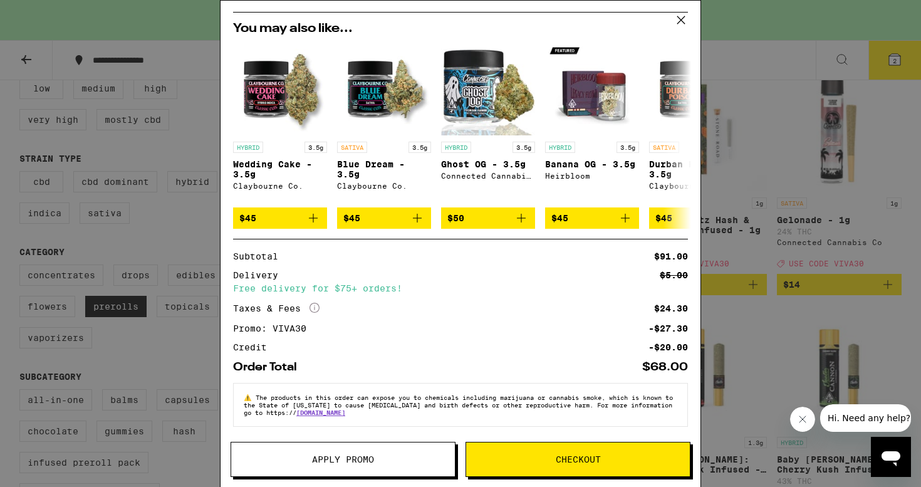
click at [680, 14] on icon at bounding box center [681, 20] width 19 height 19
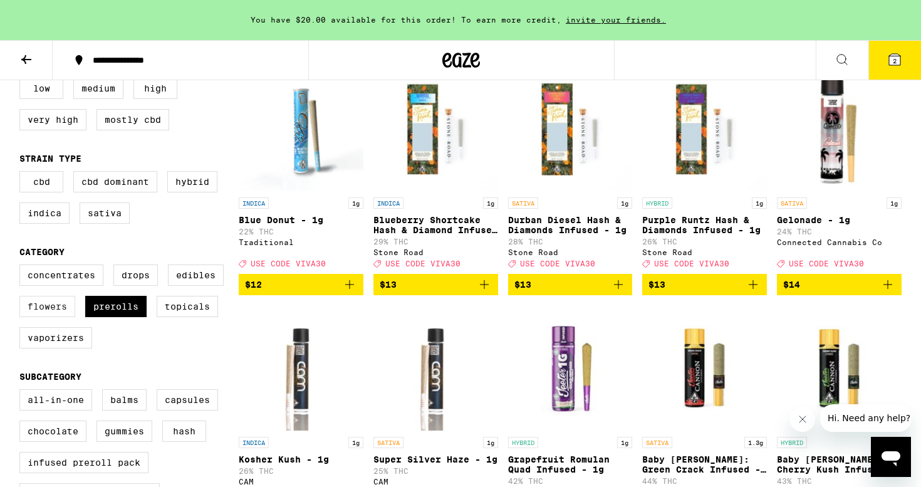
click at [59, 317] on label "Flowers" at bounding box center [47, 306] width 56 height 21
click at [23, 267] on input "Flowers" at bounding box center [22, 266] width 1 height 1
checkbox input "true"
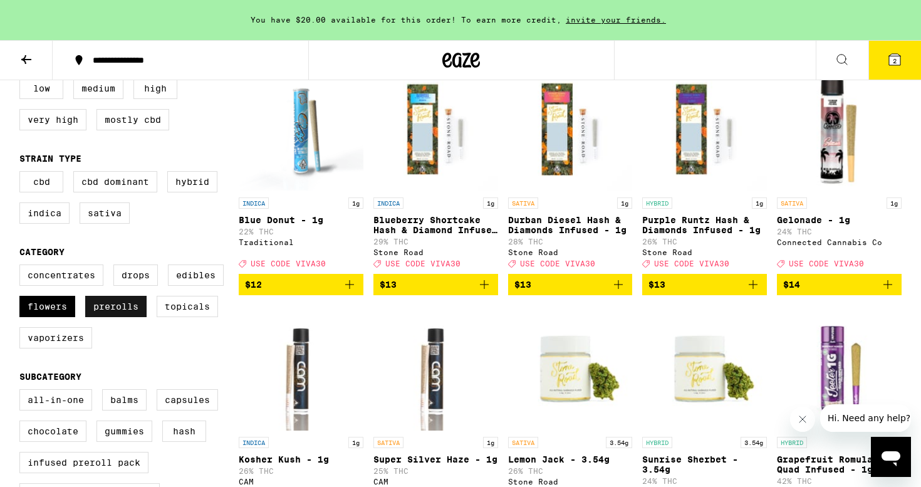
click at [108, 317] on label "Prerolls" at bounding box center [115, 306] width 61 height 21
click at [23, 267] on input "Prerolls" at bounding box center [22, 266] width 1 height 1
checkbox input "false"
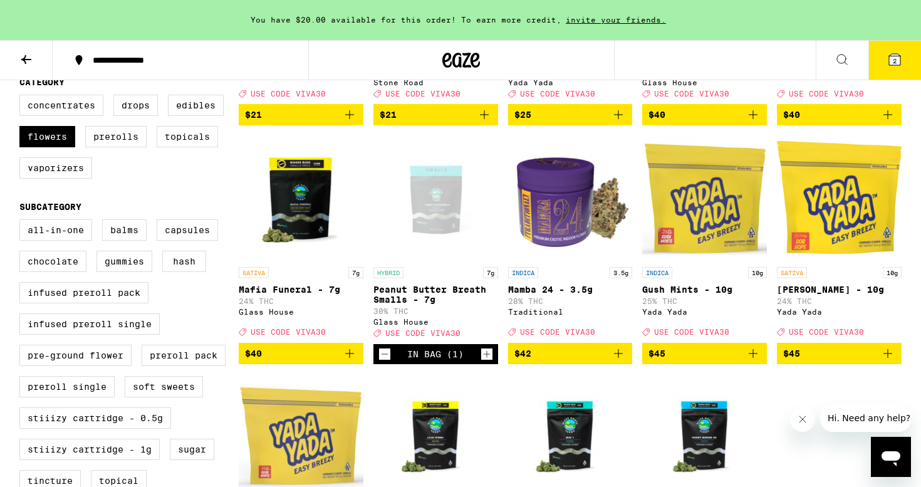
scroll to position [326, 0]
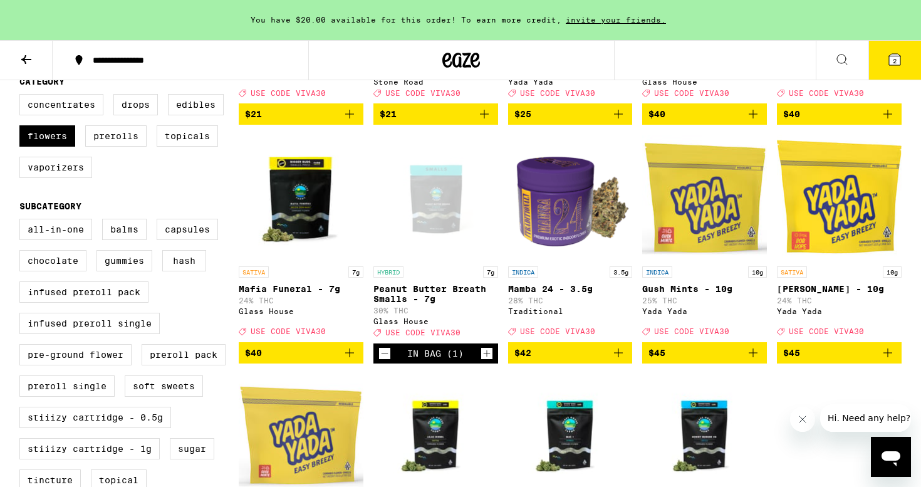
click at [591, 363] on button "$42" at bounding box center [570, 352] width 125 height 21
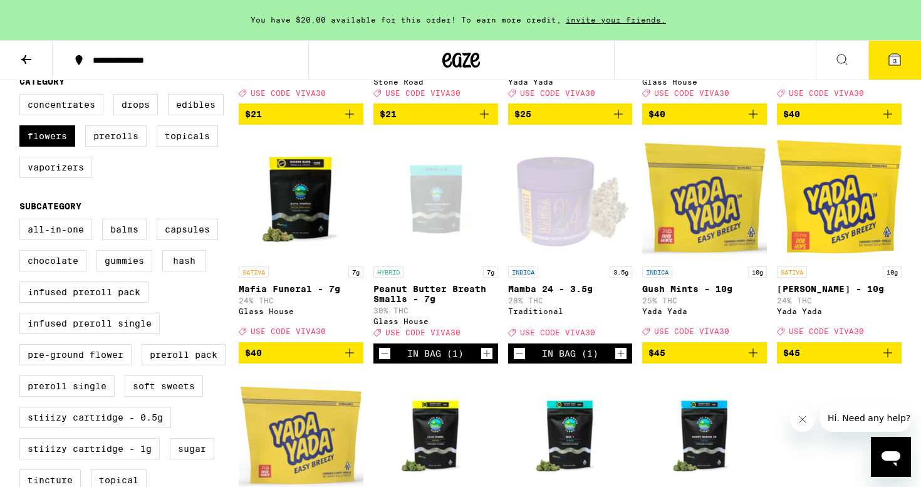
click at [898, 65] on icon at bounding box center [894, 59] width 15 height 15
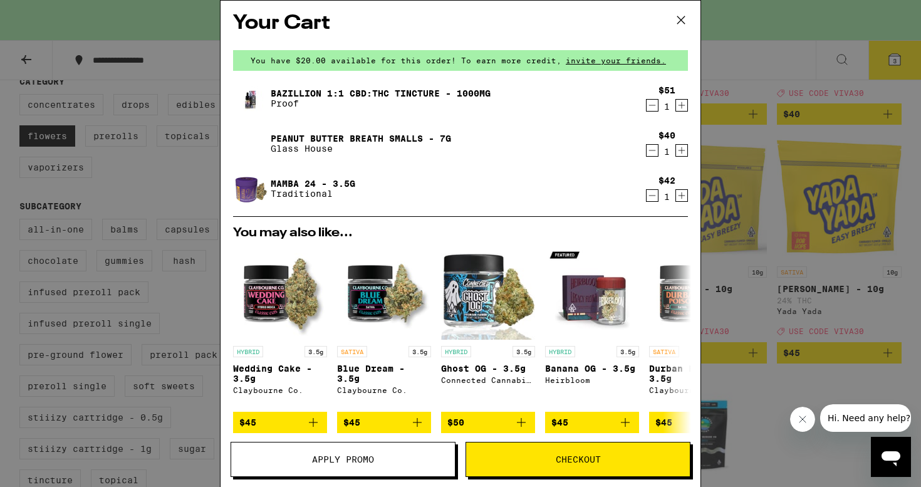
scroll to position [1, 0]
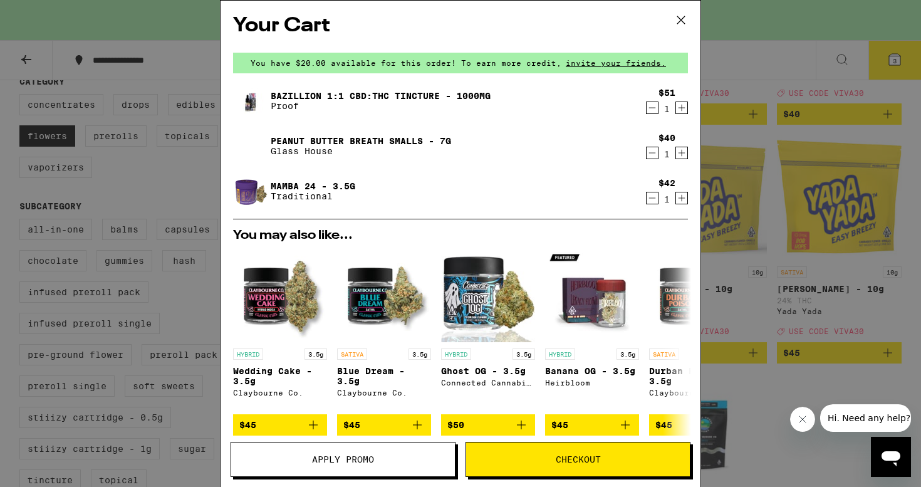
click at [655, 199] on icon "Decrement" at bounding box center [651, 197] width 11 height 15
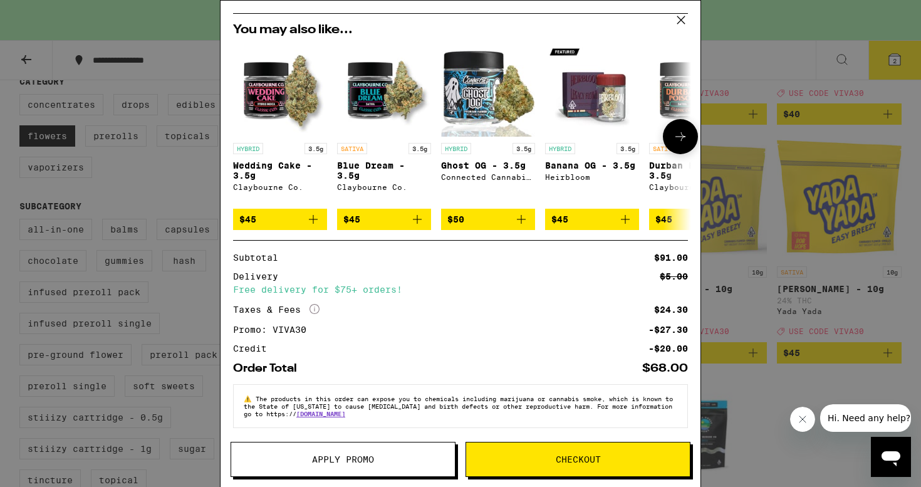
scroll to position [172, 0]
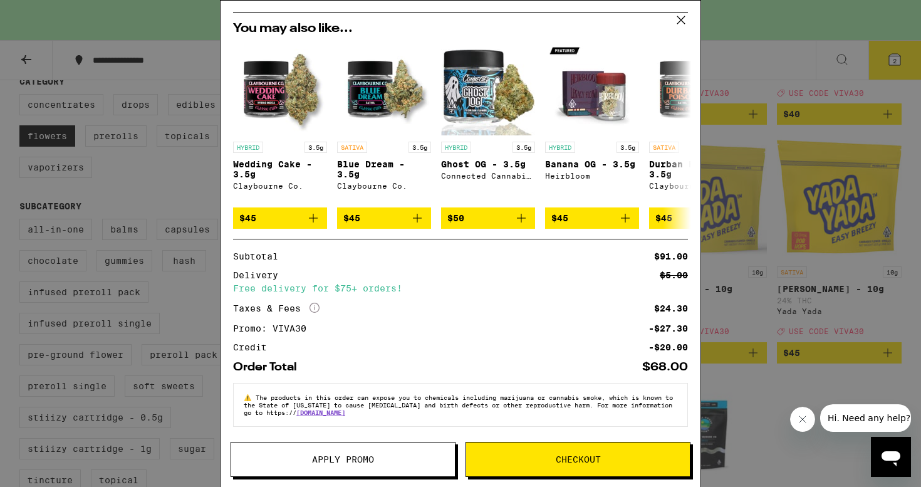
click at [561, 459] on span "Checkout" at bounding box center [578, 459] width 45 height 9
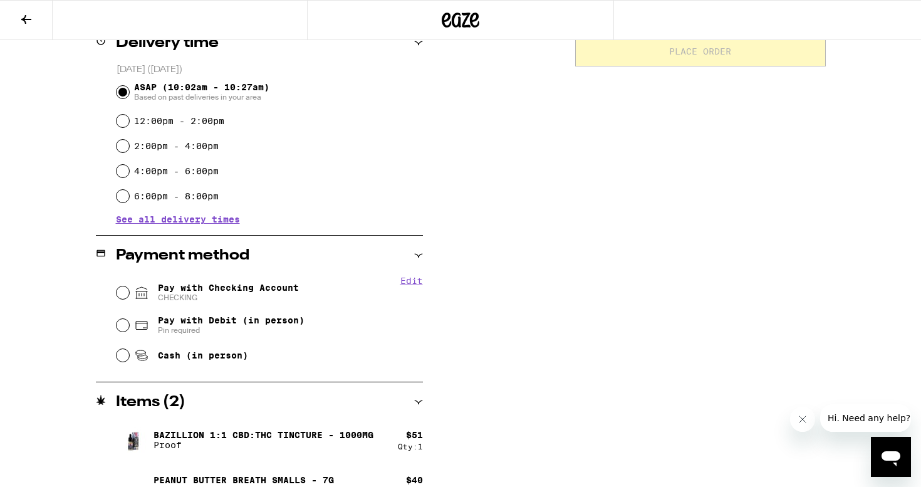
scroll to position [353, 0]
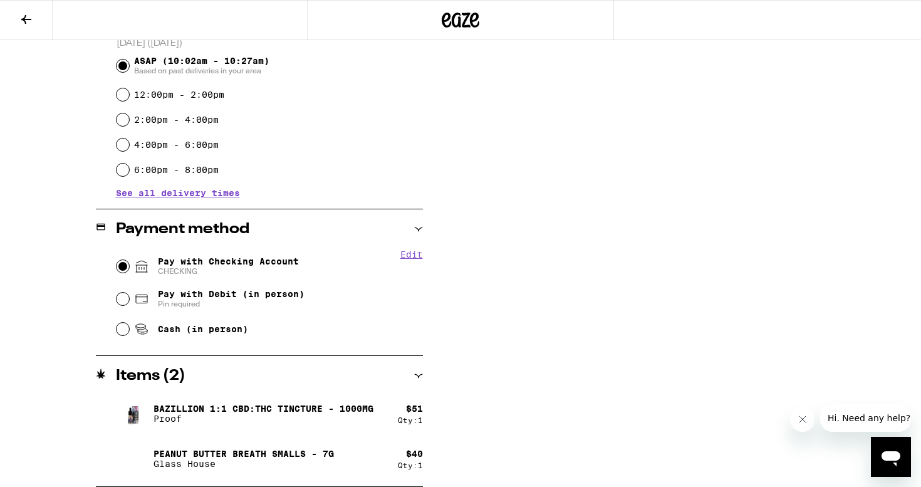
click at [122, 264] on input "Pay with Checking Account CHECKING" at bounding box center [123, 266] width 13 height 13
radio input "true"
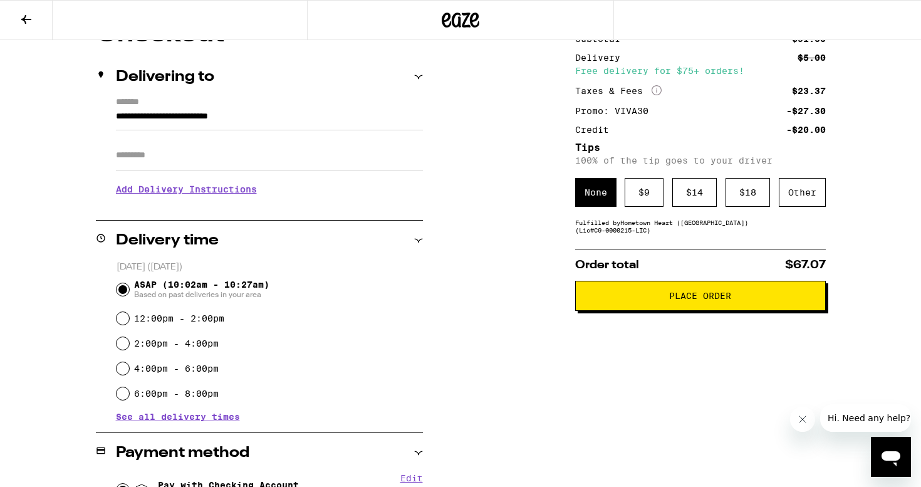
scroll to position [128, 0]
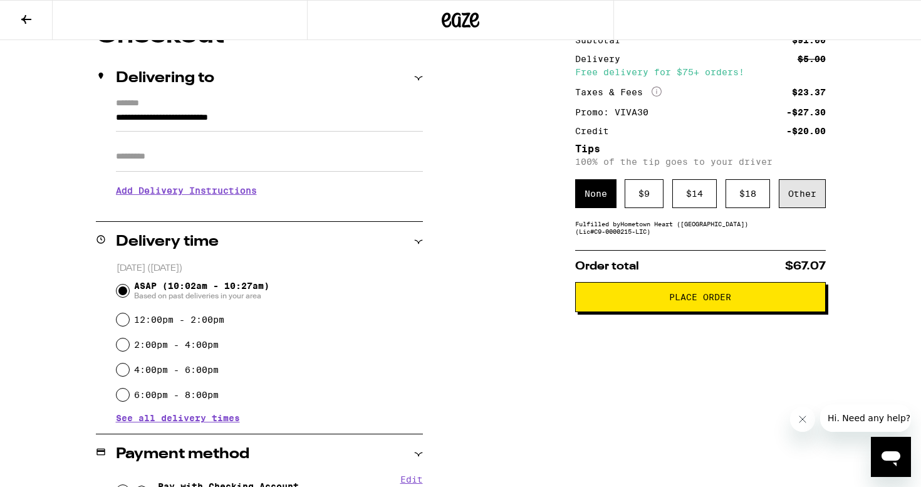
click at [799, 189] on div "Other" at bounding box center [802, 193] width 47 height 29
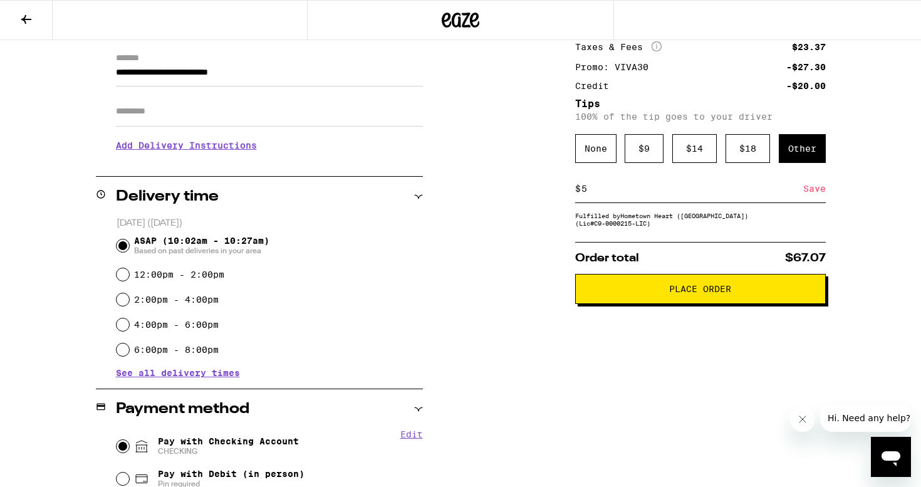
scroll to position [177, 0]
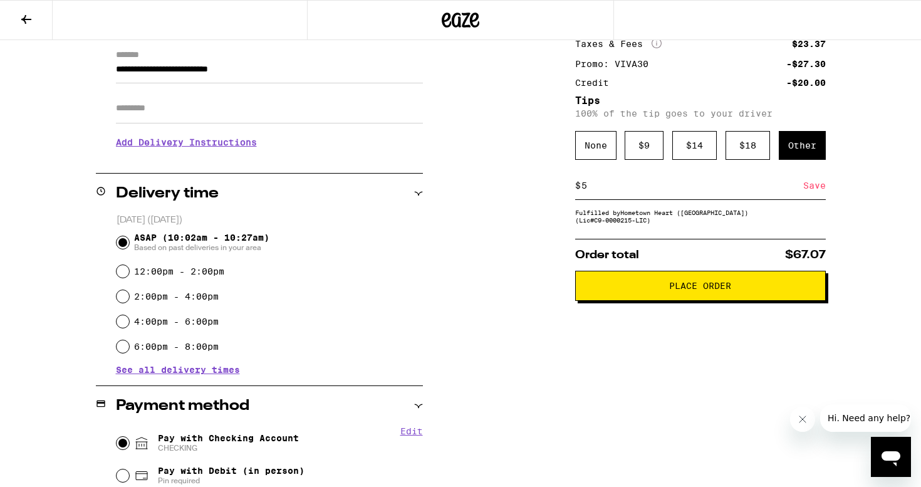
type input "5"
click at [811, 189] on div "Save" at bounding box center [814, 186] width 23 height 28
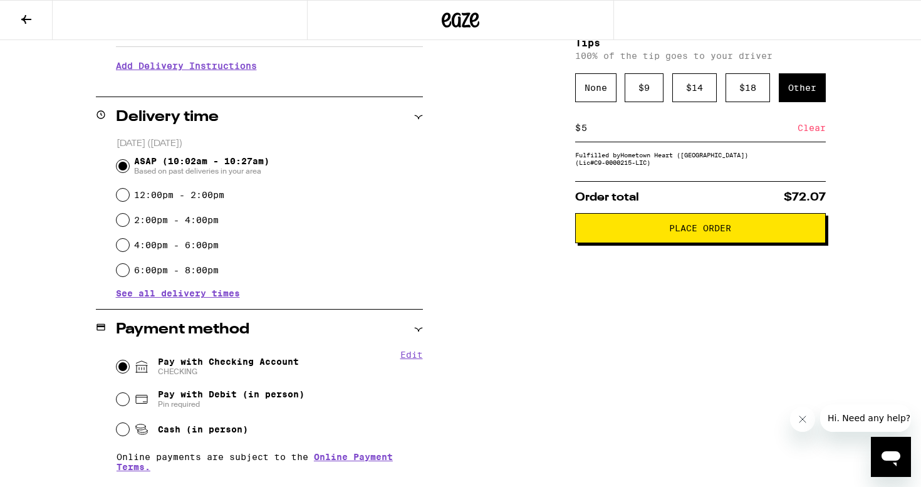
scroll to position [247, 0]
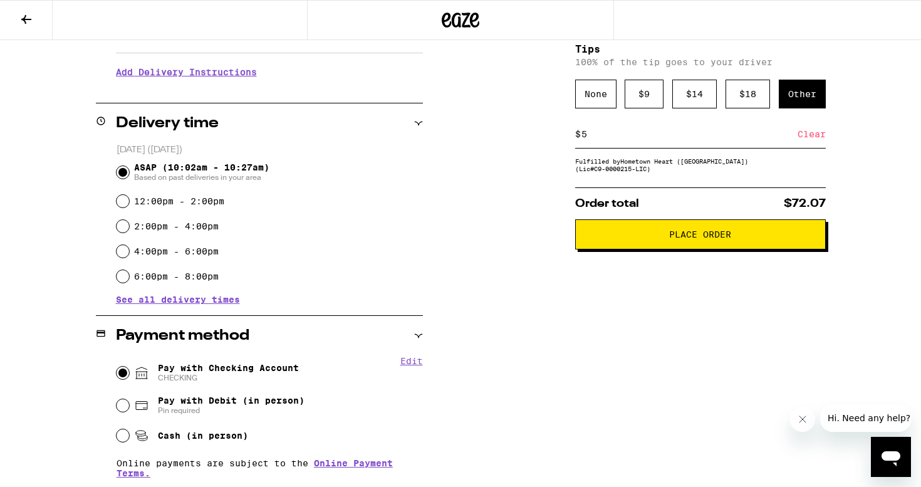
click at [648, 249] on button "Place Order" at bounding box center [700, 234] width 251 height 30
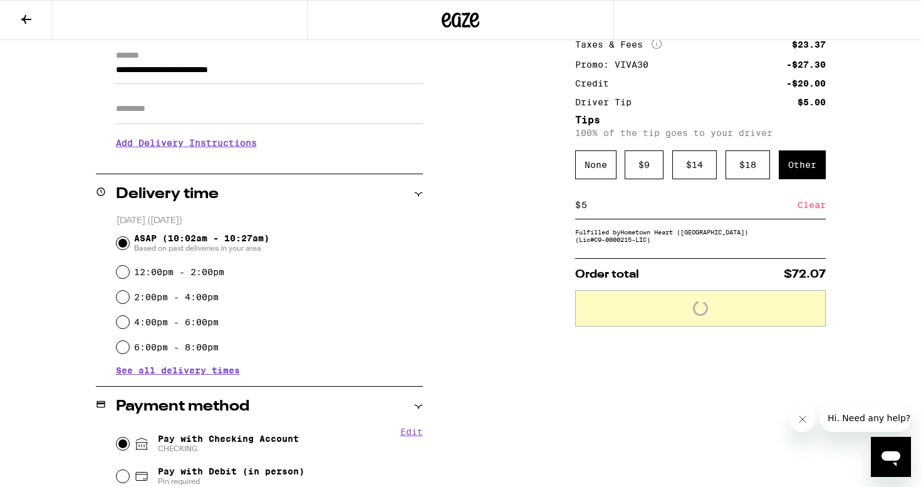
scroll to position [188, 0]
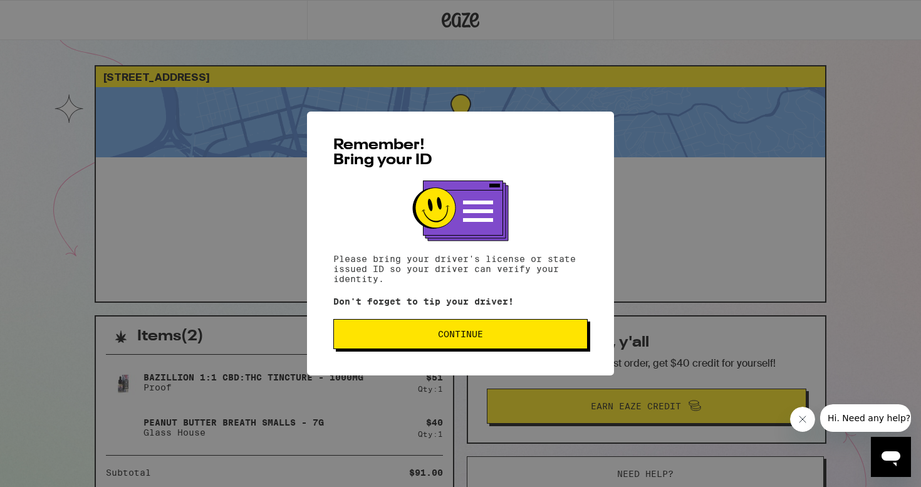
click at [545, 338] on span "Continue" at bounding box center [460, 334] width 233 height 9
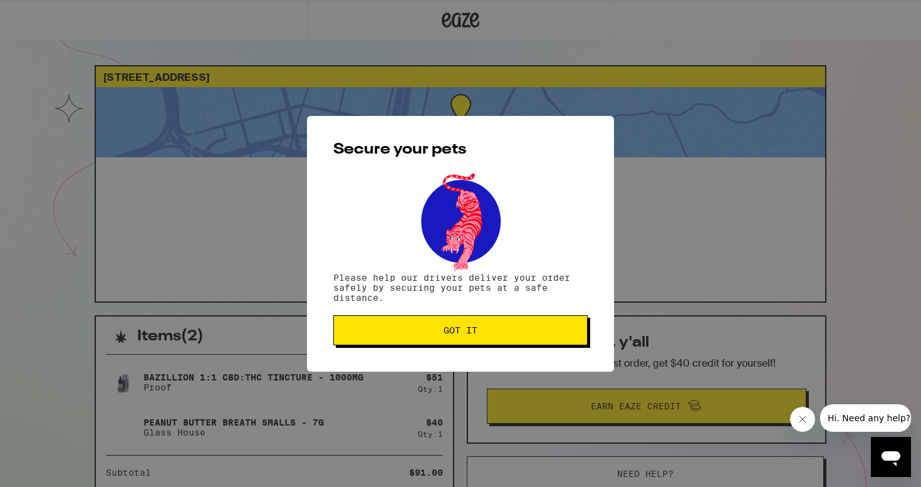
click at [545, 338] on button "Got it" at bounding box center [460, 330] width 254 height 30
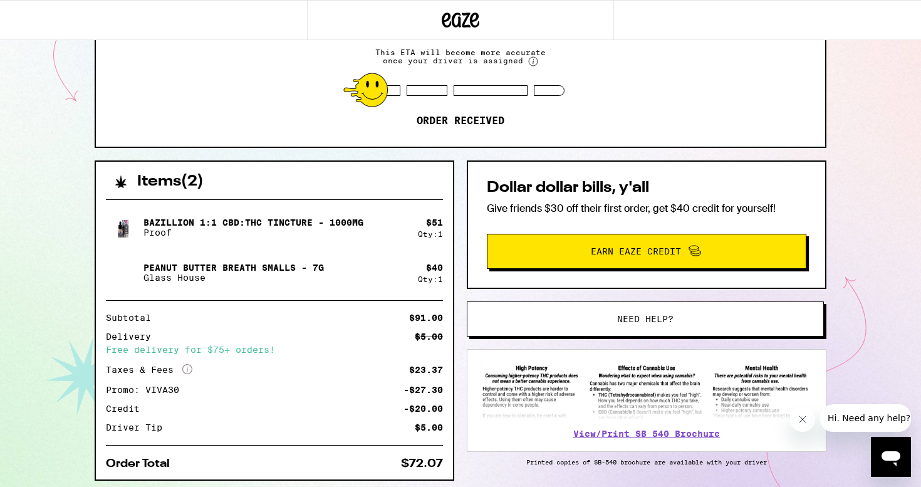
scroll to position [199, 0]
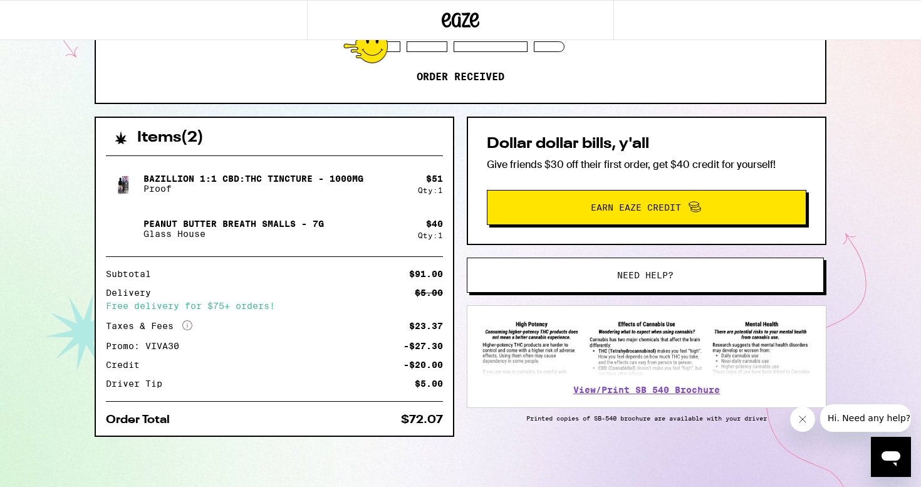
click at [566, 268] on button "Need help?" at bounding box center [645, 274] width 357 height 35
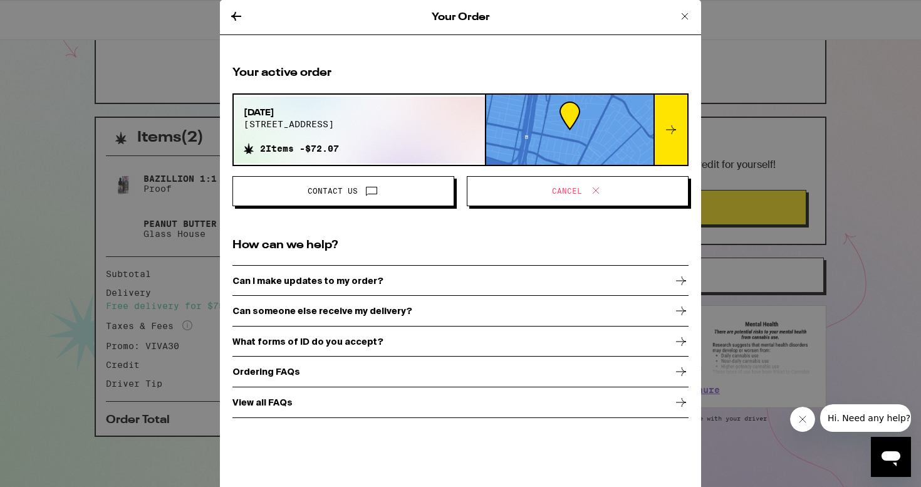
click at [413, 194] on span "Contact Us" at bounding box center [343, 191] width 200 height 16
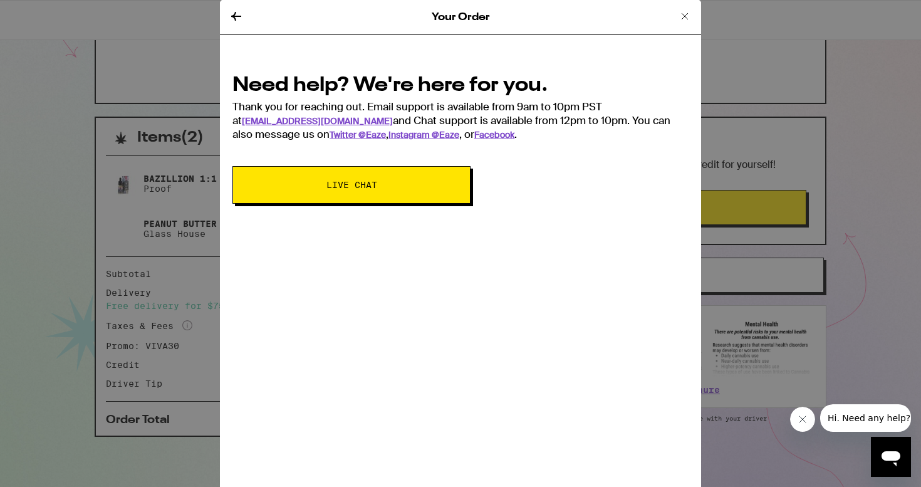
click at [413, 194] on button "Live Chat" at bounding box center [351, 185] width 238 height 38
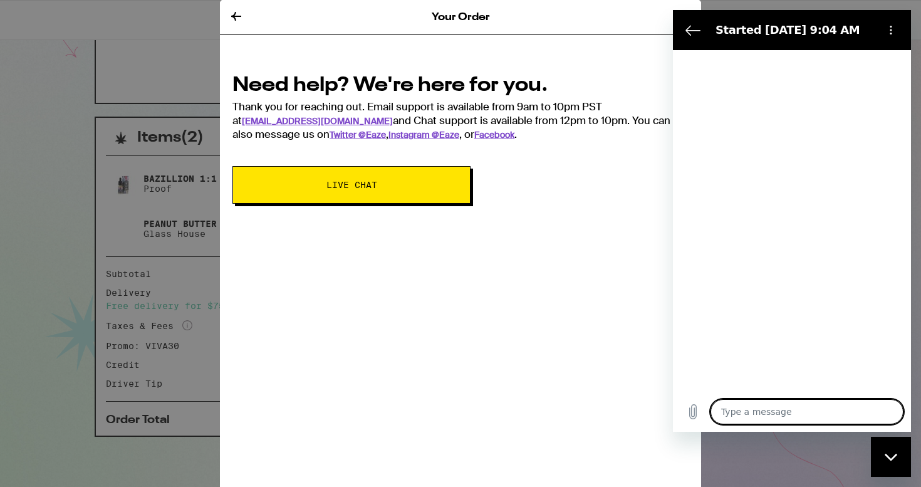
type textarea "x"
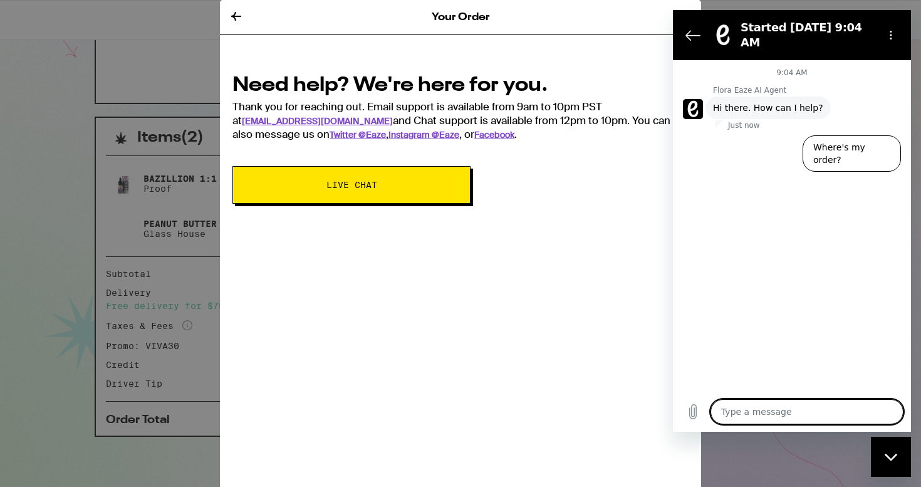
type textarea "s"
type textarea "x"
type textarea "so"
type textarea "x"
type textarea "sor"
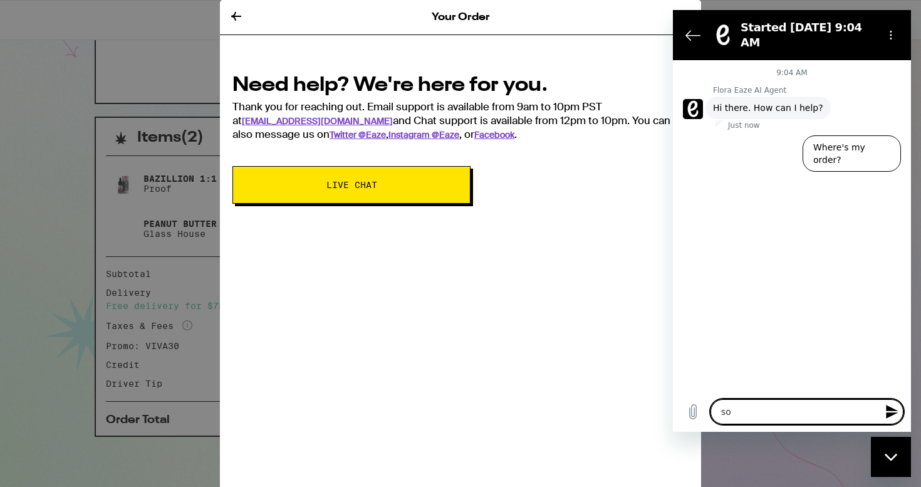
type textarea "x"
type textarea "sorr"
type textarea "x"
type textarea "sorry"
type textarea "x"
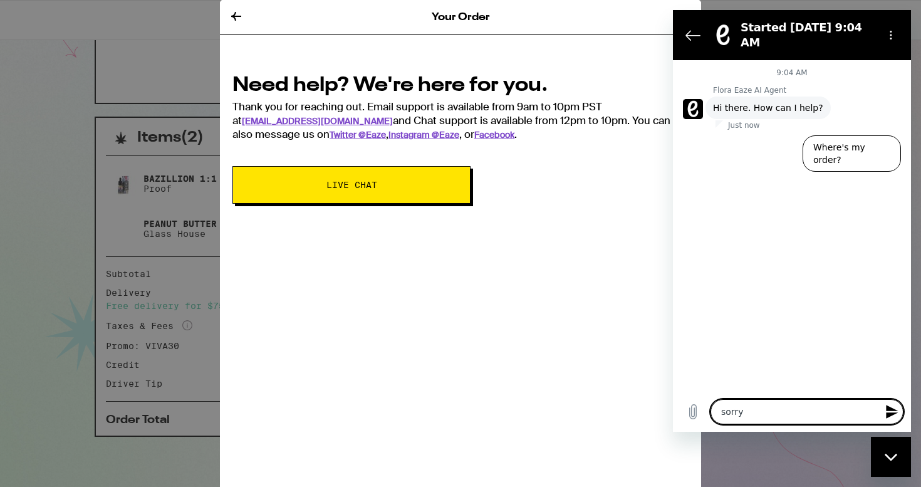
type textarea "sorry"
type textarea "x"
type textarea "sorry i"
type textarea "x"
type textarea "sorry i"
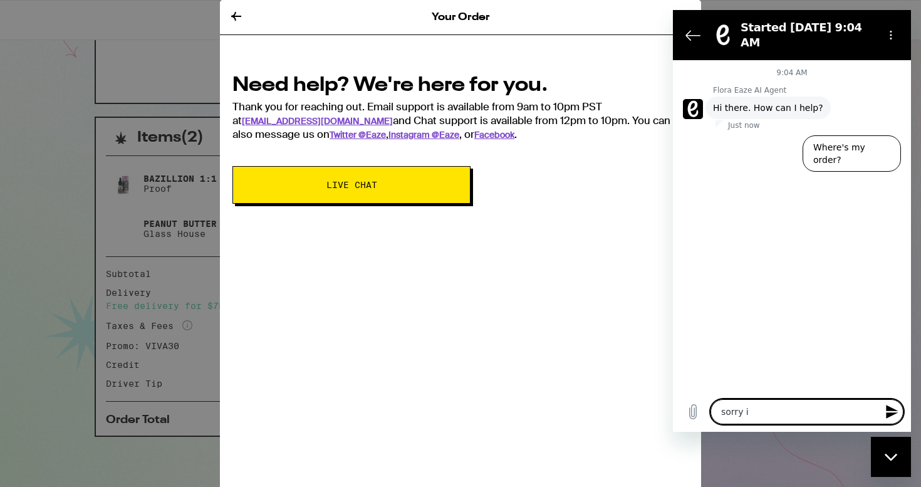
type textarea "x"
type textarea "sorry i f"
type textarea "x"
type textarea "sorry i fo"
type textarea "x"
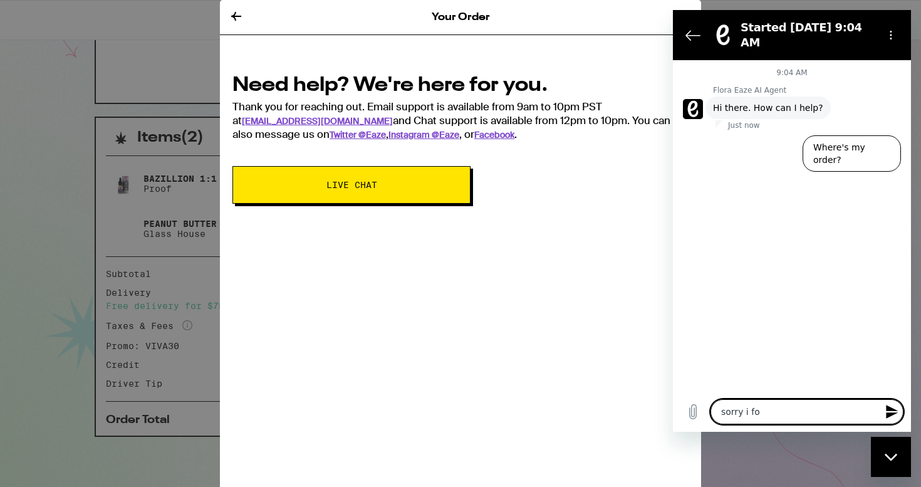
type textarea "sorry i for"
type textarea "x"
type textarea "sorry i forg"
type textarea "x"
type textarea "sorry i forgo"
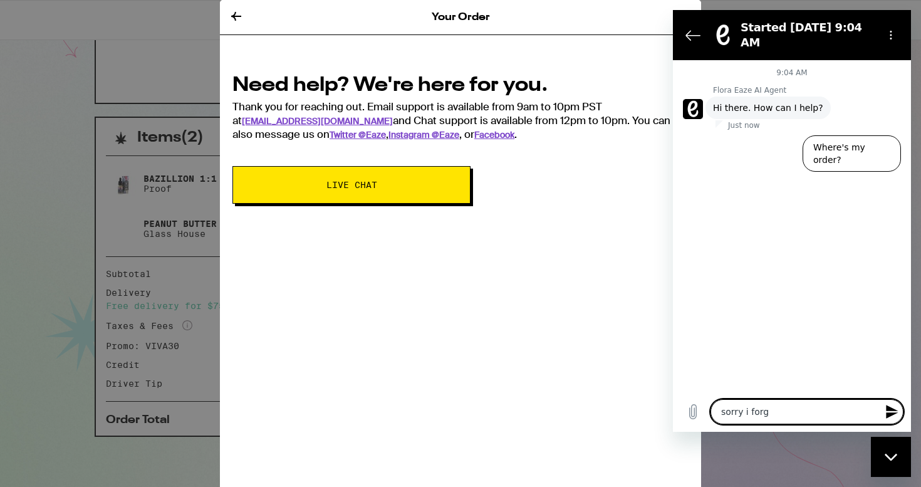
type textarea "x"
type textarea "sorry i forgot"
type textarea "x"
type textarea "sorry i forgot"
type textarea "x"
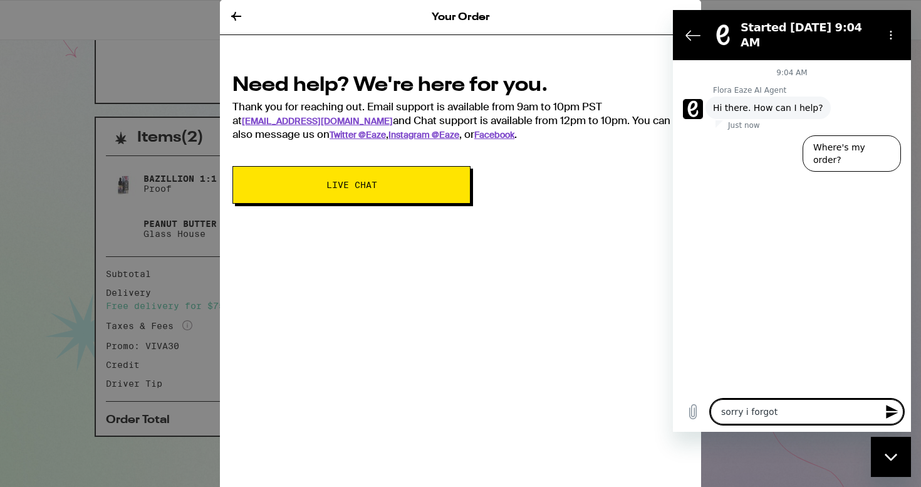
type textarea "sorry i forgot t"
type textarea "x"
type textarea "sorry i forgot to"
type textarea "x"
type textarea "sorry i forgot to"
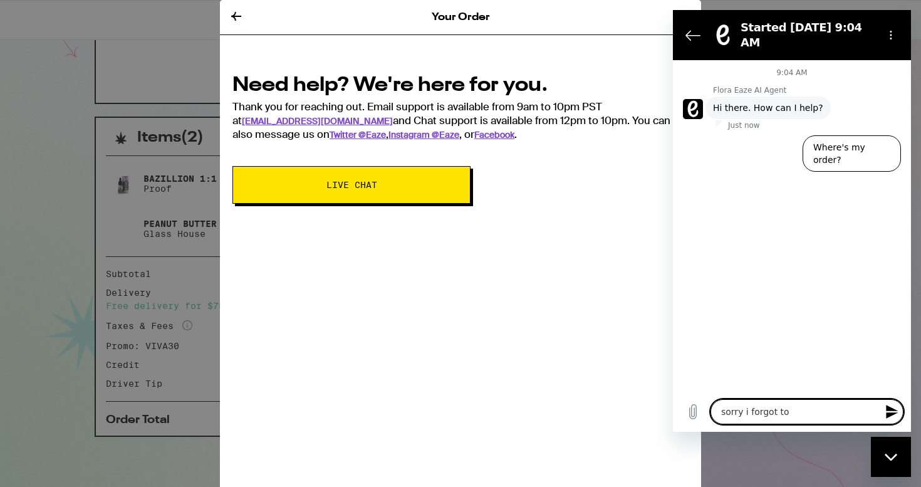
type textarea "x"
type textarea "sorry i forgot to p"
type textarea "x"
type textarea "sorry i forgot to pu"
type textarea "x"
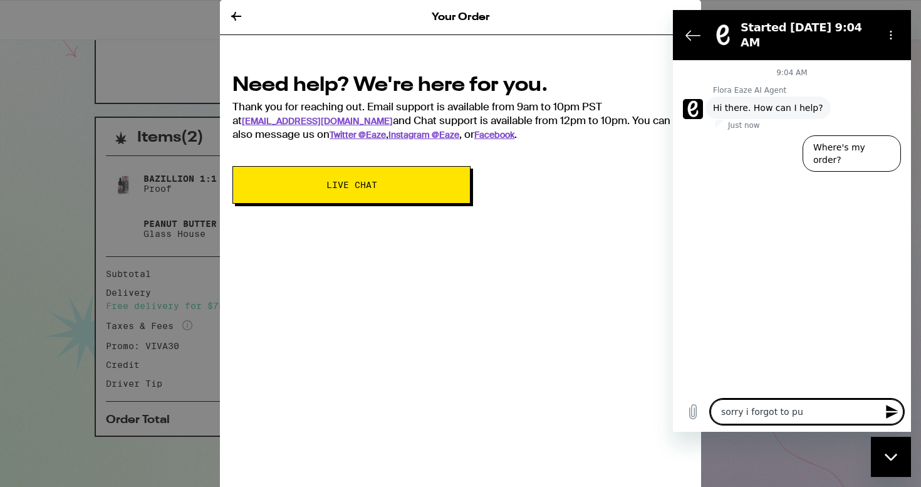
type textarea "sorry i forgot to put"
type textarea "x"
type textarea "sorry i forgot to put"
type textarea "x"
type textarea "sorry i forgot to put o"
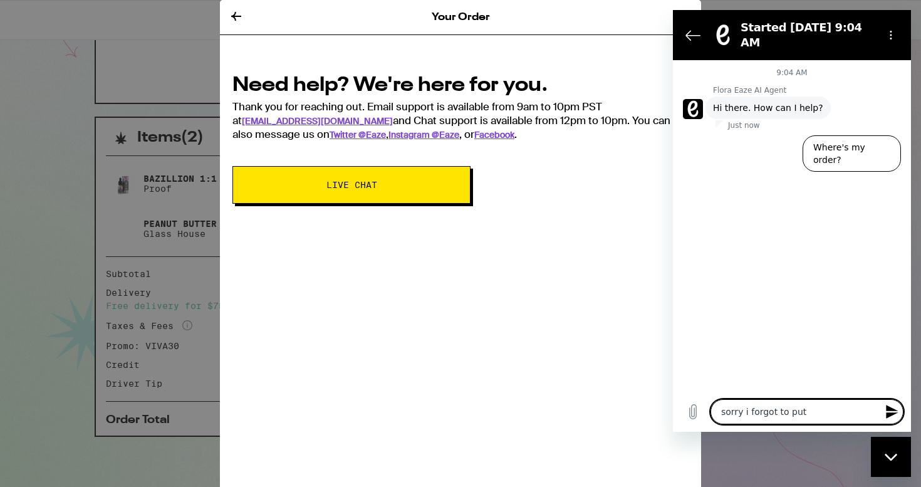
type textarea "x"
type textarea "sorry i forgot to put on"
type textarea "x"
type textarea "sorry i forgot to put on"
type textarea "x"
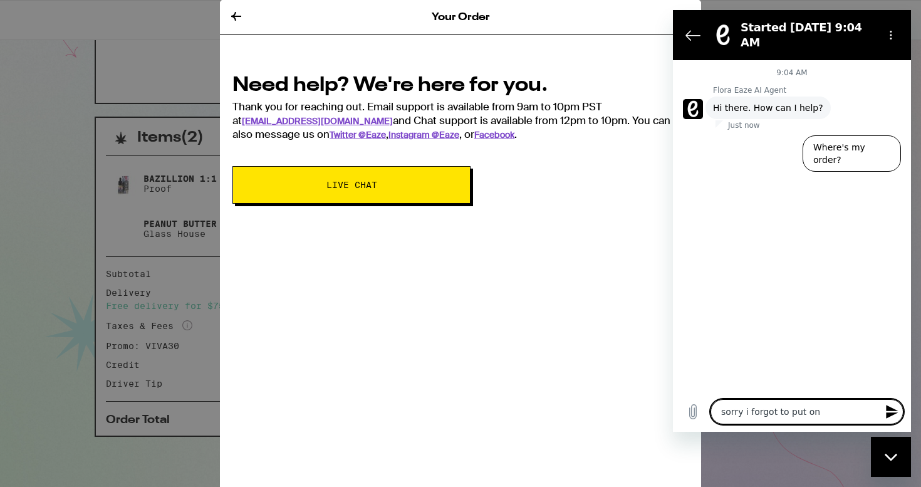
type textarea "sorry i forgot to put on t"
type textarea "x"
type textarea "sorry i forgot to put on th"
type textarea "x"
type textarea "sorry i forgot to put on the"
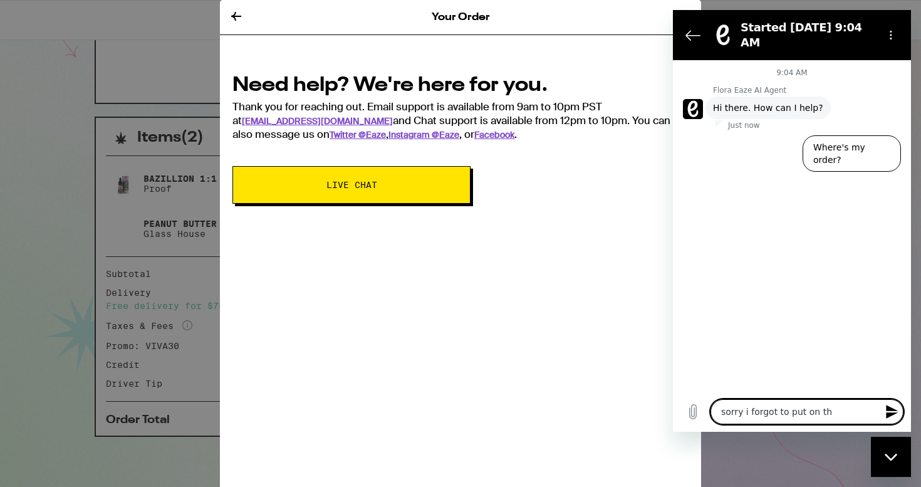
type textarea "x"
type textarea "sorry i forgot to put on the"
type textarea "x"
type textarea "sorry i forgot to put on the d"
type textarea "x"
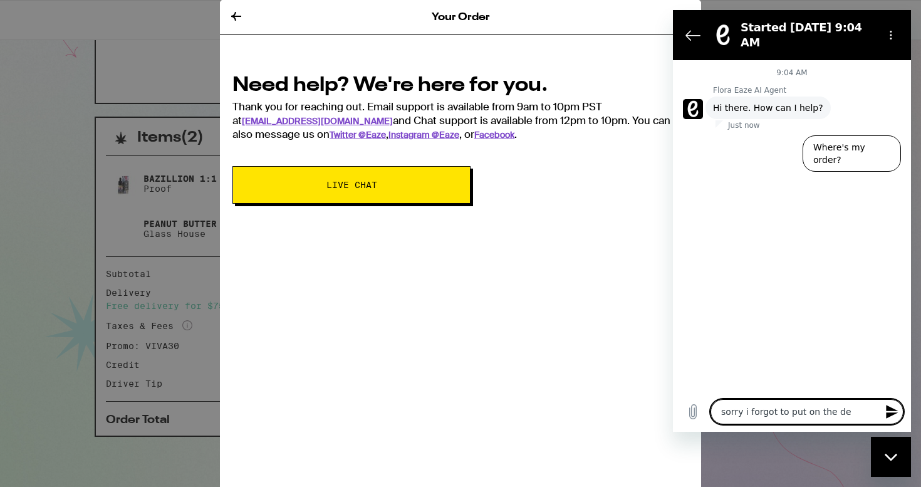
type textarea "sorry i forgot to put on the del"
type textarea "x"
type textarea "sorry i forgot to put on the deli"
type textarea "x"
type textarea "sorry i forgot to put on the deliv"
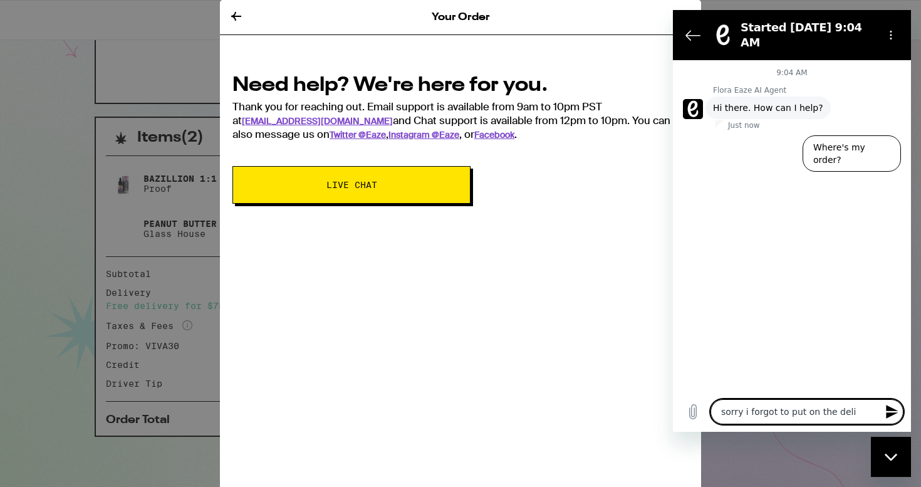
type textarea "x"
type textarea "sorry i forgot to put on the delive"
type textarea "x"
type textarea "sorry i forgot to put on the deliver"
type textarea "x"
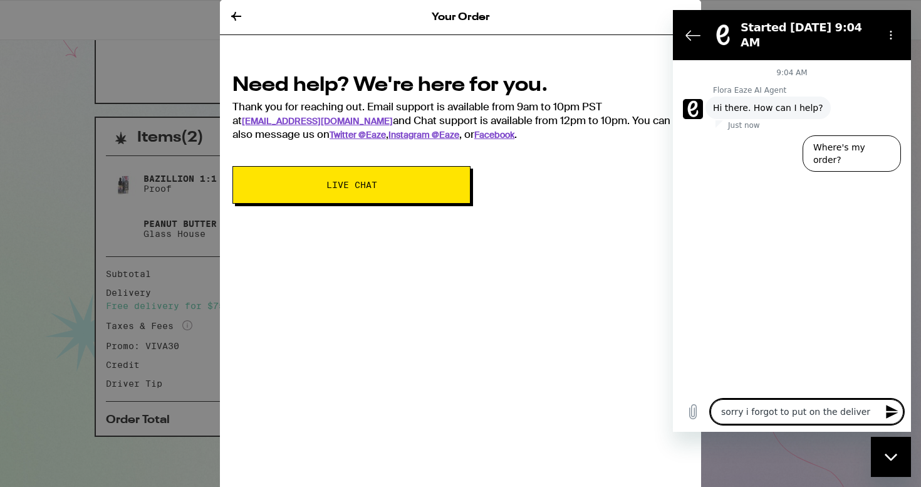
type textarea "sorry i forgot to put on the delivery"
type textarea "x"
type textarea "sorry i forgot to put on the delivery"
type textarea "x"
type textarea "sorry i forgot to put on the delivery o"
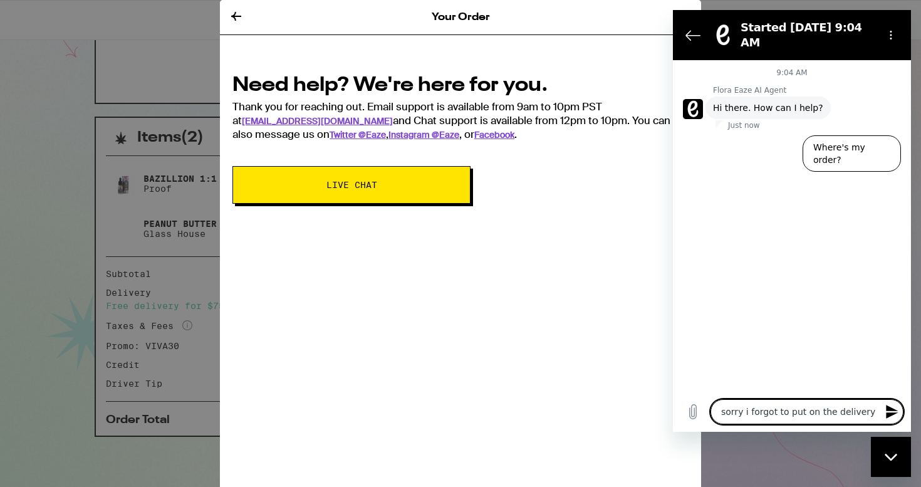
type textarea "x"
type textarea "sorry i forgot to put on the delivery op"
type textarea "x"
type textarea "sorry i forgot to put on the delivery opt"
type textarea "x"
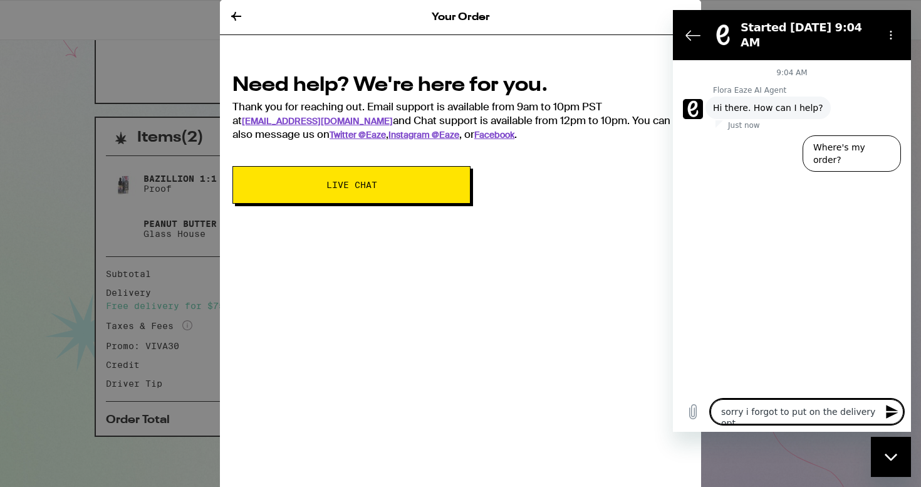
type textarea "sorry i forgot to put on the delivery opti"
type textarea "x"
type textarea "sorry i forgot to put on the delivery optio"
type textarea "x"
type textarea "sorry i forgot to put on the delivery option"
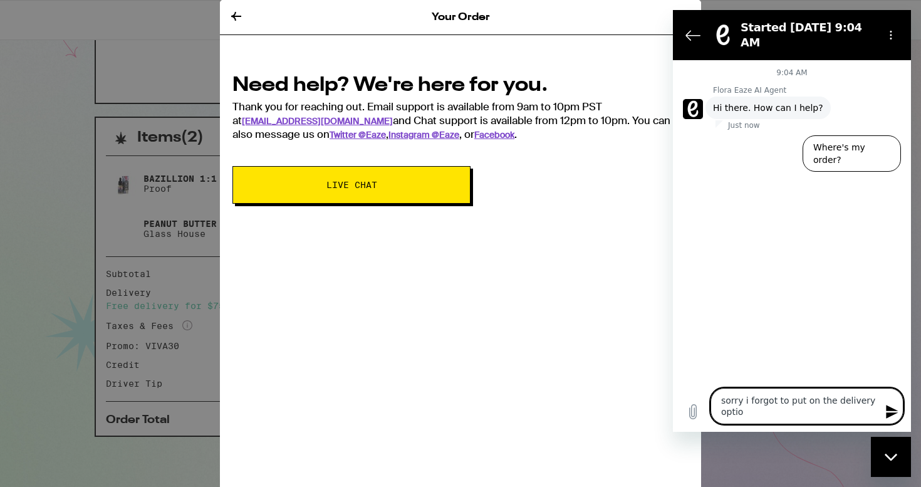
type textarea "x"
type textarea "sorry i forgot to put on the delivery options"
type textarea "x"
type textarea "sorry i forgot to put on the delivery options"
type textarea "x"
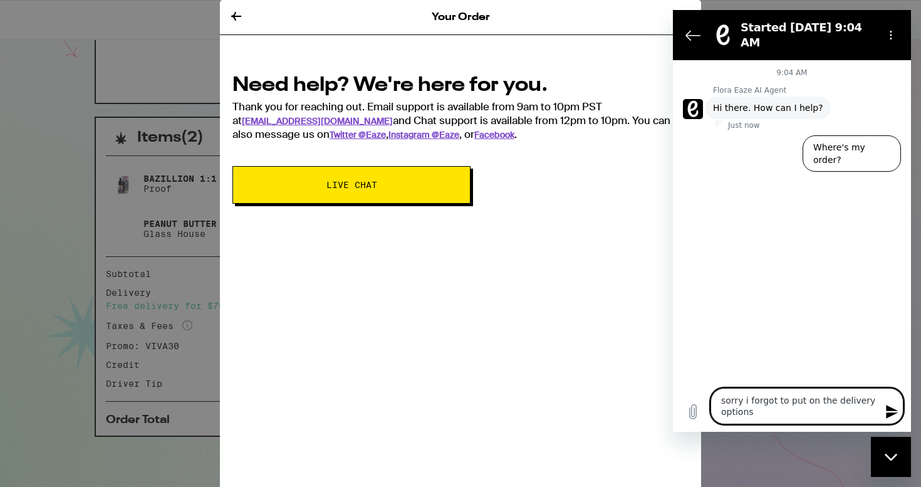
type textarea "sorry i forgot to put on the delivery options f"
type textarea "x"
type textarea "sorry i forgot to put on the delivery options fo"
type textarea "x"
type textarea "sorry i forgot to put on the delivery options for"
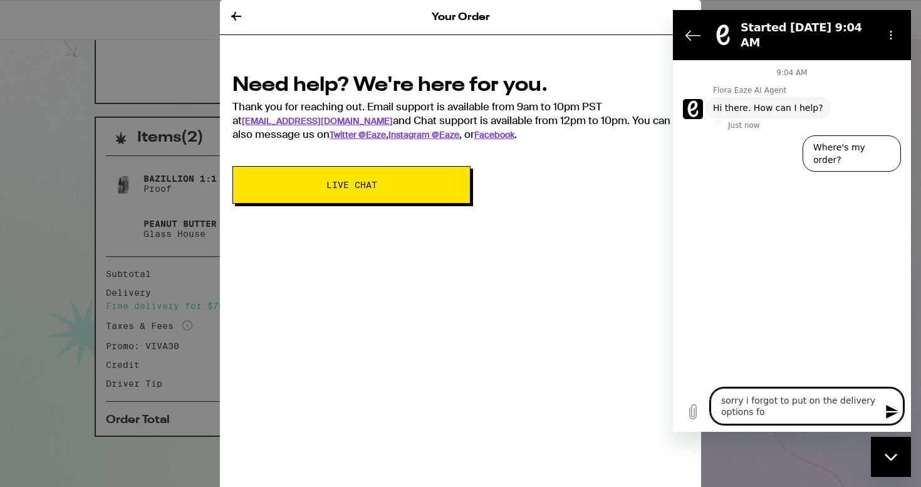
type textarea "x"
type textarea "sorry i forgot to put on the delivery options for"
type textarea "x"
type textarea "sorry i forgot to put on the delivery options for t"
type textarea "x"
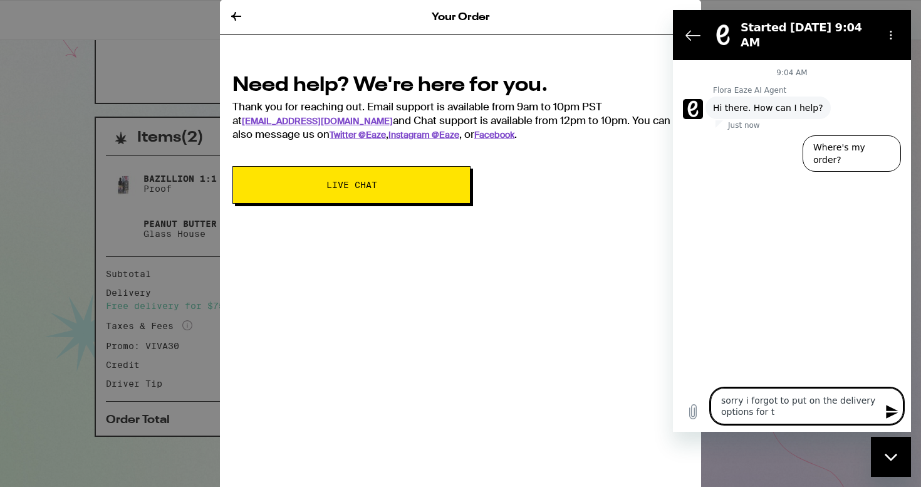
type textarea "sorry i forgot to put on the delivery options for th"
type textarea "x"
type textarea "sorry i forgot to put on the delivery options for the"
type textarea "x"
type textarea "sorry i forgot to put on the delivery options for the"
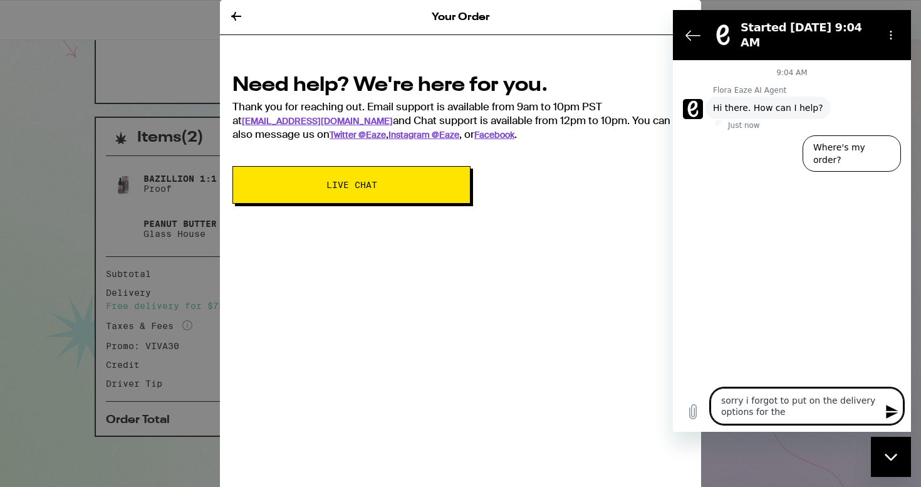
type textarea "x"
type textarea "sorry i forgot to put on the delivery options for the d"
type textarea "x"
type textarea "sorry i forgot to put on the delivery options for the"
type textarea "x"
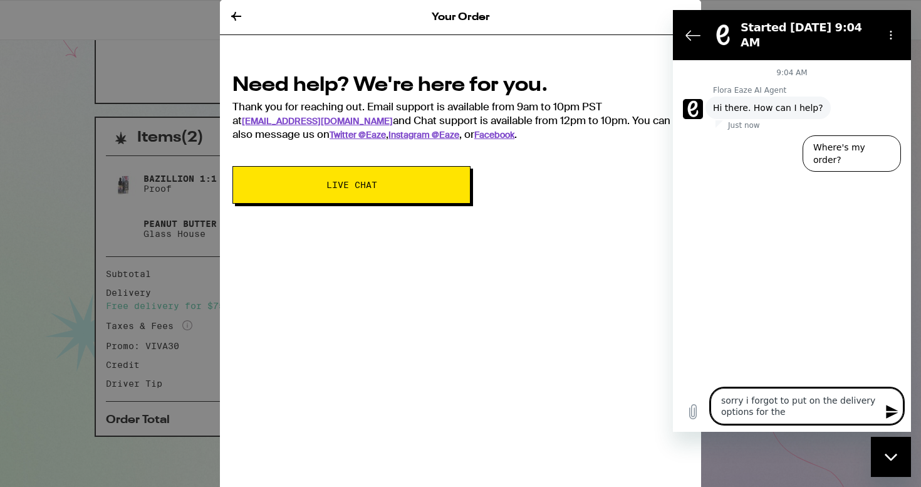
type textarea "sorry i forgot to put on the delivery options for the p"
type textarea "x"
type textarea "sorry i forgot to put on the delivery options for the pe"
type textarea "x"
type textarea "sorry i forgot to put on the delivery options for the per"
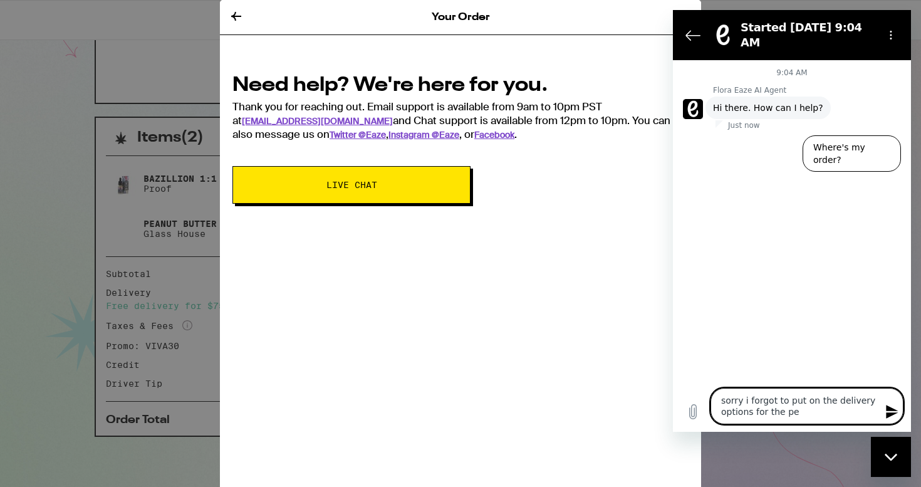
type textarea "x"
type textarea "sorry i forgot to put on the delivery options for the pers"
type textarea "x"
type textarea "sorry i forgot to put on the delivery options for the perso"
type textarea "x"
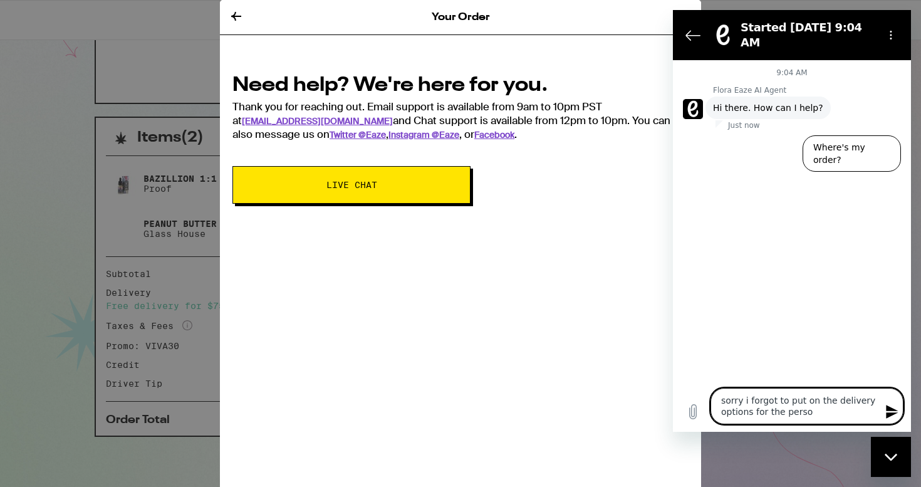
type textarea "sorry i forgot to put on the delivery options for the person"
type textarea "x"
type textarea "sorry i forgot to put on the delivery options for the person"
type textarea "x"
type textarea "sorry i forgot to put on the delivery options for the person t"
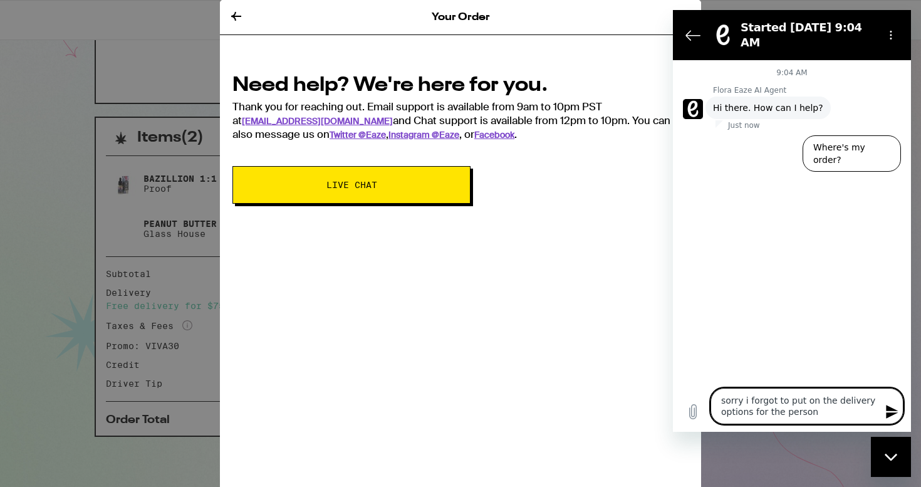
type textarea "x"
type textarea "sorry i forgot to put on the delivery options for the person to"
type textarea "x"
type textarea "sorry i forgot to put on the delivery options for the person to"
type textarea "x"
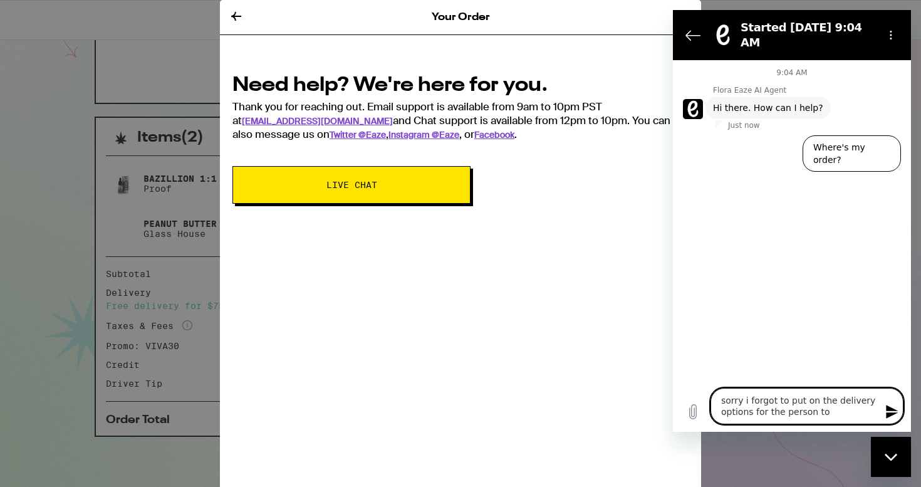
type textarea "sorry i forgot to put on the delivery options for the person to c"
type textarea "x"
type textarea "sorry i forgot to put on the delivery options for the person to co"
type textarea "x"
type textarea "sorry i forgot to put on the delivery options for the person to com"
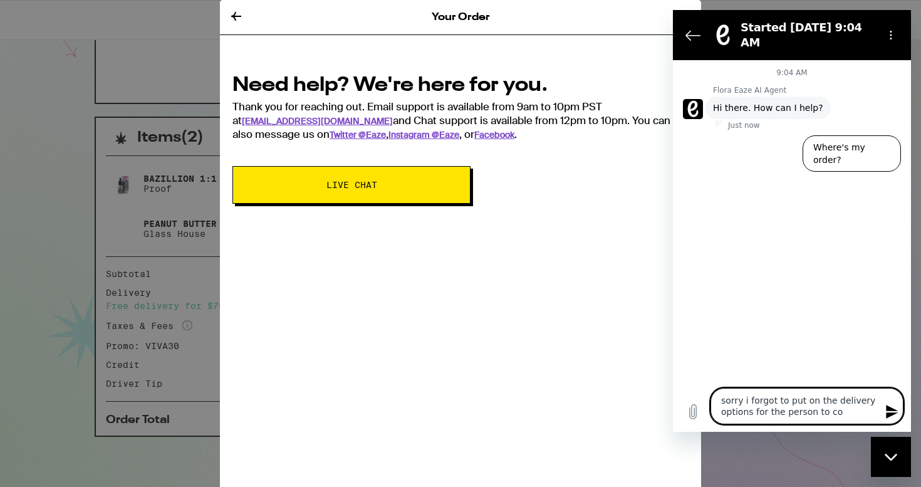
type textarea "x"
type textarea "sorry i forgot to put on the delivery options for the person to come"
type textarea "x"
type textarea "sorry i forgot to put on the delivery options for the person to come"
type textarea "x"
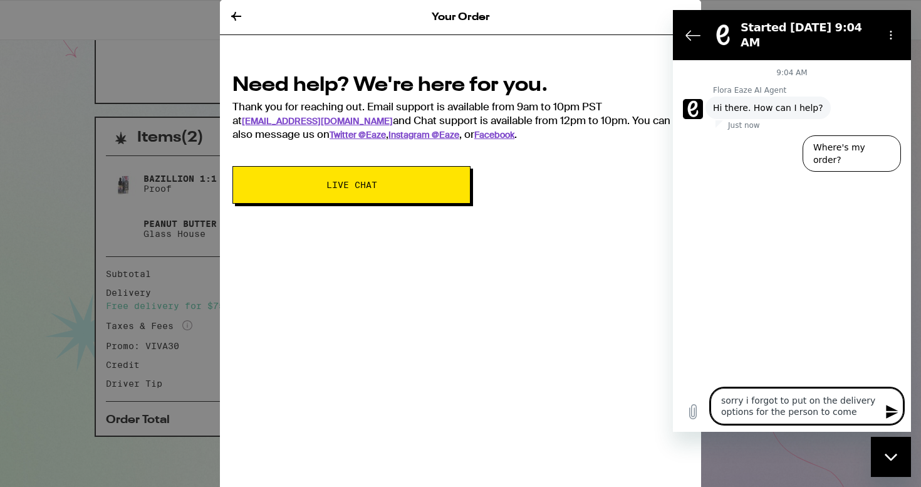
type textarea "sorry i forgot to put on the delivery options for the person to come t"
type textarea "x"
type textarea "sorry i forgot to put on the delivery options for the person to come to"
type textarea "x"
type textarea "sorry i forgot to put on the delivery options for the person to come to"
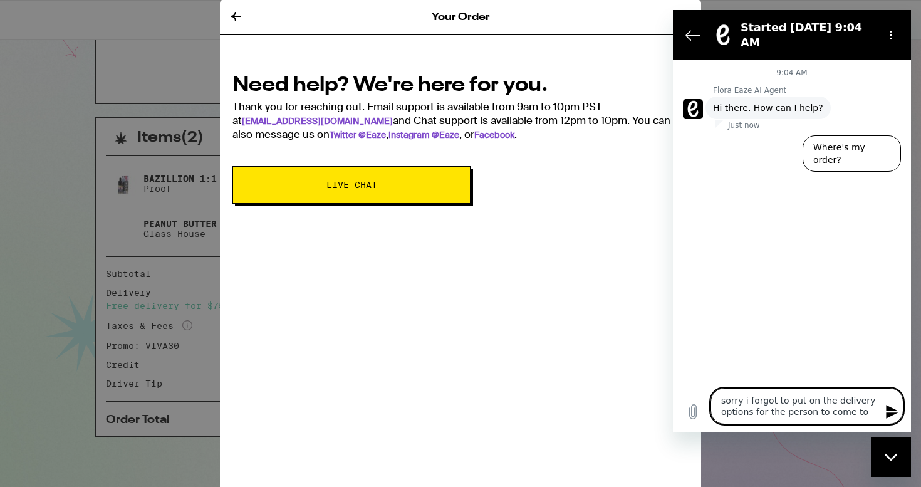
type textarea "x"
type textarea "sorry i forgot to put on the delivery options for the person to come to m"
type textarea "x"
type textarea "sorry i forgot to put on the delivery options for the person to come to my"
type textarea "x"
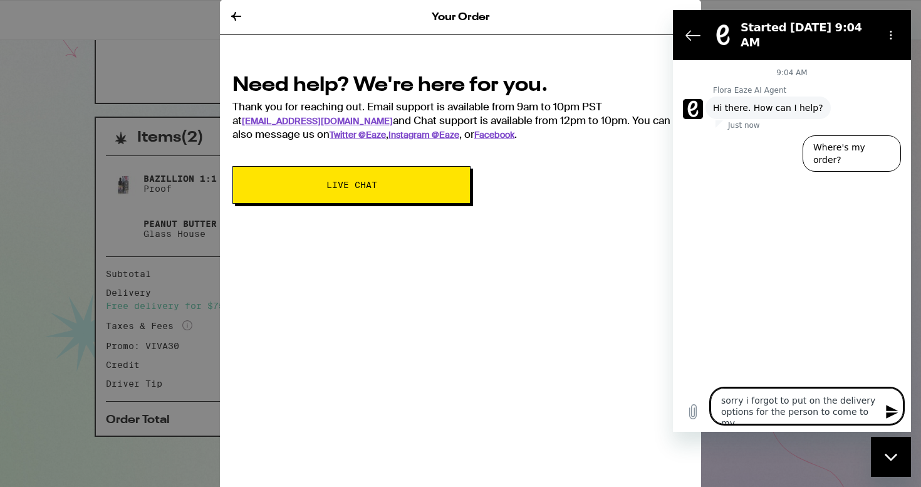
type textarea "sorry i forgot to put on the delivery options for the person to come to my"
type textarea "x"
type textarea "sorry i forgot to put on the delivery options for the person to come to my d"
type textarea "x"
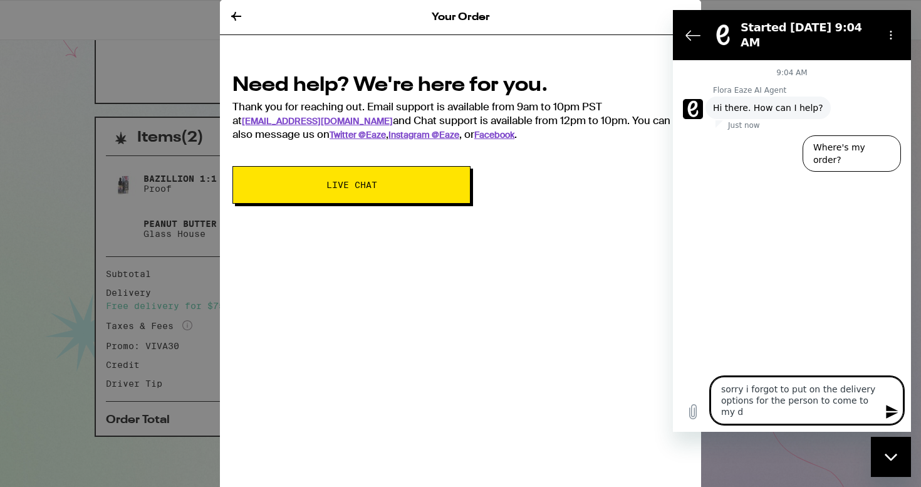
type textarea "sorry i forgot to put on the delivery options for the person to come to my do"
type textarea "x"
type textarea "sorry i forgot to put on the delivery options for the person to come to my doo"
type textarea "x"
type textarea "sorry i forgot to put on the delivery options for the person to come to my door"
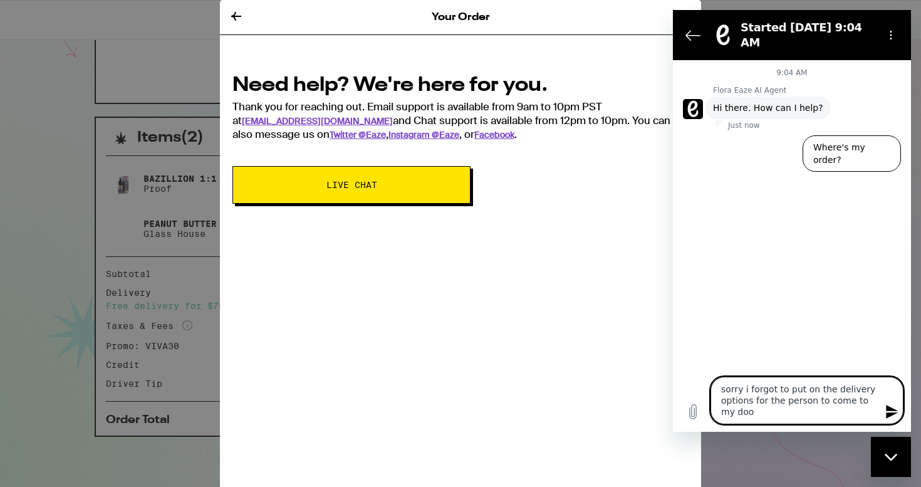
type textarea "x"
type textarea "sorry i forgot to put on the delivery options for the person to come to my door"
type textarea "x"
type textarea "sorry i forgot to put on the delivery options for the person to come to my door…"
type textarea "x"
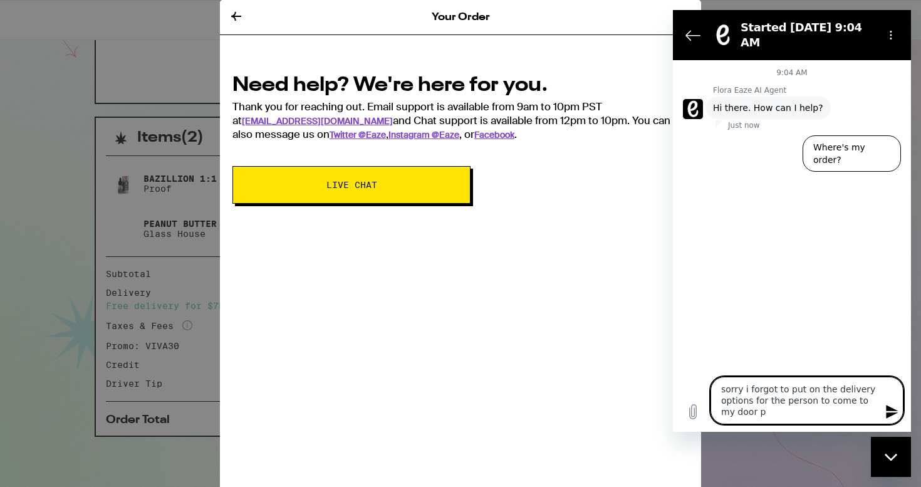
type textarea "sorry i forgot to put on the delivery options for the person to come to my door…"
type textarea "x"
type textarea "sorry i forgot to put on the delivery options for the person to come to my door…"
type textarea "x"
type textarea "sorry i forgot to put on the delivery options for the person to come to my door…"
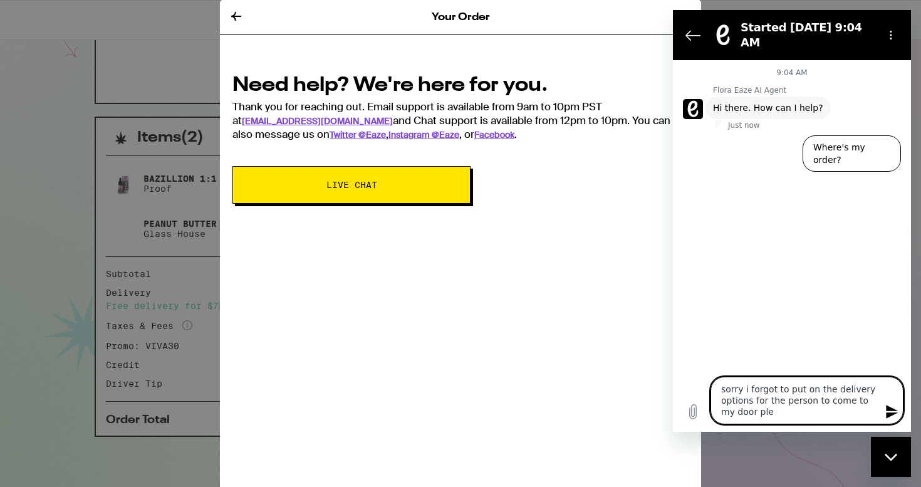
type textarea "x"
type textarea "sorry i forgot to put on the delivery options for the person to come to my door…"
type textarea "x"
type textarea "sorry i forgot to put on the delivery options for the person to come to my door…"
type textarea "x"
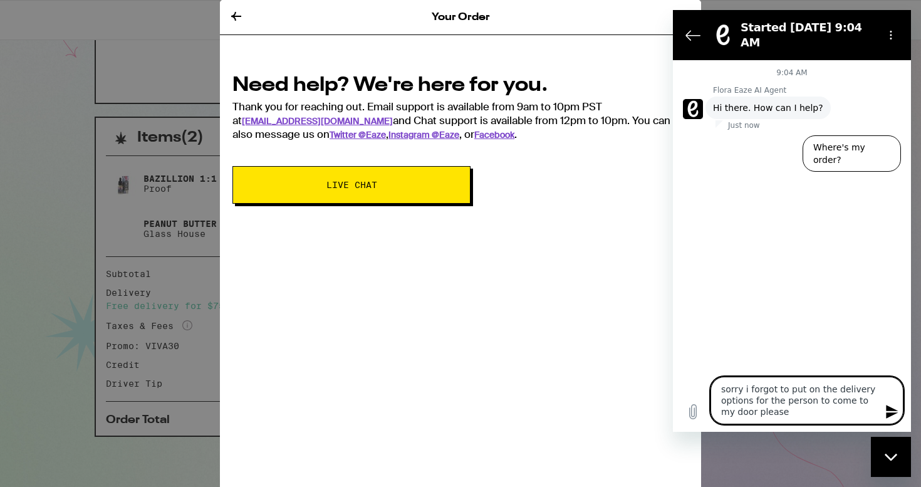
type textarea "sorry i forgot to put on the delivery options for the person to come to my door…"
type textarea "x"
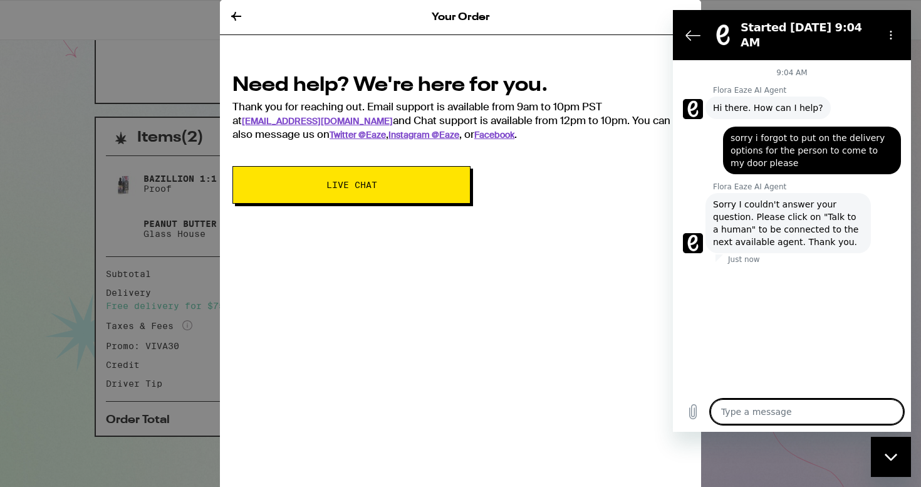
click at [896, 455] on icon "Close messaging window" at bounding box center [891, 457] width 13 height 8
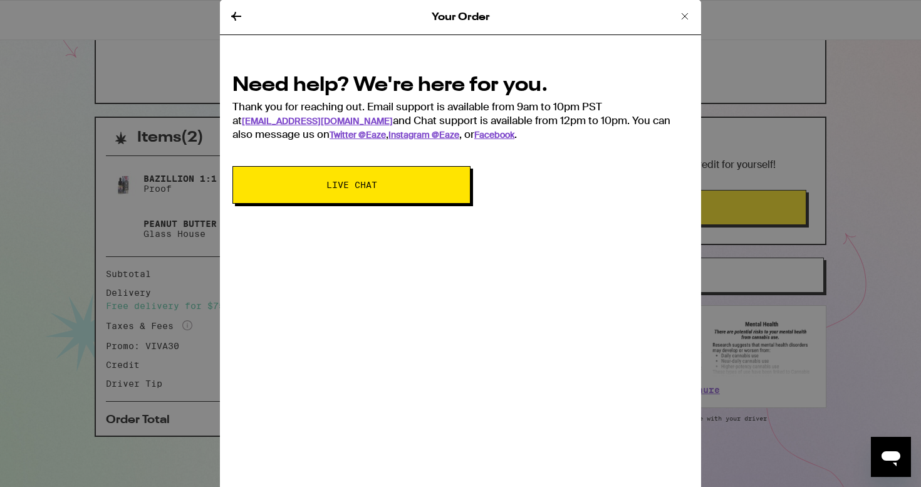
click at [896, 455] on icon "Open messaging window" at bounding box center [890, 458] width 19 height 15
type textarea "x"
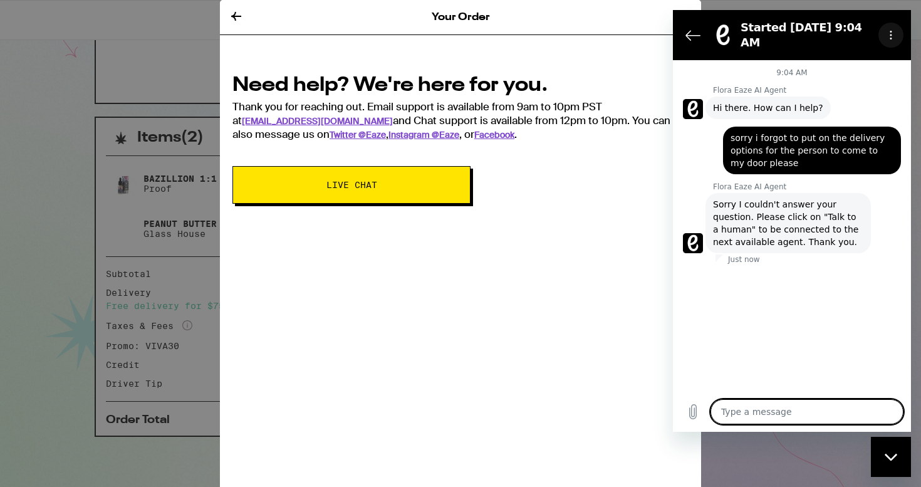
click at [889, 32] on icon "Options menu" at bounding box center [891, 35] width 10 height 10
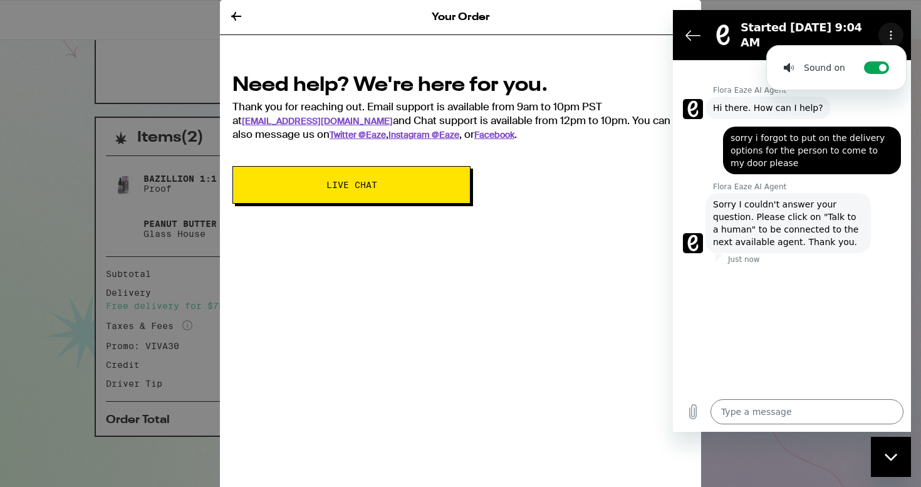
click at [889, 32] on icon "Options menu" at bounding box center [891, 35] width 10 height 10
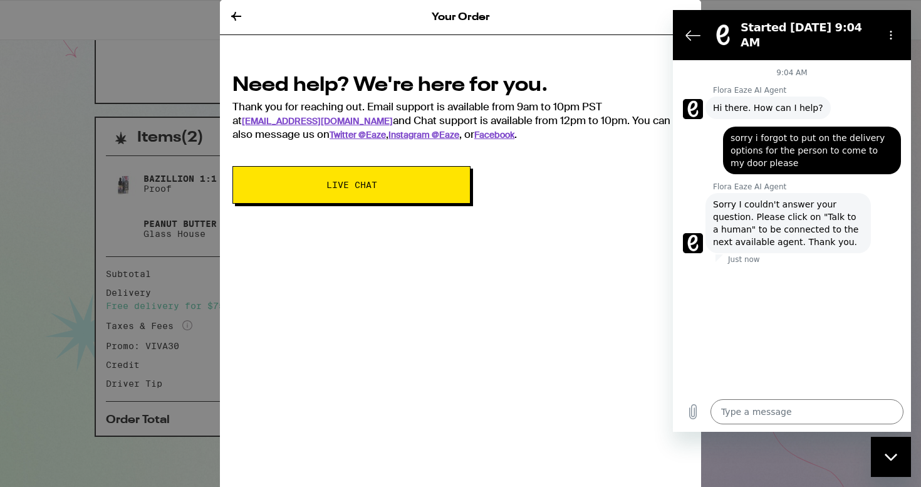
click at [704, 366] on div "9:04 AM Flora Eaze AI Agent Flora Eaze AI Agent says: Hi there. How can I help?…" at bounding box center [792, 225] width 238 height 331
click at [740, 226] on span "Sorry I couldn't answer your question. Please click on "Talk to a human" to be …" at bounding box center [788, 223] width 150 height 50
click at [762, 149] on span "sorry i forgot to put on the delivery options for the person to come to my door…" at bounding box center [811, 151] width 163 height 38
click at [752, 418] on textarea at bounding box center [806, 411] width 193 height 25
type textarea "c"
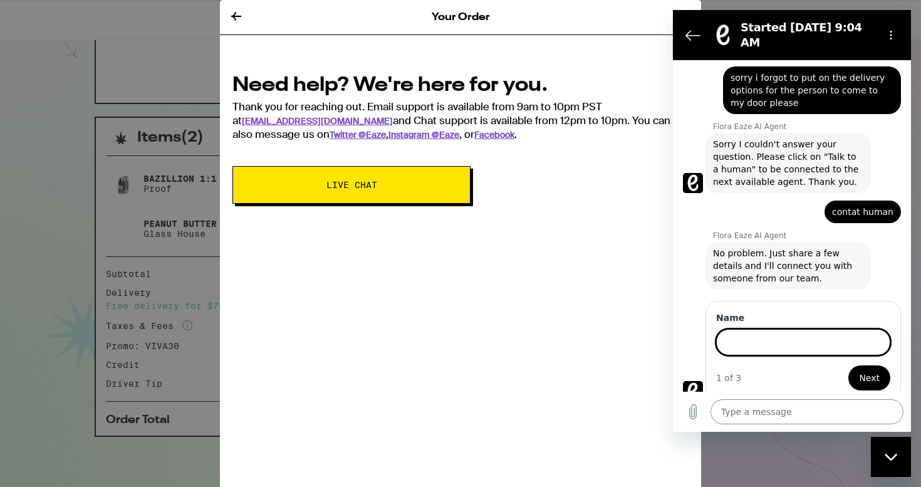
scroll to position [59, 0]
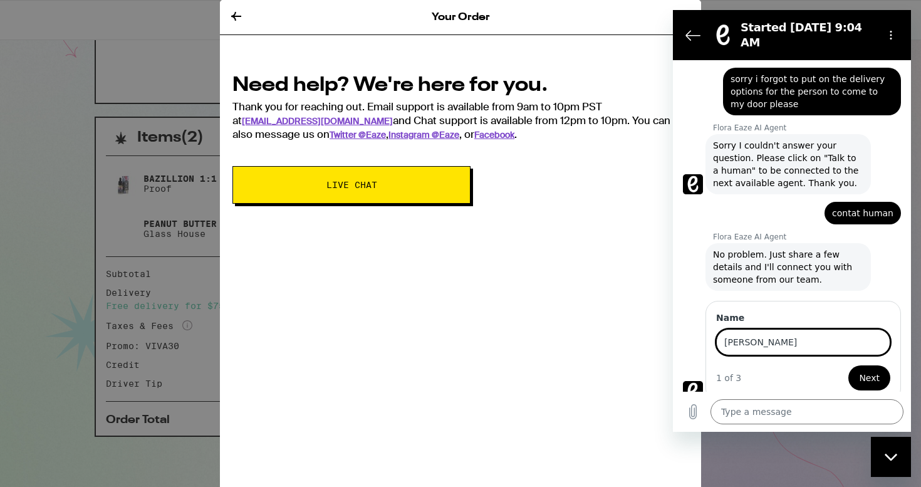
click at [876, 370] on span "Next" at bounding box center [869, 377] width 21 height 15
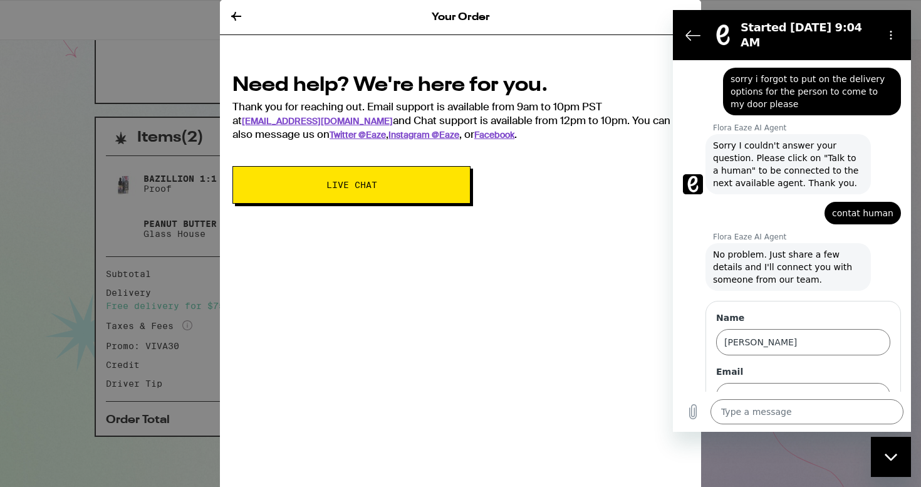
scroll to position [113, 0]
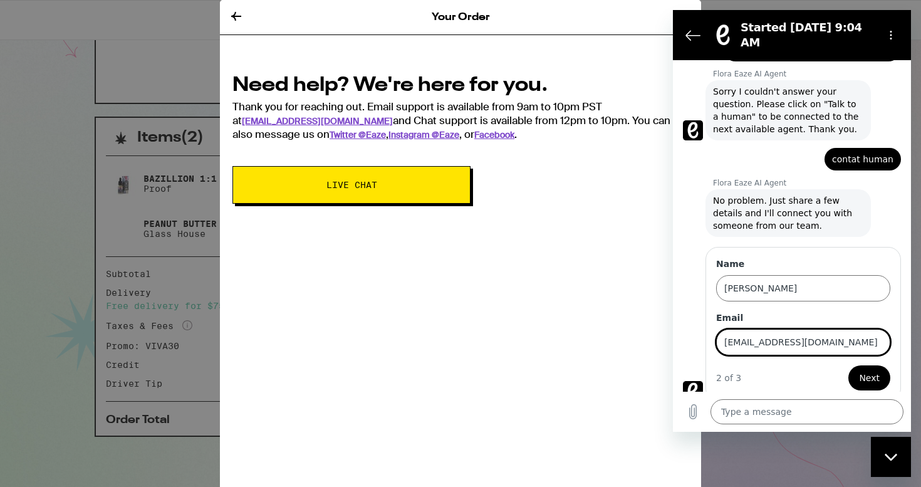
click at [867, 370] on span "Next" at bounding box center [869, 377] width 21 height 15
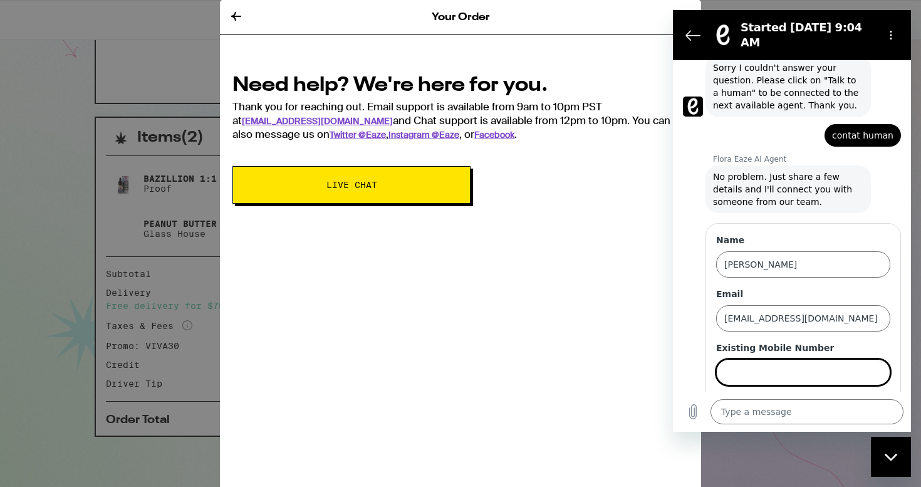
scroll to position [167, 0]
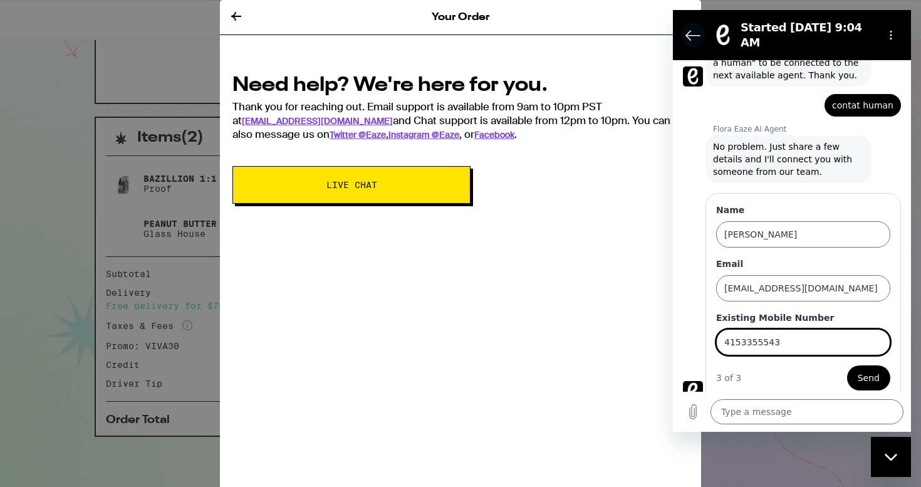
click at [693, 28] on icon "Back to the conversation list" at bounding box center [692, 35] width 15 height 15
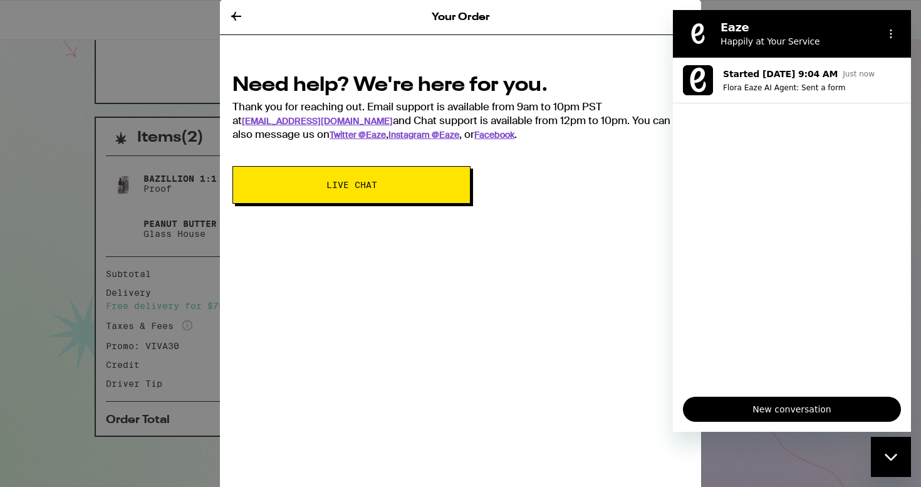
click at [608, 153] on div "Need help? We're here for you. Thank you for reaching out. Email support is ava…" at bounding box center [460, 135] width 481 height 164
click at [893, 453] on icon "Close messaging window" at bounding box center [891, 457] width 13 height 8
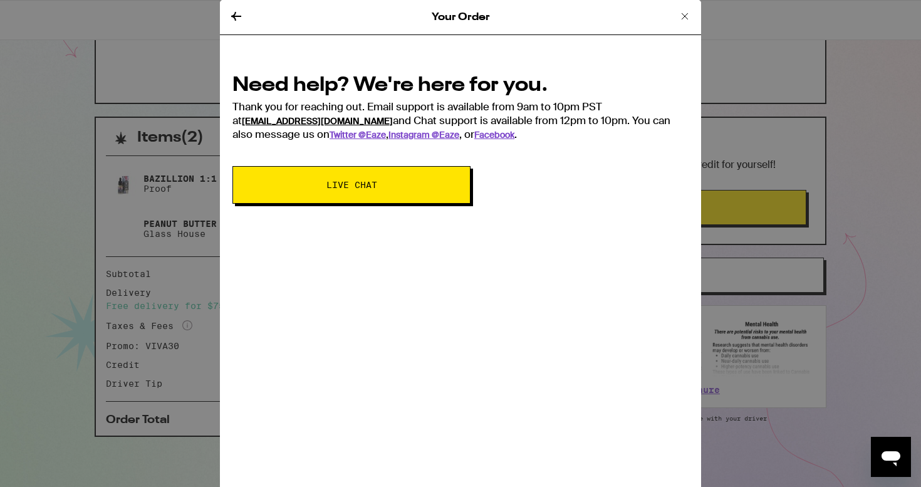
click at [302, 120] on link "support@eaze.com" at bounding box center [317, 120] width 151 height 11
click at [231, 14] on icon at bounding box center [236, 16] width 15 height 15
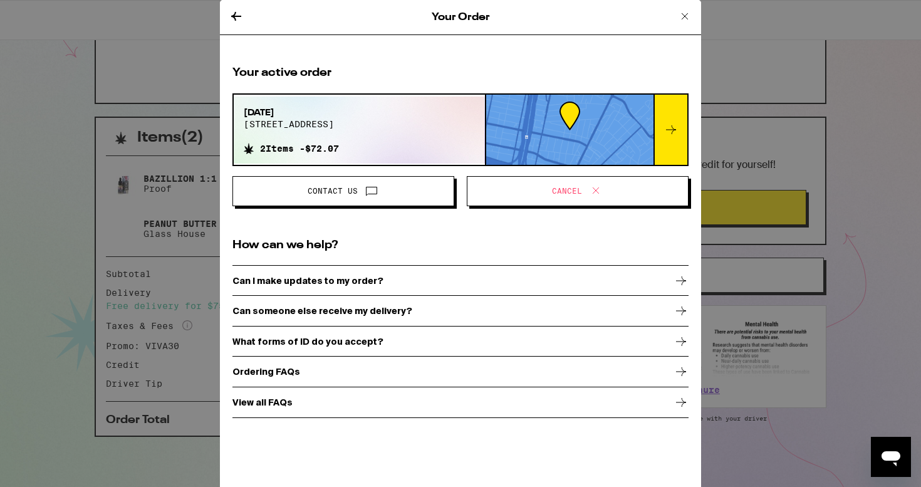
click at [231, 14] on icon at bounding box center [236, 16] width 15 height 15
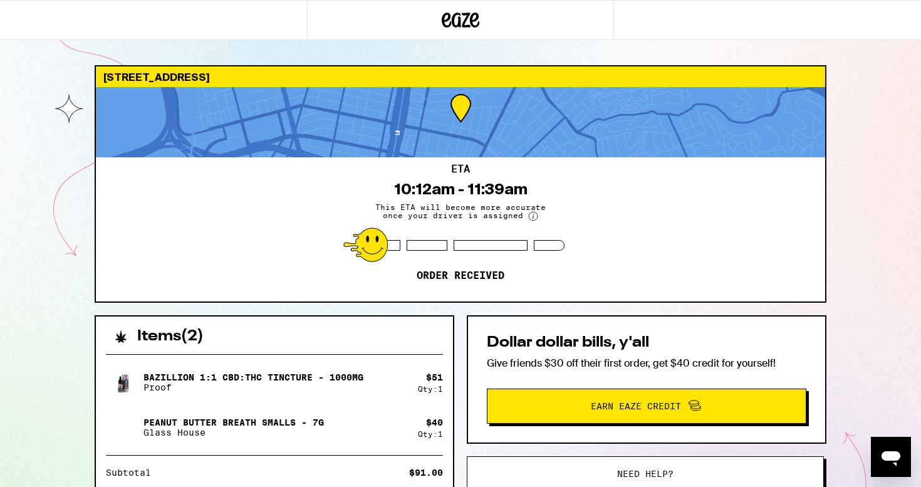
click at [439, 26] on div at bounding box center [460, 20] width 307 height 40
click at [465, 15] on icon at bounding box center [461, 20] width 19 height 15
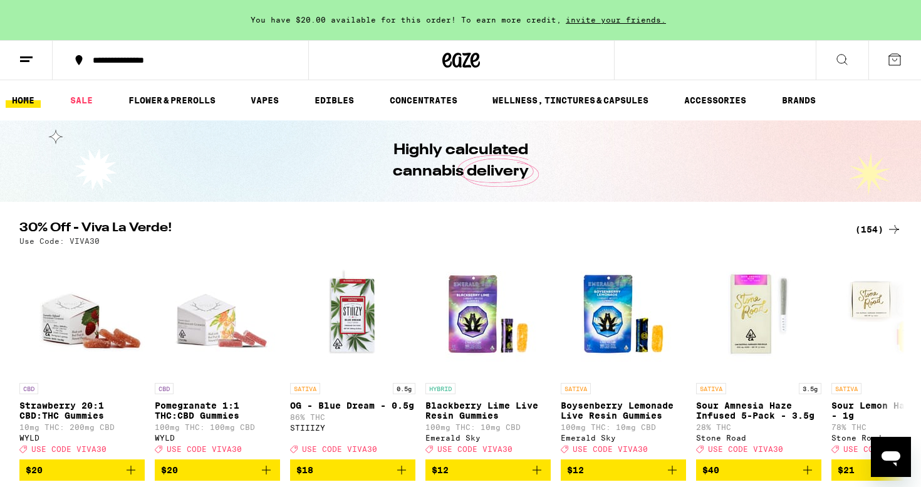
click at [897, 58] on icon at bounding box center [894, 59] width 15 height 15
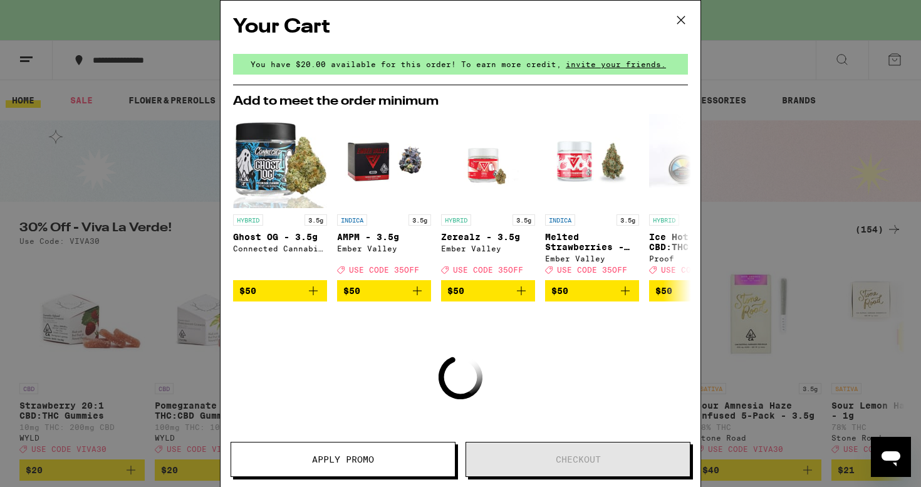
click at [678, 23] on icon at bounding box center [681, 20] width 19 height 19
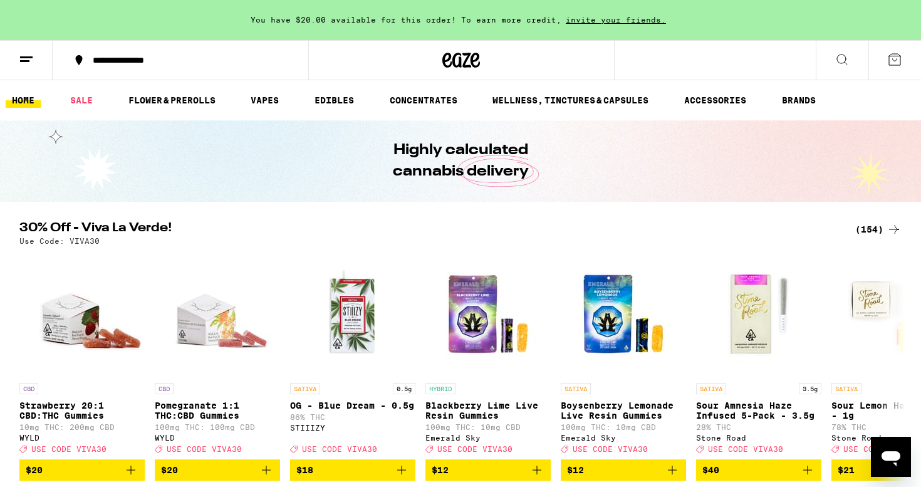
click at [39, 64] on button at bounding box center [26, 60] width 53 height 39
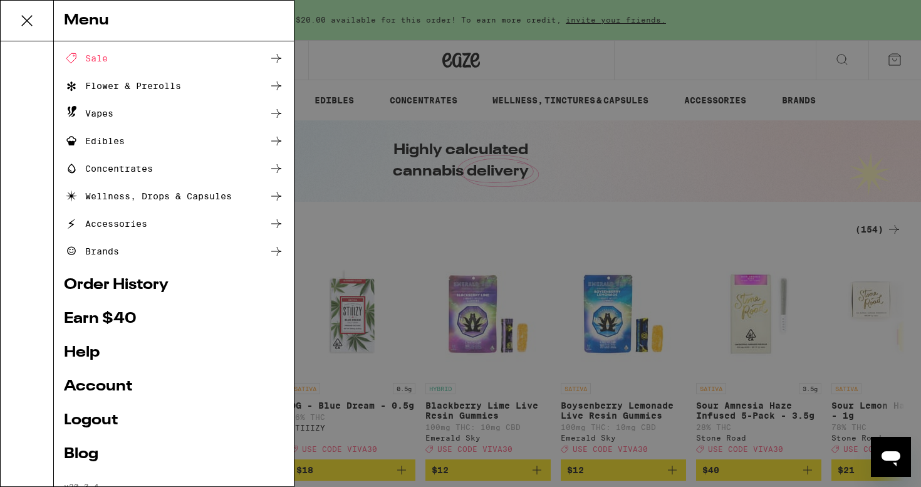
scroll to position [89, 0]
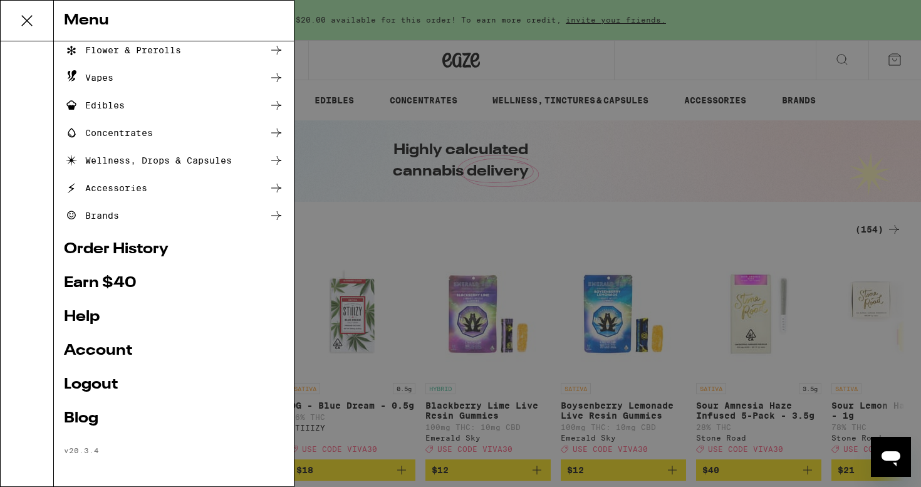
click at [107, 244] on link "Order History" at bounding box center [174, 249] width 220 height 15
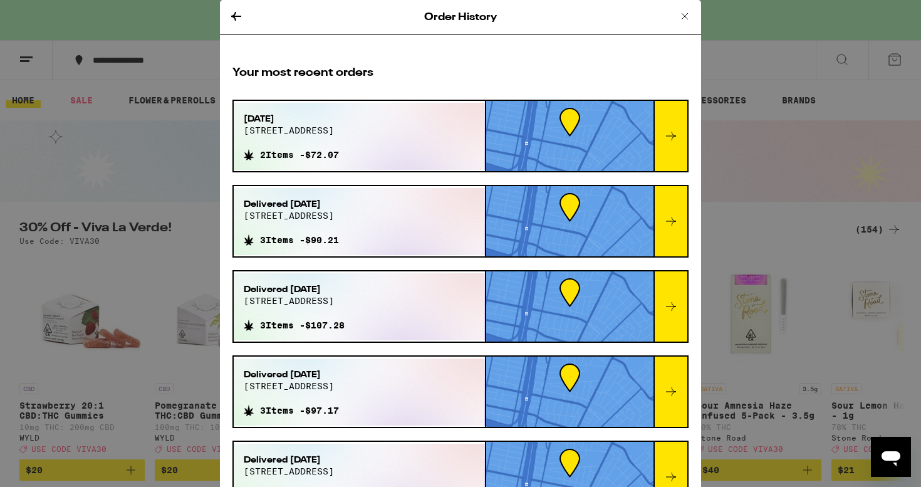
click at [682, 141] on div at bounding box center [670, 136] width 34 height 70
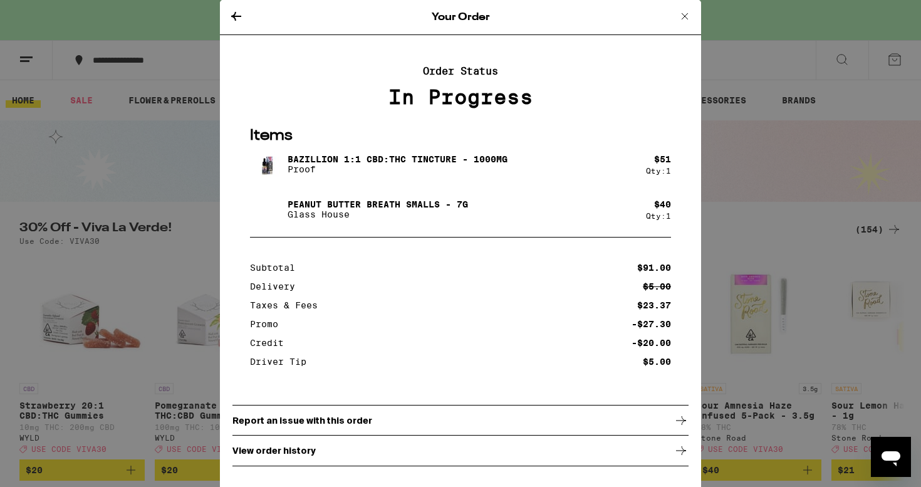
click at [513, 447] on div "View order history" at bounding box center [460, 450] width 456 height 31
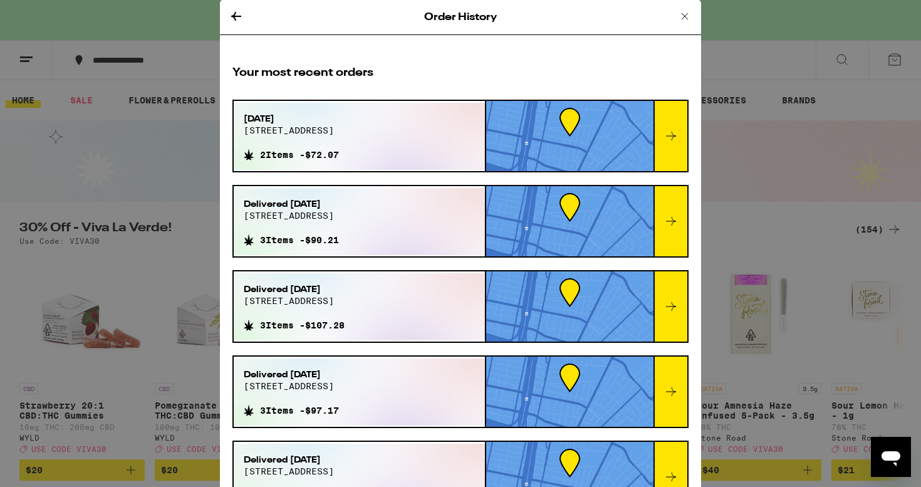
click at [675, 148] on div at bounding box center [670, 136] width 34 height 70
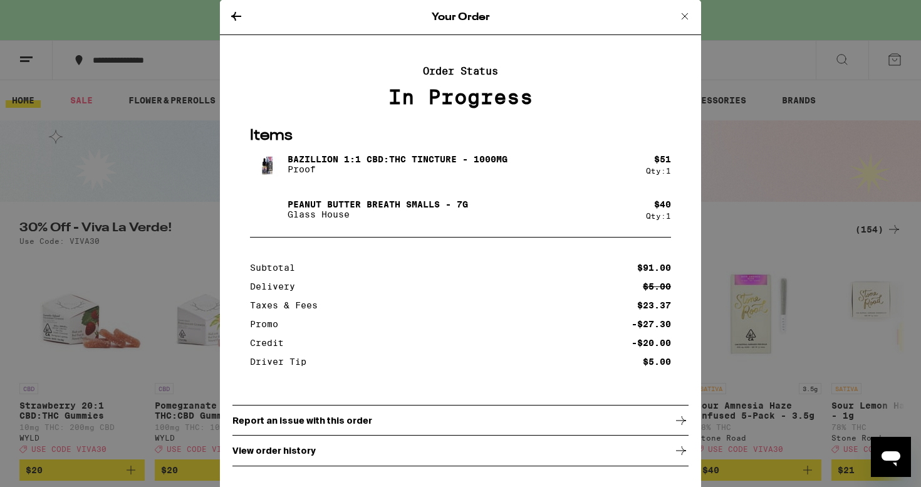
click at [584, 283] on div "Subtotal $91.00 Delivery $5.00 Taxes & Fees $23.37 Promo -$27.30 Credit -$20.00…" at bounding box center [460, 314] width 421 height 103
click at [687, 12] on icon at bounding box center [684, 16] width 15 height 15
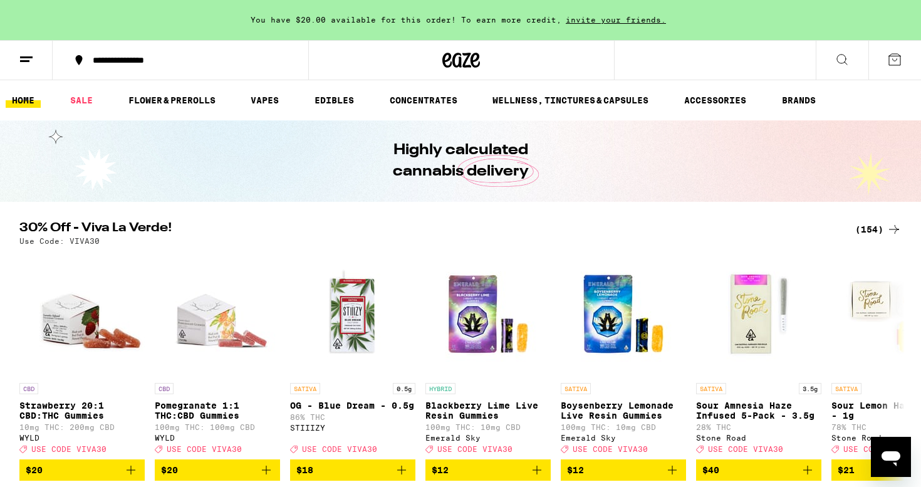
click at [891, 461] on icon "Open messaging window" at bounding box center [891, 456] width 23 height 23
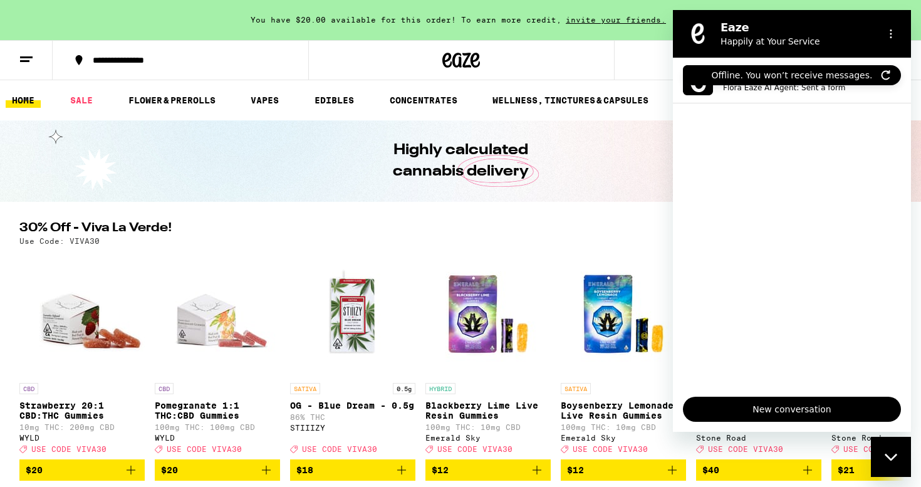
click at [807, 77] on label "Offline. You won’t receive messages." at bounding box center [792, 75] width 161 height 13
click at [886, 74] on icon "Refresh connection" at bounding box center [886, 75] width 10 height 10
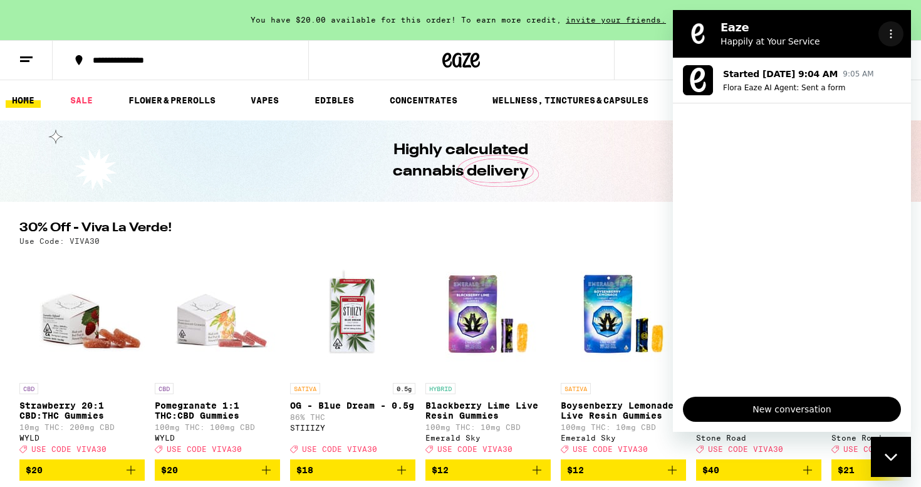
click at [891, 34] on icon "Options menu" at bounding box center [891, 34] width 10 height 10
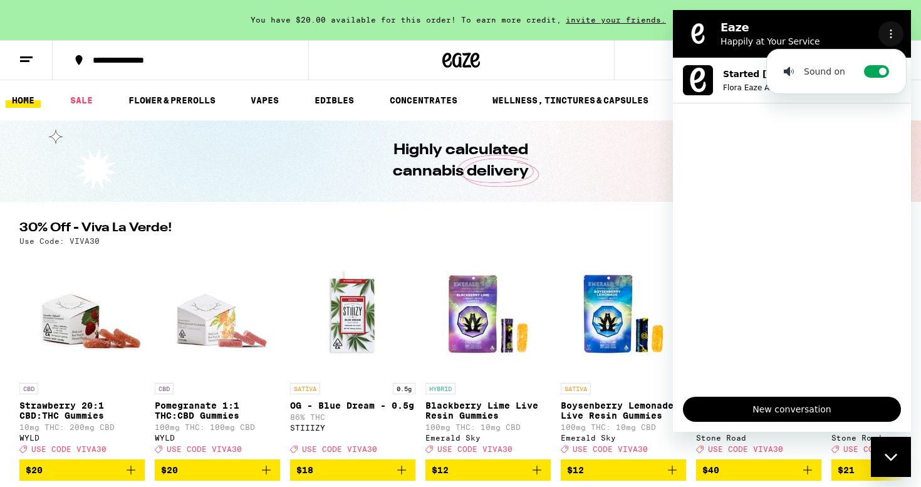
click at [891, 34] on icon "Options menu" at bounding box center [891, 34] width 10 height 10
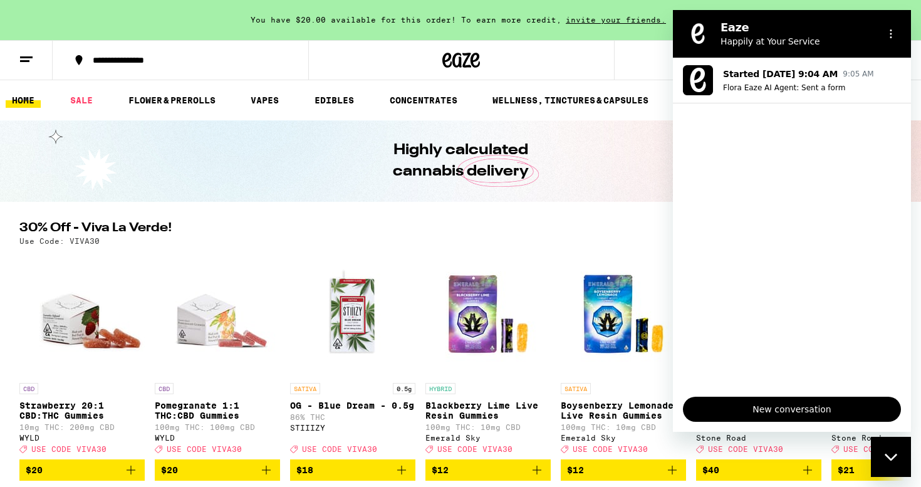
click at [638, 224] on h2 "30% Off - Viva La Verde!" at bounding box center [429, 229] width 821 height 15
